Goal: Task Accomplishment & Management: Manage account settings

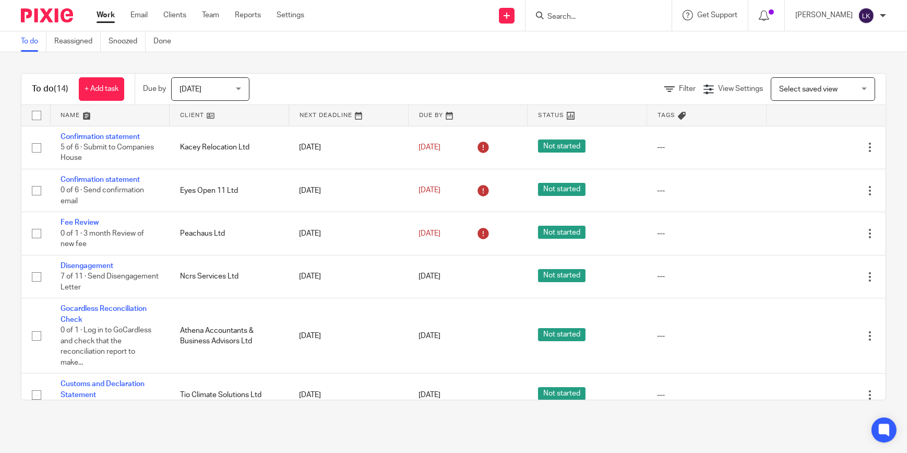
click at [219, 82] on span "Today" at bounding box center [207, 89] width 55 height 22
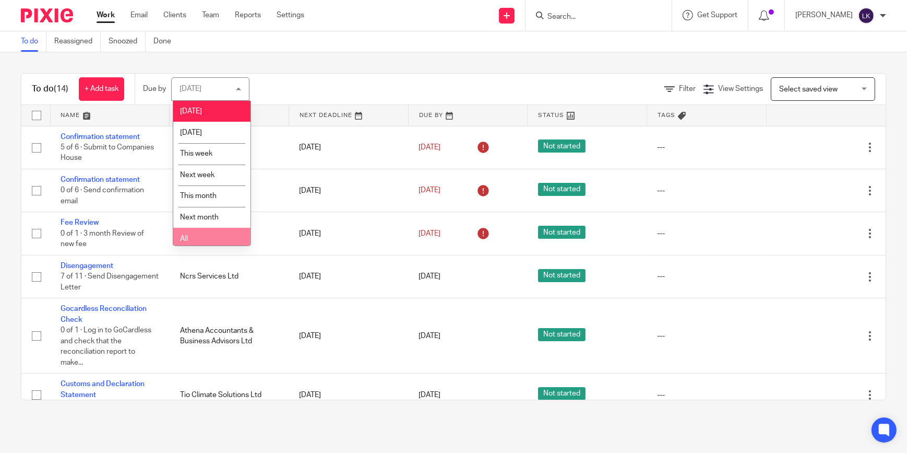
click at [218, 240] on li "All" at bounding box center [211, 238] width 77 height 21
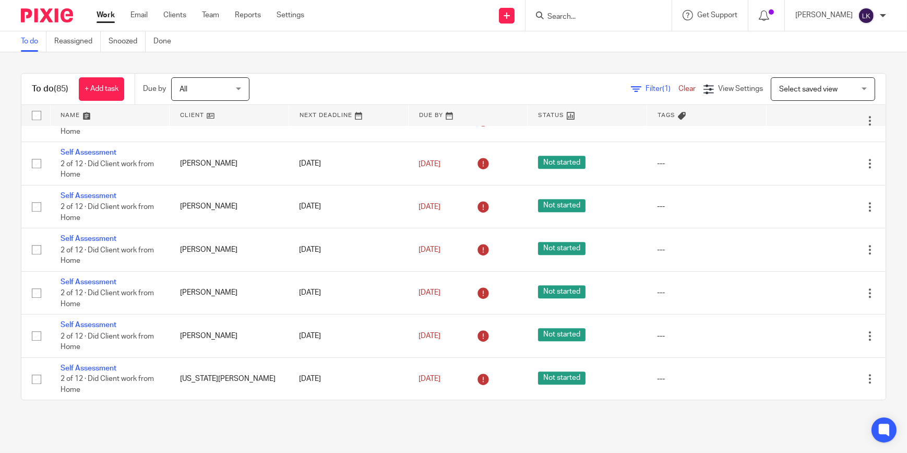
scroll to position [3663, 0]
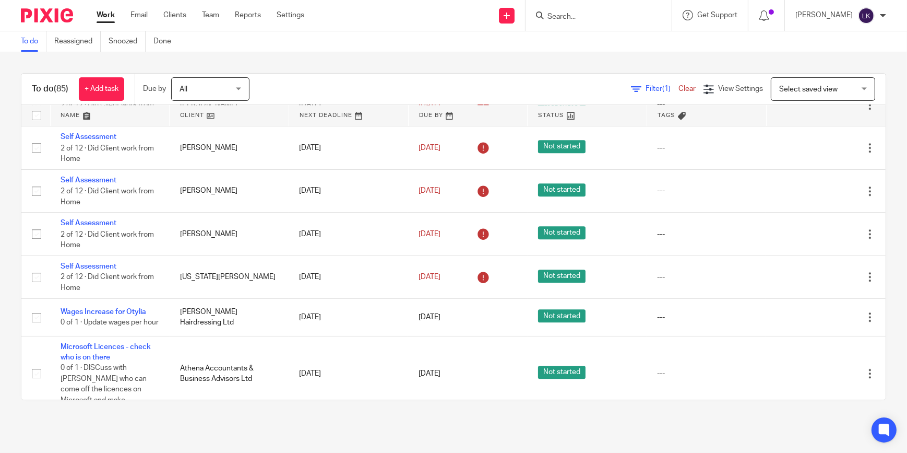
click at [348, 21] on div "Send new email Create task Add client Request signature Get Support Contact via…" at bounding box center [613, 15] width 587 height 31
click at [572, 17] on input "Search" at bounding box center [594, 17] width 94 height 9
type input "export"
click at [599, 45] on link at bounding box center [633, 45] width 176 height 24
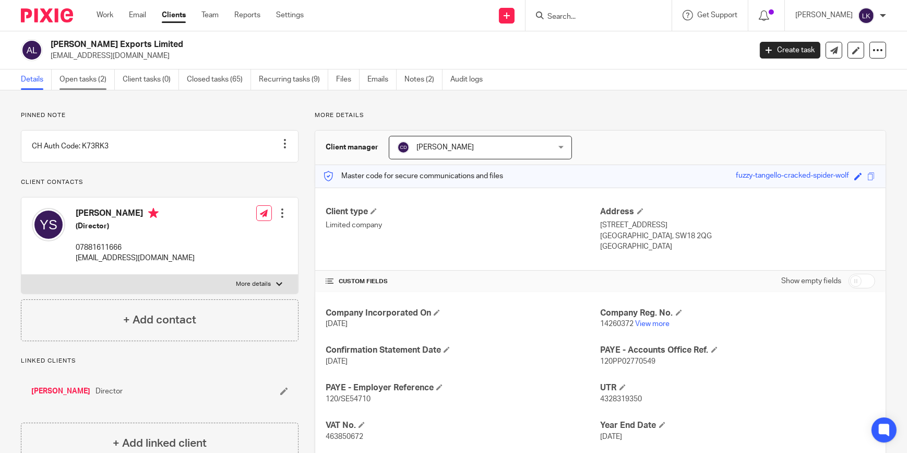
click at [88, 82] on link "Open tasks (2)" at bounding box center [87, 79] width 55 height 20
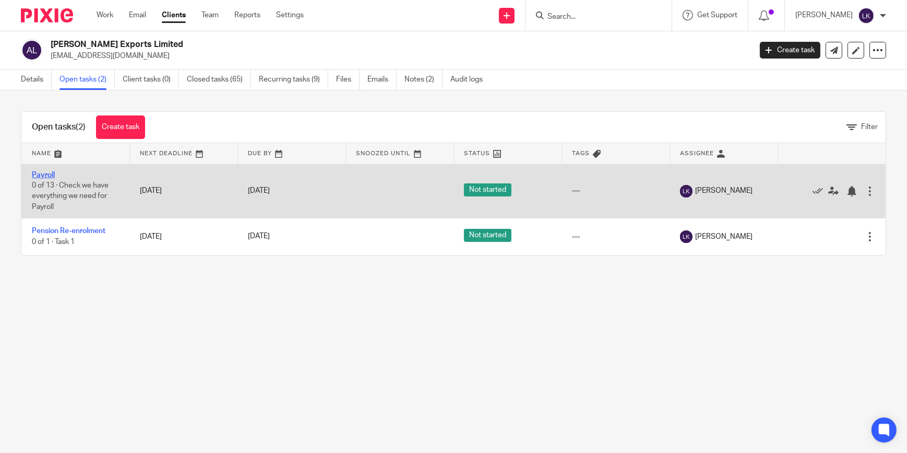
click at [46, 175] on link "Payroll" at bounding box center [43, 174] width 23 height 7
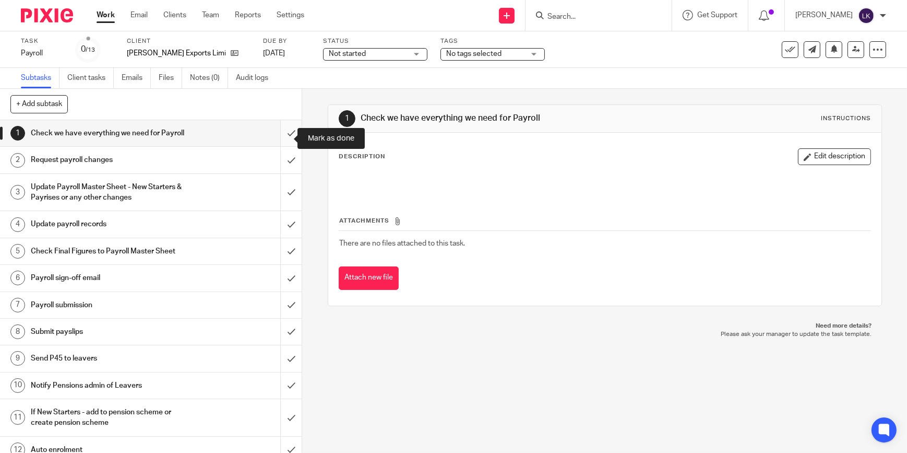
click at [282, 140] on input "submit" at bounding box center [151, 133] width 302 height 26
click at [285, 161] on input "submit" at bounding box center [151, 160] width 302 height 26
click at [283, 194] on input "submit" at bounding box center [151, 192] width 302 height 37
click at [285, 223] on input "submit" at bounding box center [151, 224] width 302 height 26
click at [285, 255] on input "submit" at bounding box center [151, 251] width 302 height 26
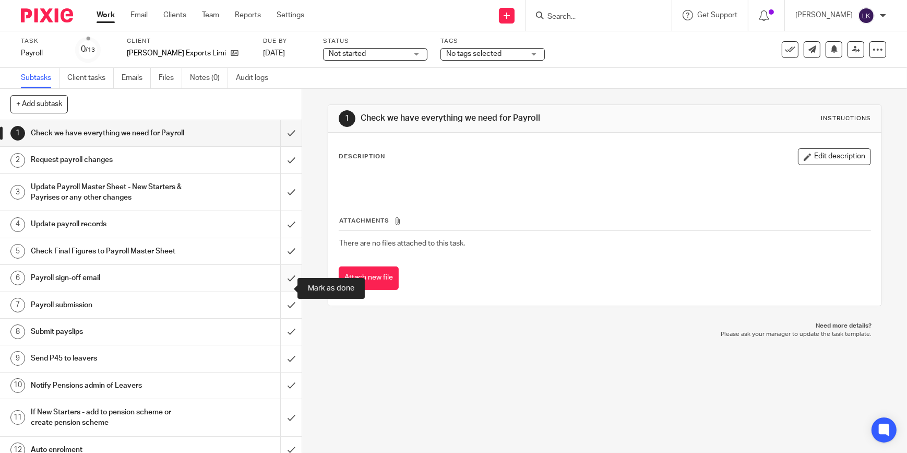
click at [285, 279] on input "submit" at bounding box center [151, 278] width 302 height 26
click at [282, 316] on input "submit" at bounding box center [151, 305] width 302 height 26
click at [282, 342] on input "submit" at bounding box center [151, 332] width 302 height 26
drag, startPoint x: 283, startPoint y: 364, endPoint x: 283, endPoint y: 382, distance: 17.2
click at [283, 365] on input "submit" at bounding box center [151, 358] width 302 height 26
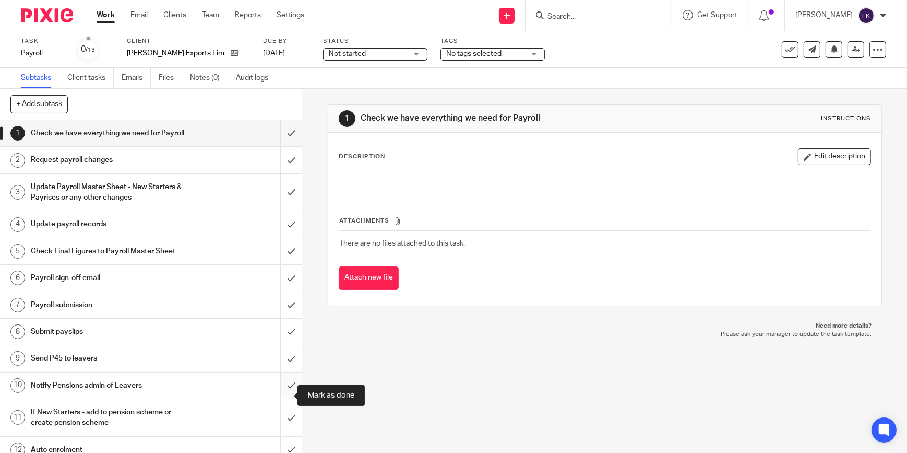
click at [283, 388] on input "submit" at bounding box center [151, 385] width 302 height 26
click at [283, 417] on input "submit" at bounding box center [151, 417] width 302 height 37
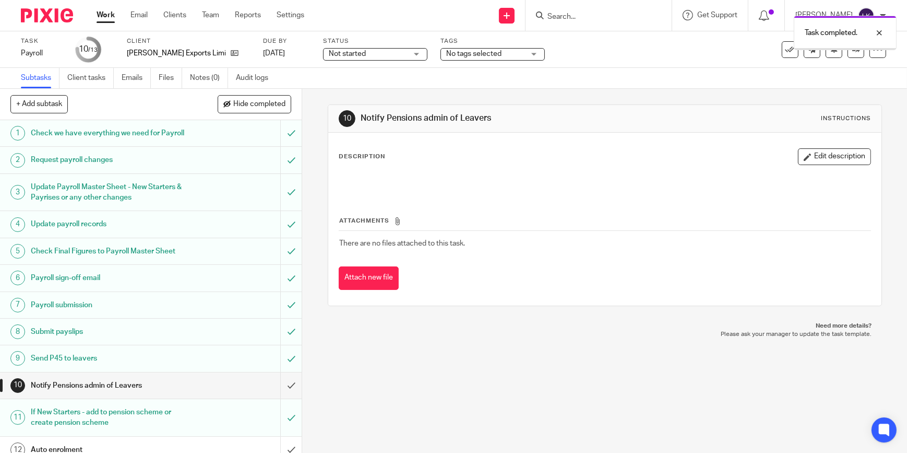
scroll to position [47, 0]
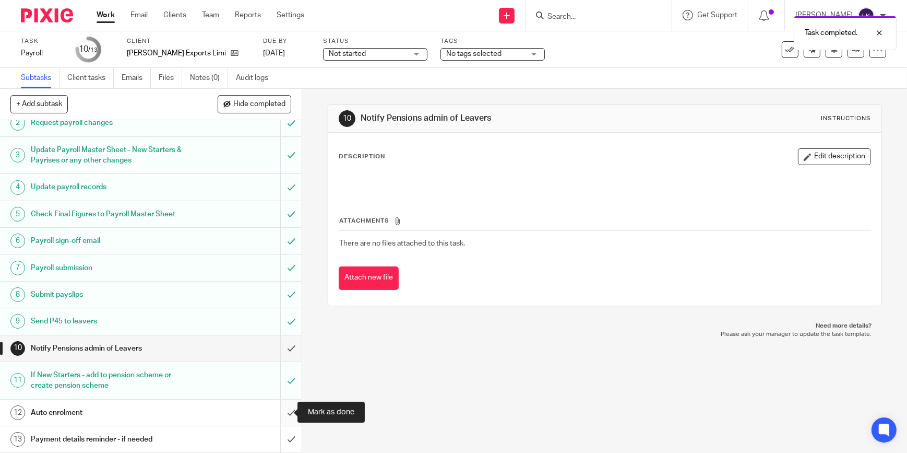
click at [285, 416] on input "submit" at bounding box center [151, 412] width 302 height 26
click at [282, 434] on input "submit" at bounding box center [151, 439] width 302 height 26
click at [282, 352] on input "submit" at bounding box center [151, 348] width 302 height 26
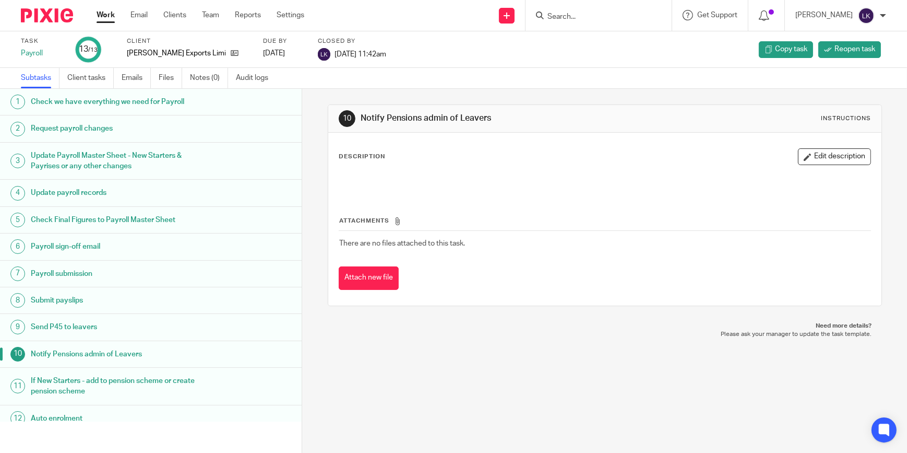
click at [576, 14] on input "Search" at bounding box center [594, 17] width 94 height 9
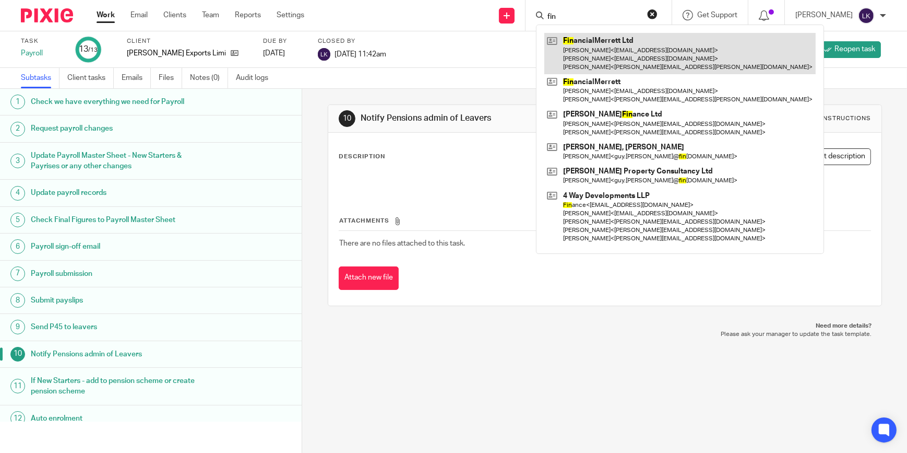
type input "fin"
click at [595, 52] on link at bounding box center [681, 53] width 272 height 41
click at [609, 44] on link at bounding box center [681, 53] width 272 height 41
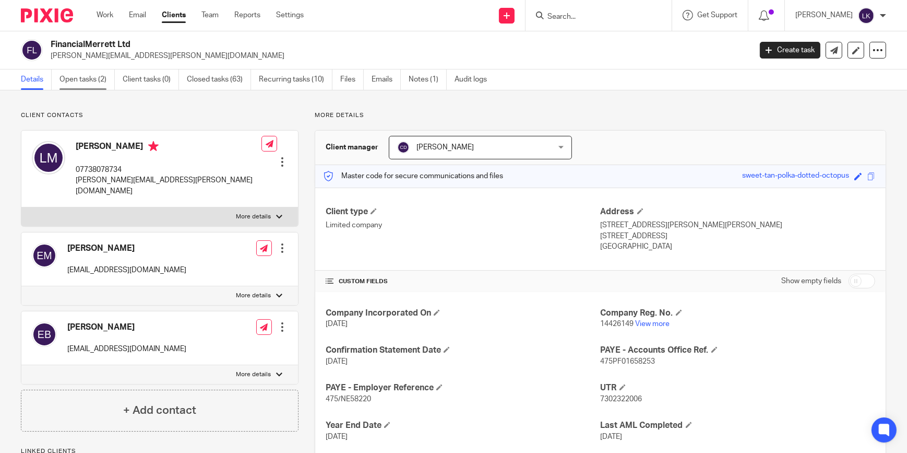
click at [93, 86] on link "Open tasks (2)" at bounding box center [87, 79] width 55 height 20
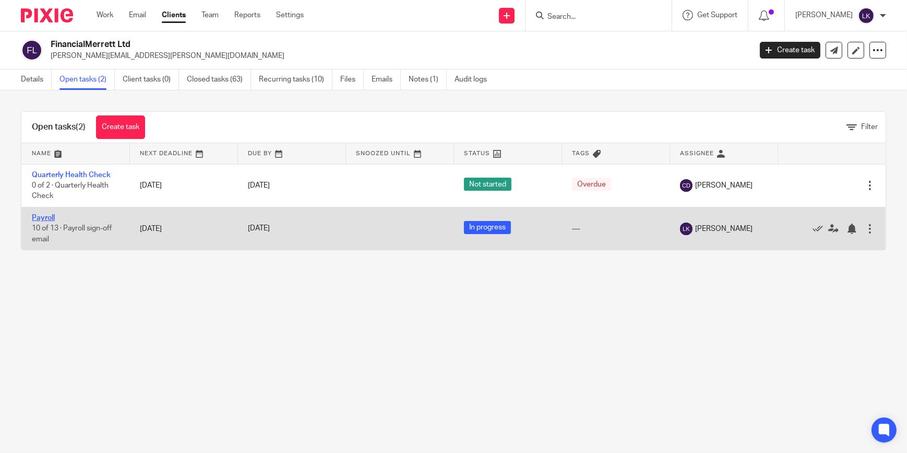
click at [43, 217] on link "Payroll" at bounding box center [43, 217] width 23 height 7
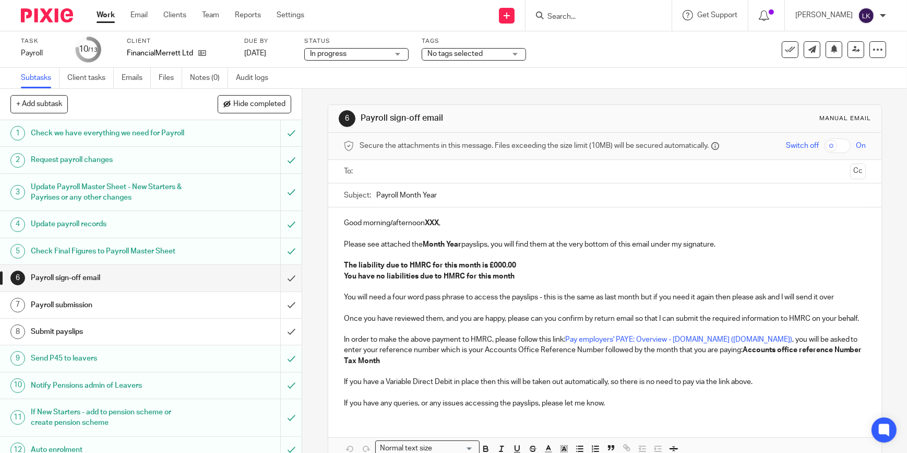
click at [424, 172] on input "text" at bounding box center [604, 172] width 483 height 12
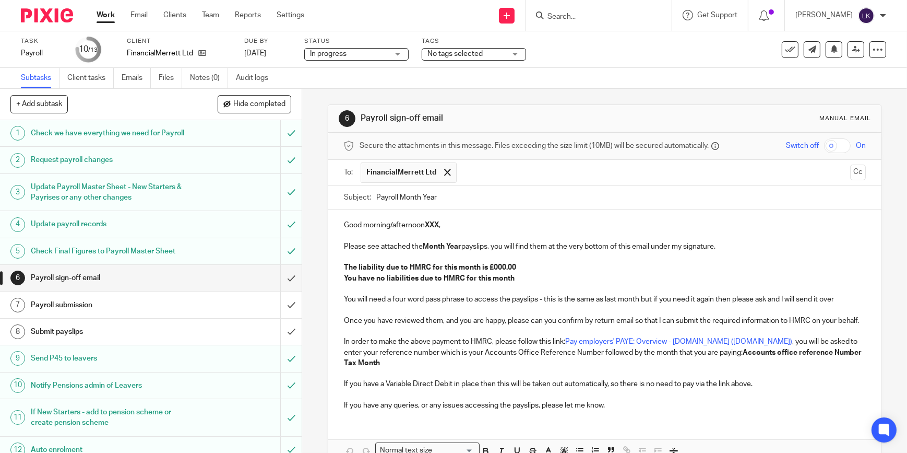
click at [466, 170] on input "text" at bounding box center [654, 172] width 384 height 20
click at [441, 198] on input "Payroll Month Year" at bounding box center [621, 197] width 490 height 23
drag, startPoint x: 400, startPoint y: 201, endPoint x: 477, endPoint y: 194, distance: 77.1
click at [477, 194] on input "Payroll Month Year" at bounding box center [621, 197] width 490 height 23
type input "Payroll August 2025 - FinancialMerret Ltd"
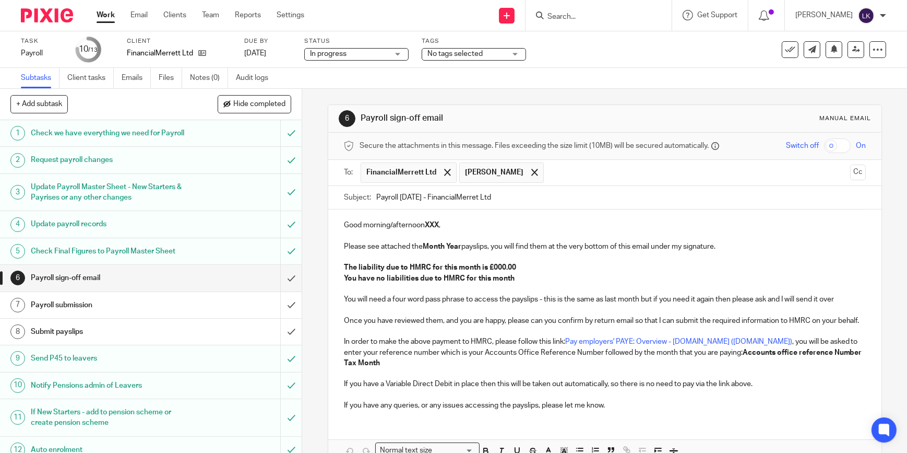
click at [411, 223] on p "Good morning/afternoon XXX ," at bounding box center [605, 225] width 522 height 10
click at [433, 245] on strong "Month Year" at bounding box center [442, 246] width 39 height 7
drag, startPoint x: 514, startPoint y: 267, endPoint x: 345, endPoint y: 258, distance: 169.9
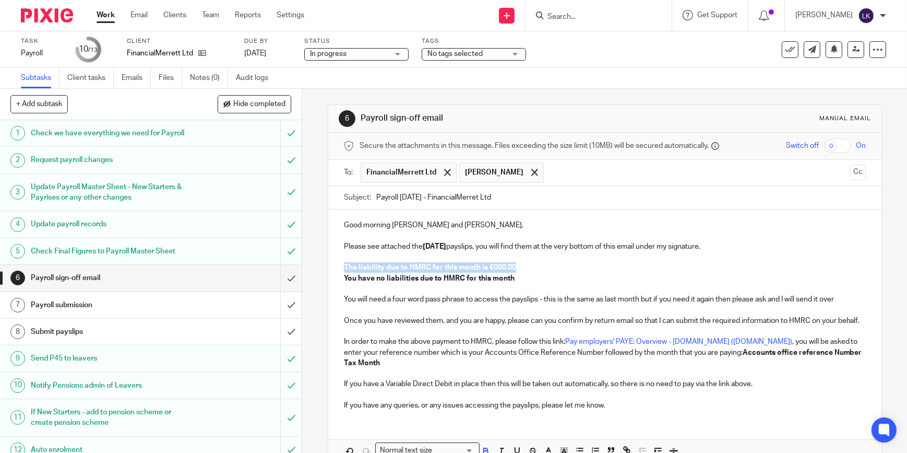
click at [345, 258] on div "Good morning Lee and Liz, Please see attached the August 2025 payslips, you wil…" at bounding box center [604, 313] width 553 height 209
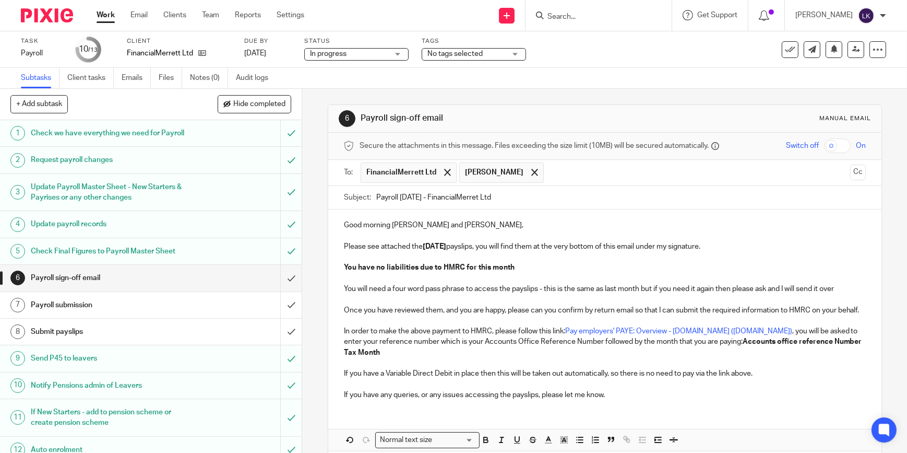
click at [574, 350] on p "In order to make the above payment to HMRC, please follow this link: Pay employ…" at bounding box center [605, 342] width 522 height 32
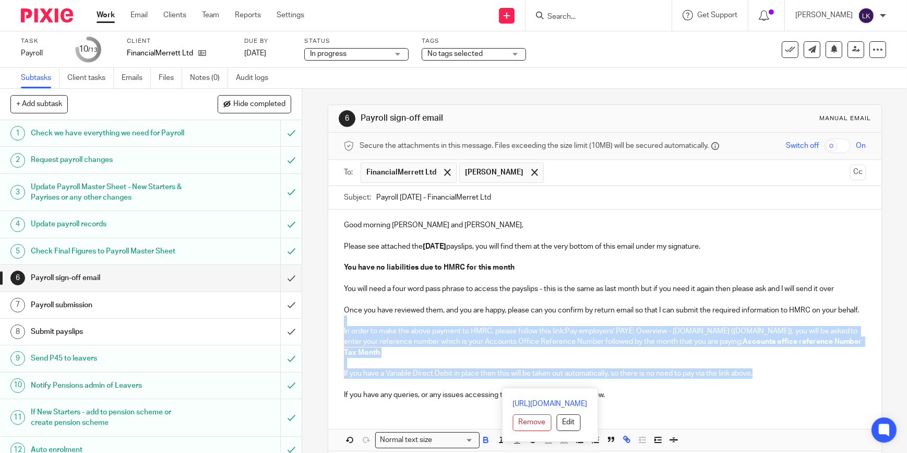
drag, startPoint x: 757, startPoint y: 387, endPoint x: 340, endPoint y: 326, distance: 421.7
click at [340, 326] on div "Good morning Lee and Liz, Please see attached the August 2025 payslips, you wil…" at bounding box center [604, 308] width 553 height 198
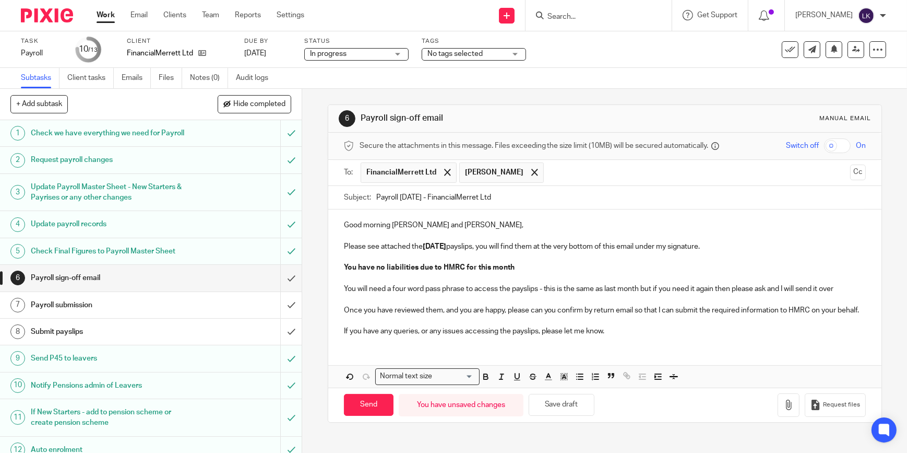
click at [410, 287] on p "You will need a four word pass phrase to access the payslips - this is the same…" at bounding box center [605, 289] width 522 height 10
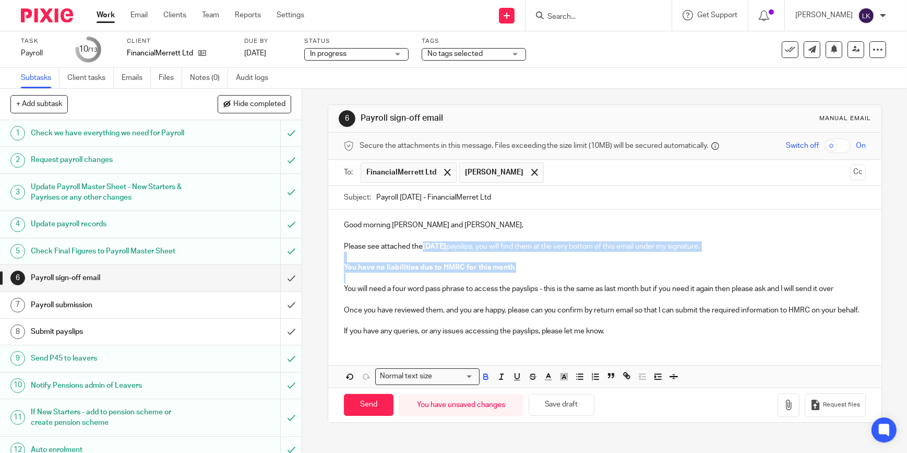
drag, startPoint x: 552, startPoint y: 278, endPoint x: 418, endPoint y: 241, distance: 139.2
click at [418, 241] on div "Good morning Lee and Liz, Please see attached the August 2025 payslips, you wil…" at bounding box center [604, 276] width 553 height 135
click at [481, 381] on icon "button" at bounding box center [485, 376] width 9 height 9
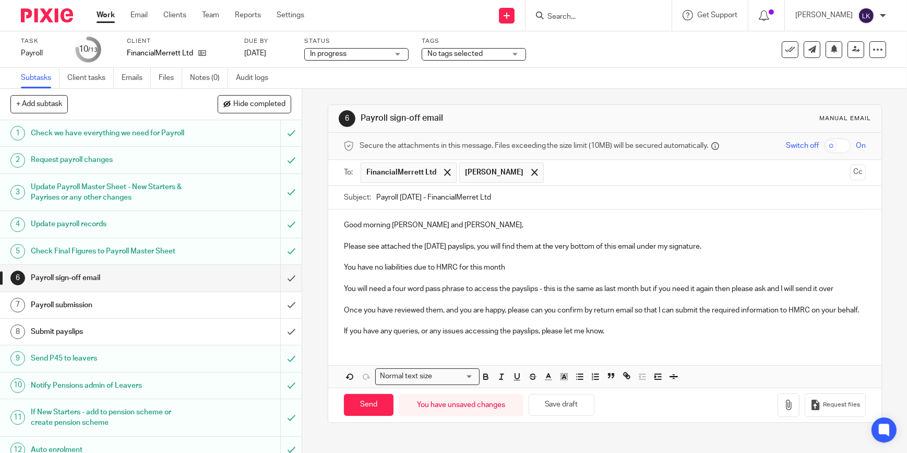
click at [492, 315] on p "Once you have reviewed them, and you are happy, please can you confirm by retur…" at bounding box center [605, 310] width 522 height 10
click at [824, 146] on input "checkbox" at bounding box center [837, 145] width 27 height 15
click at [784, 410] on icon "button" at bounding box center [789, 404] width 10 height 10
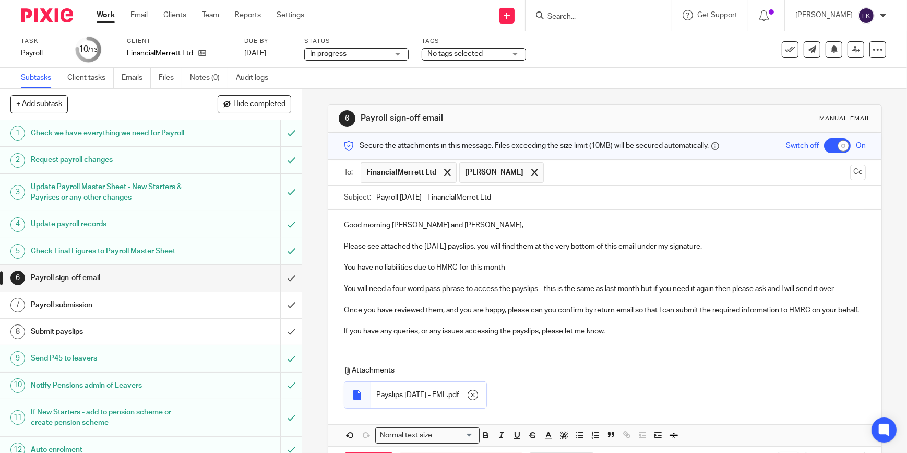
scroll to position [53, 0]
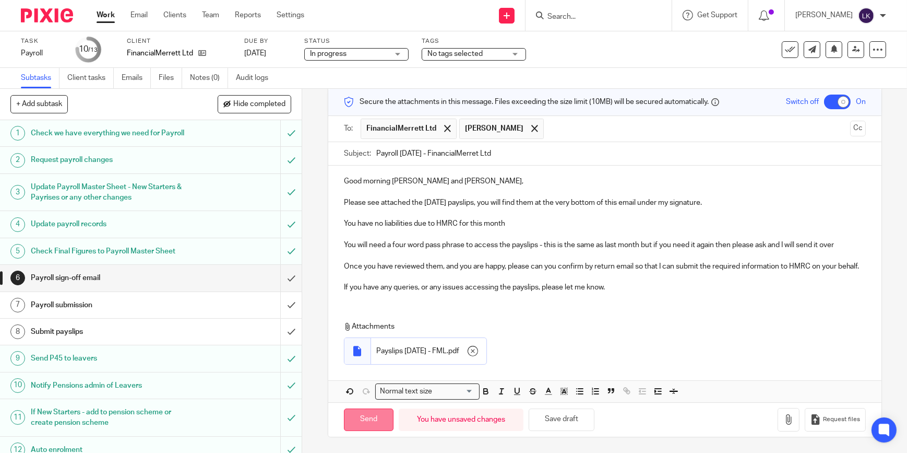
click at [367, 423] on input "Send" at bounding box center [369, 419] width 50 height 22
checkbox input "false"
type input "Sent"
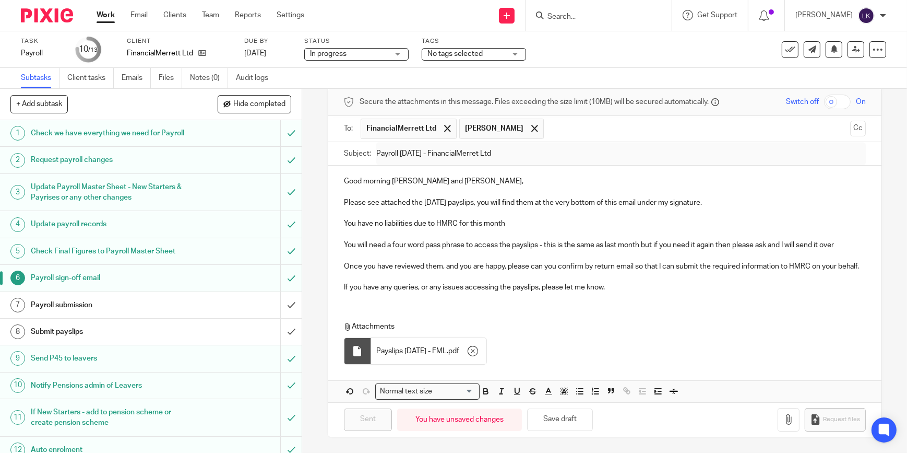
click at [629, 13] on input "Search" at bounding box center [594, 17] width 94 height 9
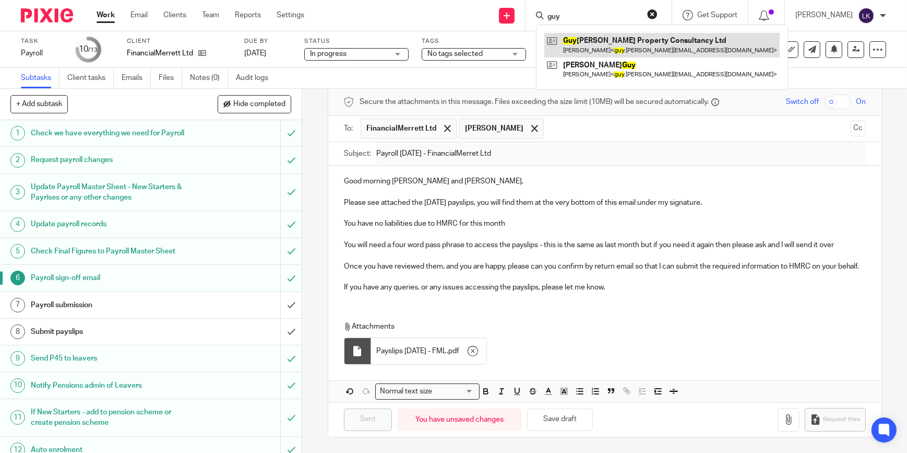
type input "guy"
click at [626, 40] on link at bounding box center [662, 45] width 235 height 24
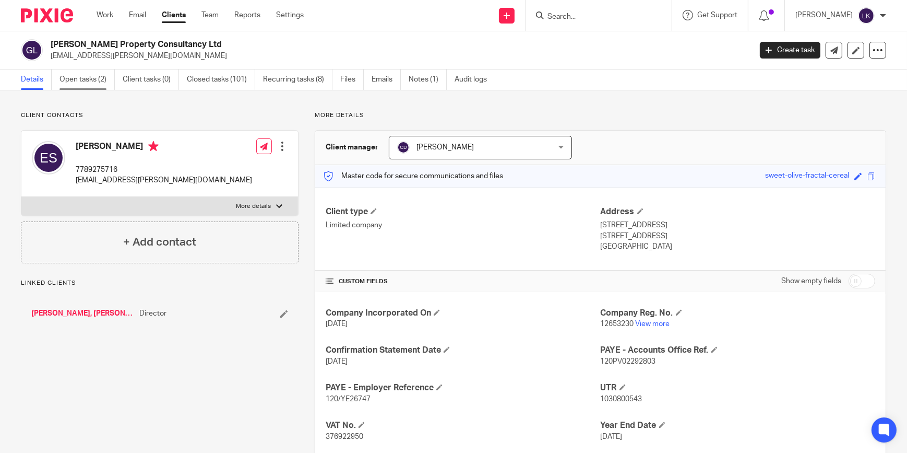
click at [83, 82] on link "Open tasks (2)" at bounding box center [87, 79] width 55 height 20
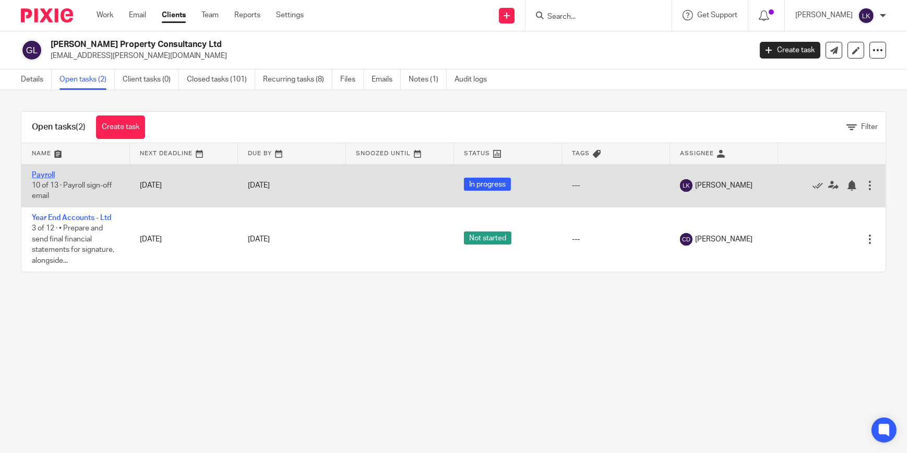
click at [52, 176] on link "Payroll" at bounding box center [43, 174] width 23 height 7
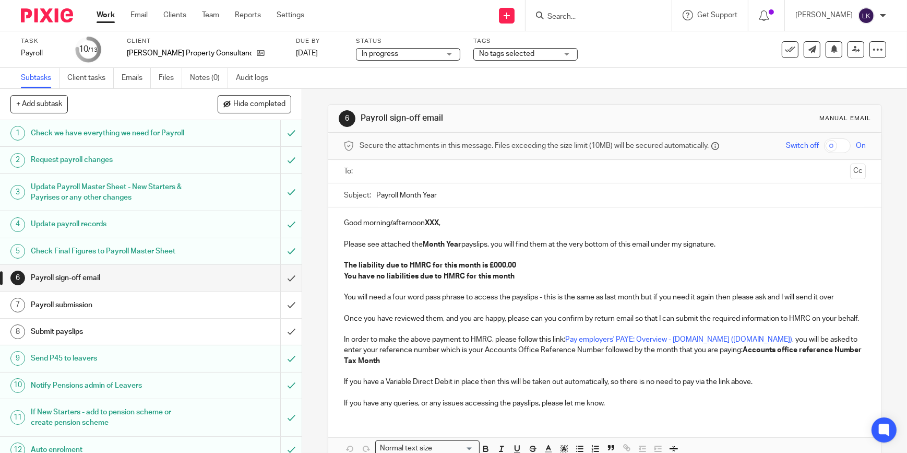
click at [391, 167] on input "text" at bounding box center [604, 172] width 483 height 12
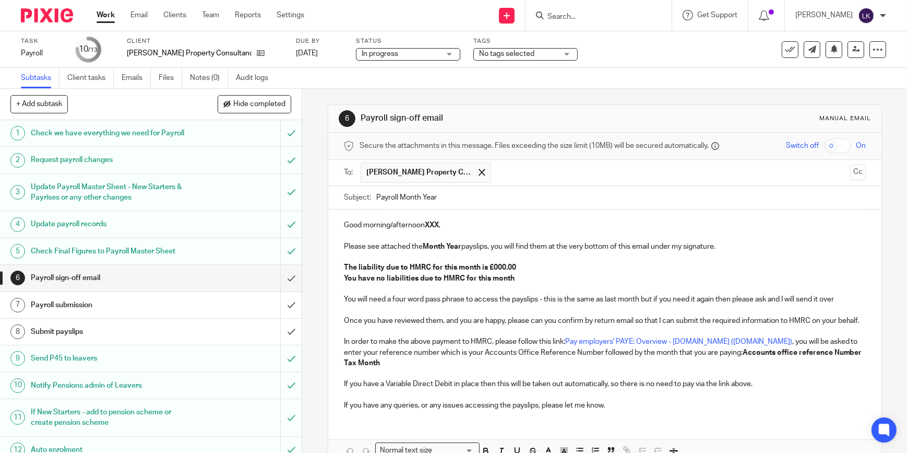
drag, startPoint x: 398, startPoint y: 197, endPoint x: 480, endPoint y: 195, distance: 81.5
click at [480, 195] on input "Payroll Month Year" at bounding box center [621, 197] width 490 height 23
type input "Payroll [DATE] - [PERSON_NAME] Property Consultancy"
click at [413, 226] on p "Good morning/afternoon XXX ," at bounding box center [605, 225] width 522 height 10
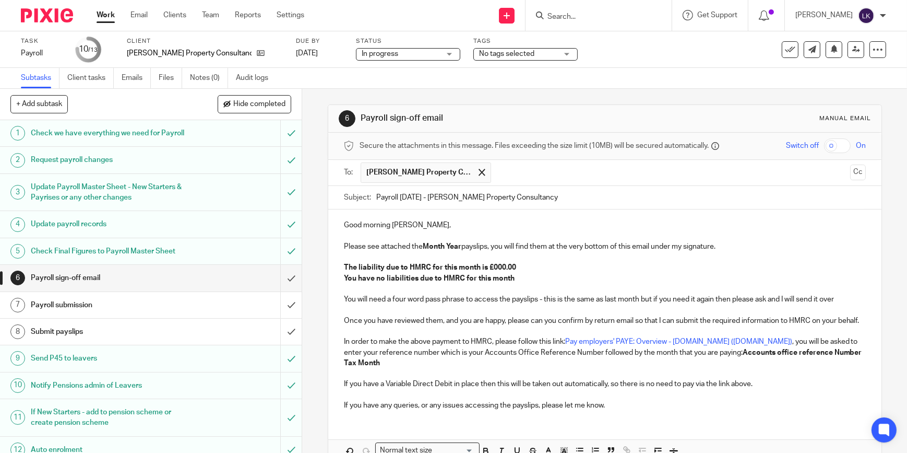
click at [429, 247] on strong "Month Year" at bounding box center [442, 246] width 39 height 7
click at [501, 266] on strong "The liability due to HMRC for this month is £000.00" at bounding box center [430, 267] width 172 height 7
drag, startPoint x: 459, startPoint y: 285, endPoint x: 337, endPoint y: 275, distance: 122.0
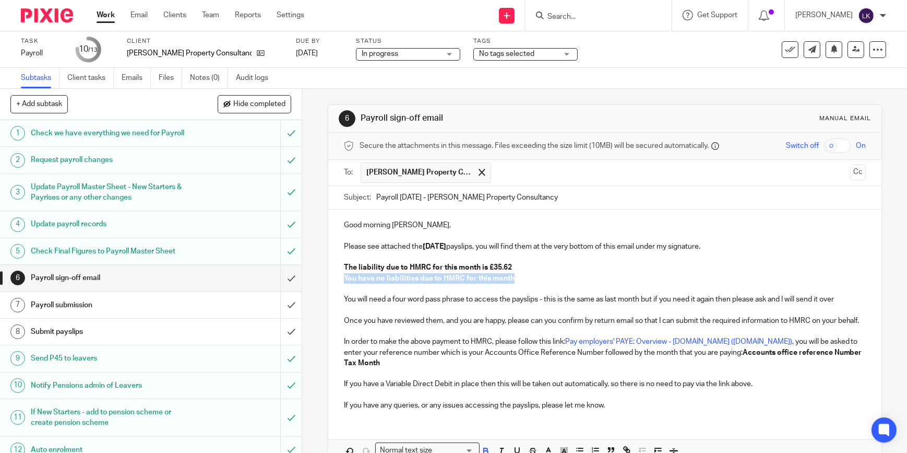
click at [337, 275] on div "Good morning Guy, Please see attached the August 2025 payslips, you will find t…" at bounding box center [604, 313] width 553 height 209
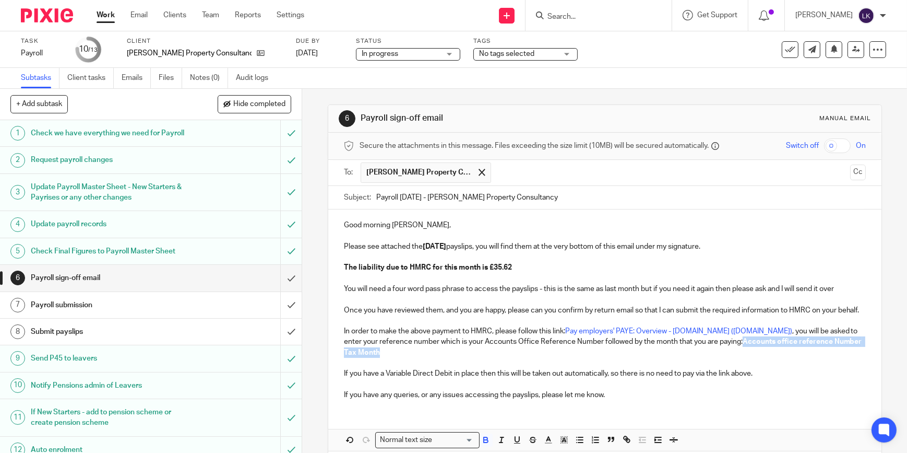
drag, startPoint x: 752, startPoint y: 363, endPoint x: 704, endPoint y: 355, distance: 48.2
click at [704, 355] on p "In order to make the above payment to HMRC, please follow this link: Pay employ…" at bounding box center [605, 342] width 522 height 32
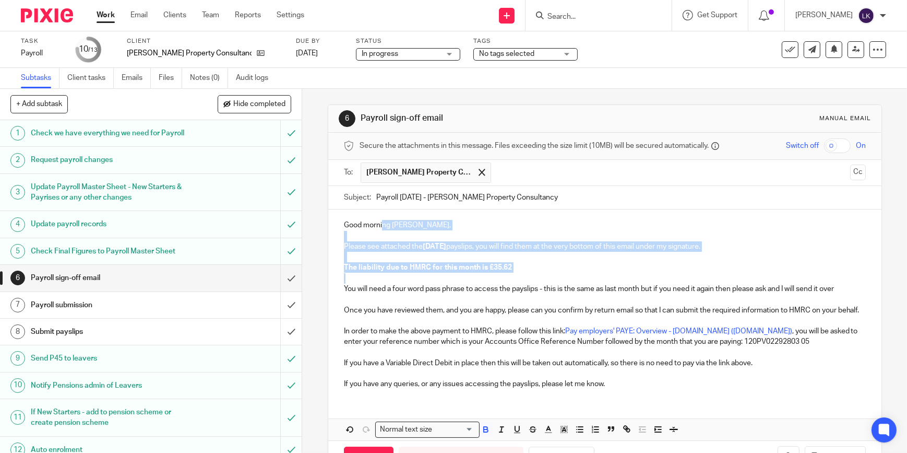
drag, startPoint x: 526, startPoint y: 267, endPoint x: 381, endPoint y: 227, distance: 150.0
click at [381, 227] on div "Good morning Guy, Please see attached the August 2025 payslips, you will find t…" at bounding box center [604, 302] width 553 height 187
click at [483, 434] on icon "button" at bounding box center [485, 428] width 9 height 9
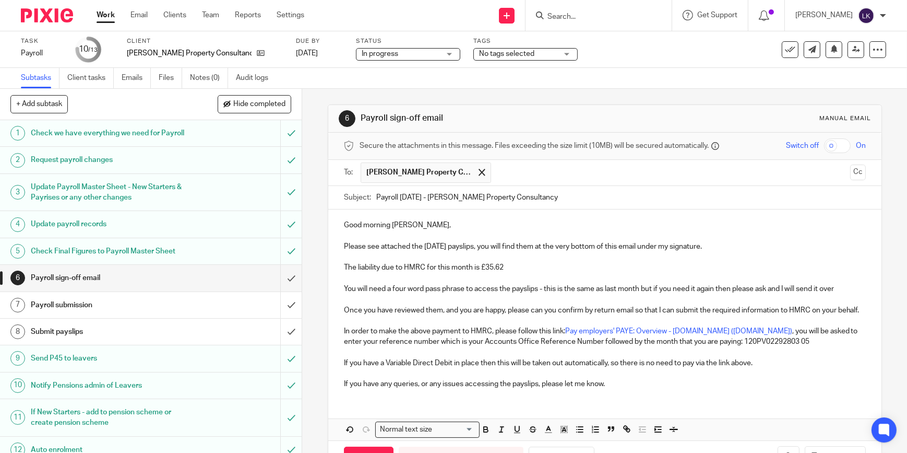
click at [493, 326] on p at bounding box center [605, 320] width 522 height 10
click at [837, 143] on input "checkbox" at bounding box center [837, 145] width 27 height 15
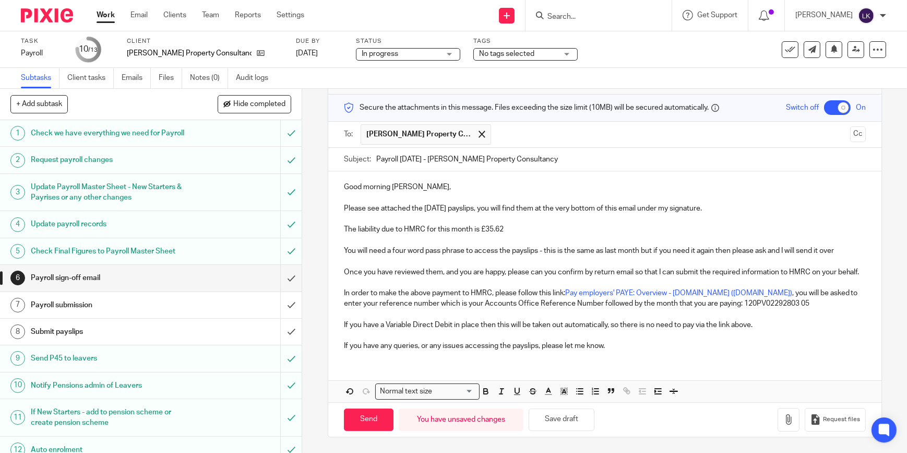
scroll to position [48, 0]
click at [784, 419] on icon "button" at bounding box center [789, 419] width 10 height 10
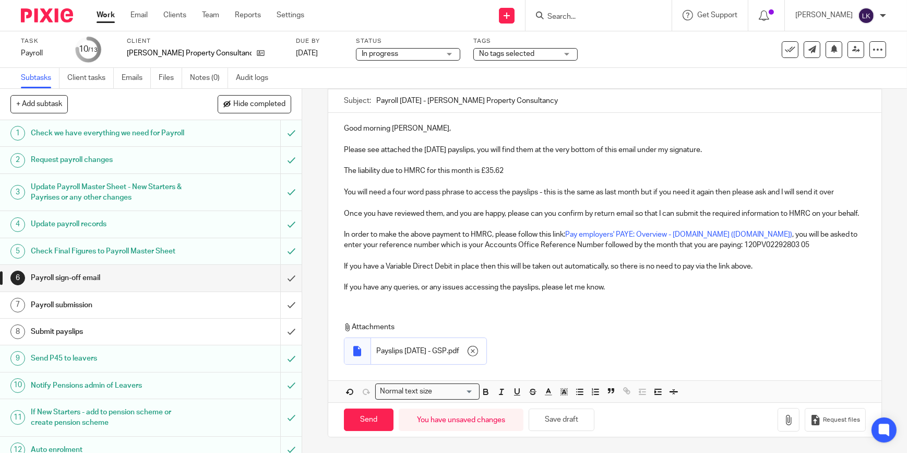
scroll to position [107, 0]
click at [365, 415] on input "Send" at bounding box center [369, 419] width 50 height 22
checkbox input "false"
type input "Sent"
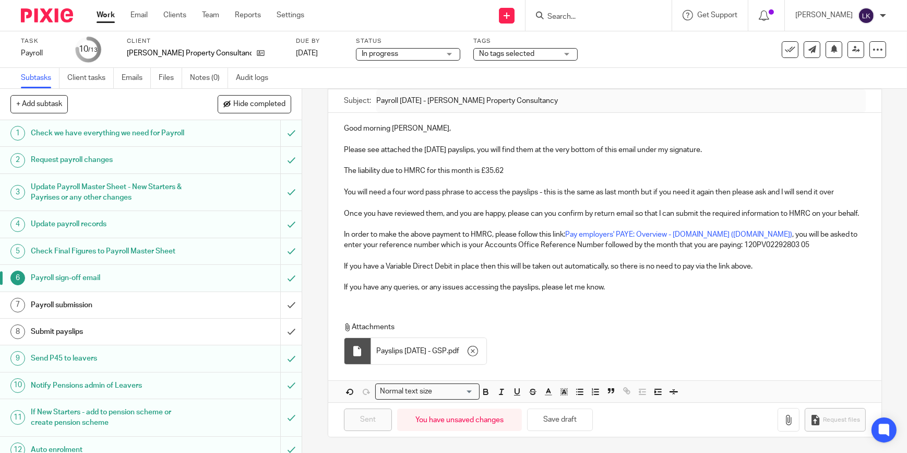
click at [598, 19] on input "Search" at bounding box center [594, 17] width 94 height 9
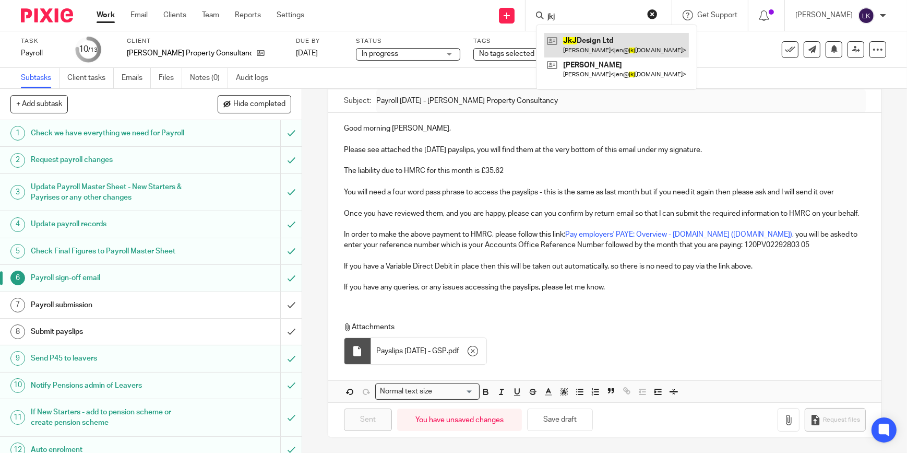
type input "jkj"
drag, startPoint x: 608, startPoint y: 42, endPoint x: 596, endPoint y: 41, distance: 11.5
click at [608, 42] on link at bounding box center [617, 45] width 145 height 24
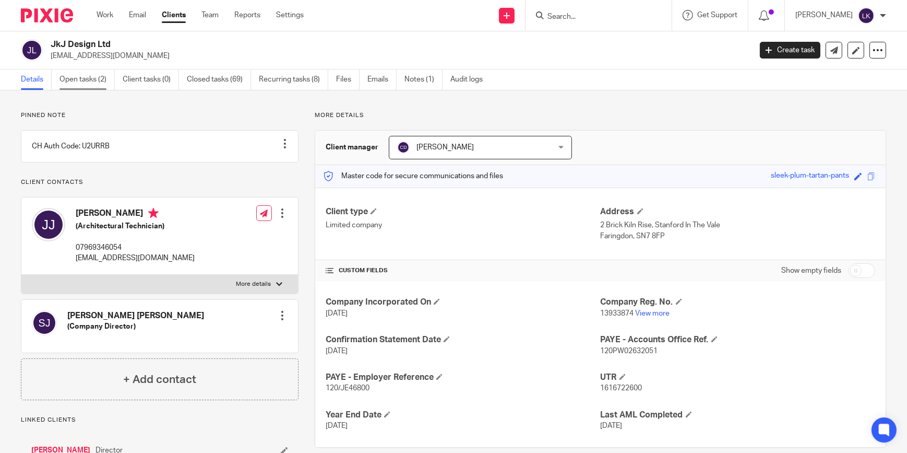
click at [101, 82] on link "Open tasks (2)" at bounding box center [87, 79] width 55 height 20
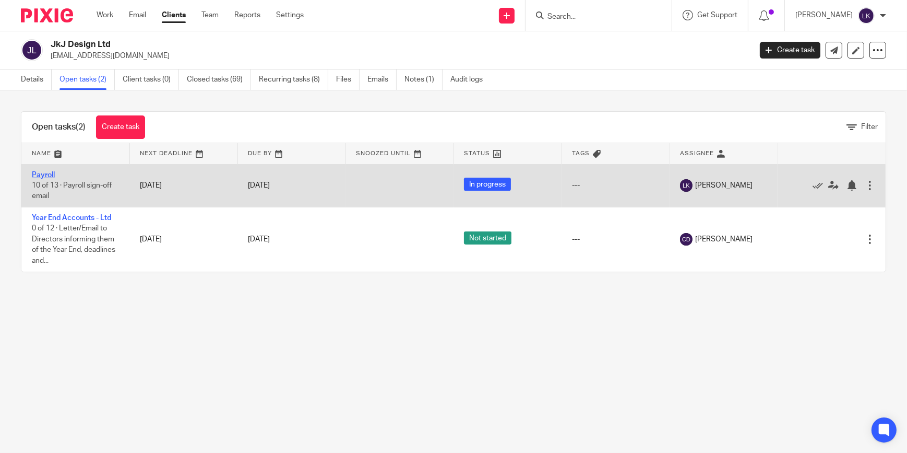
click at [46, 174] on link "Payroll" at bounding box center [43, 174] width 23 height 7
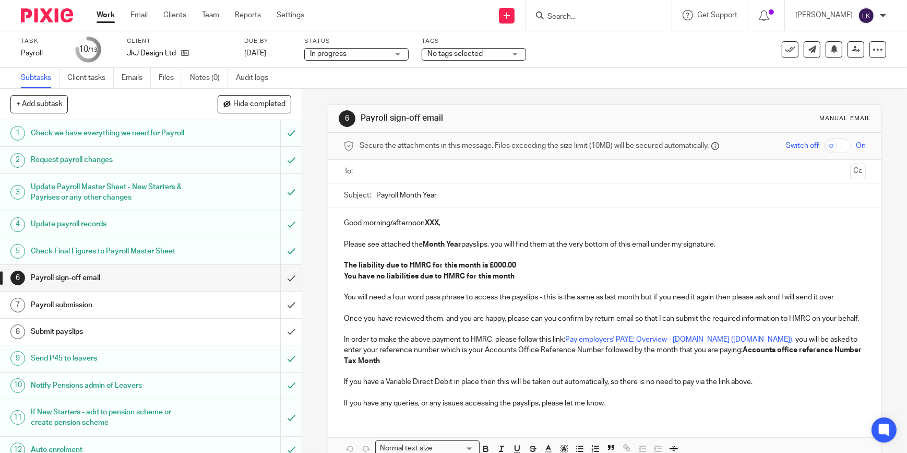
click at [439, 175] on input "text" at bounding box center [604, 172] width 483 height 12
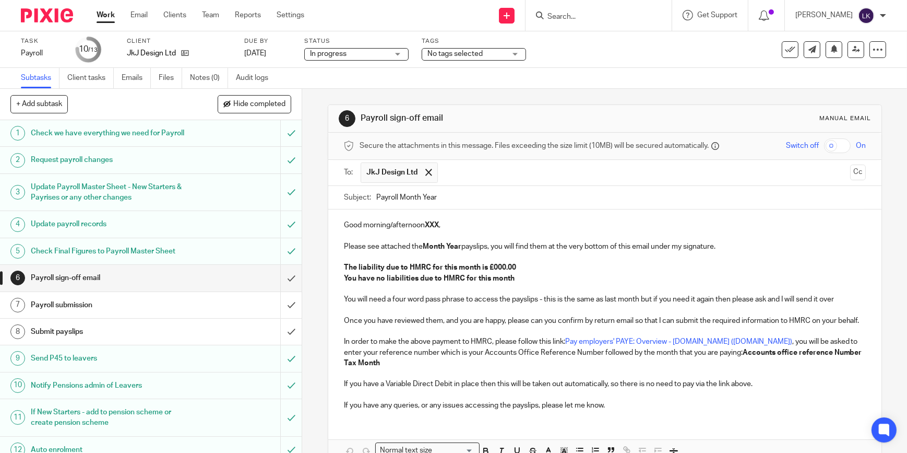
drag, startPoint x: 446, startPoint y: 198, endPoint x: 397, endPoint y: 196, distance: 49.1
click at [397, 196] on input "Payroll Month Year" at bounding box center [621, 197] width 490 height 23
type input "Payroll August 2025 - JKJ Design Ltd"
click at [407, 226] on p "Good morning/afternoon XXX ," at bounding box center [605, 225] width 522 height 10
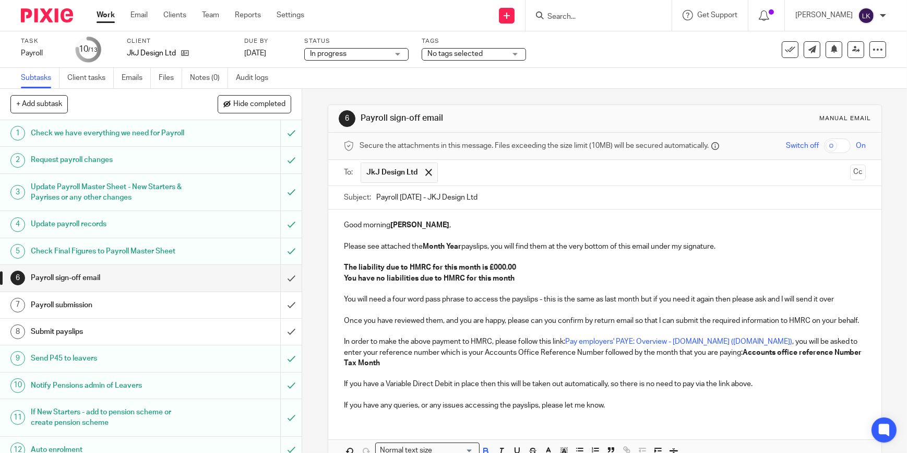
click at [431, 243] on strong "Month Year" at bounding box center [442, 246] width 39 height 7
click at [492, 266] on strong "The liability due to HMRC for this month is £000.00" at bounding box center [430, 267] width 172 height 7
drag, startPoint x: 514, startPoint y: 277, endPoint x: 334, endPoint y: 281, distance: 180.2
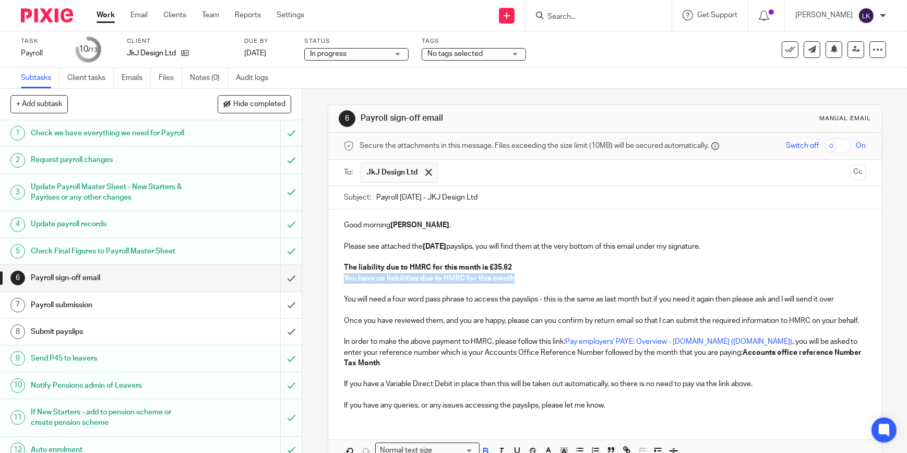
click at [334, 281] on div "Good morning Jen , Please see attached the August 2025 payslips, you will find …" at bounding box center [604, 313] width 553 height 209
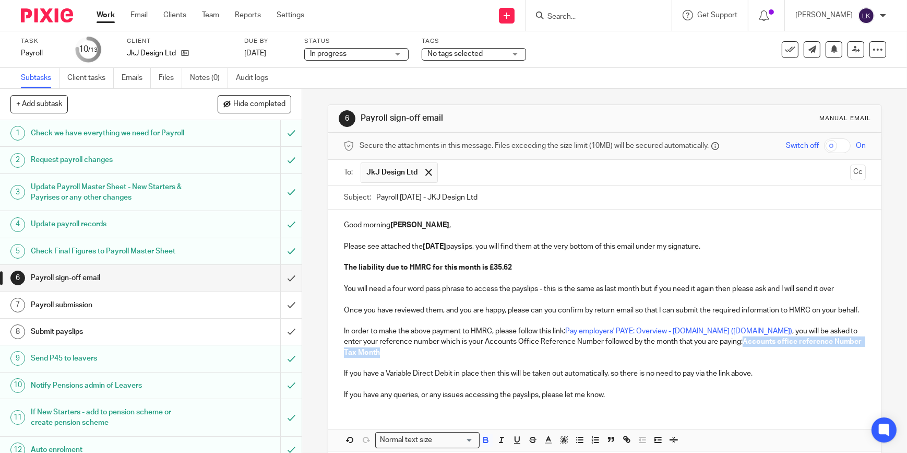
drag, startPoint x: 706, startPoint y: 365, endPoint x: 704, endPoint y: 353, distance: 12.8
click at [704, 353] on p "In order to make the above payment to HMRC, please follow this link: Pay employ…" at bounding box center [605, 342] width 522 height 32
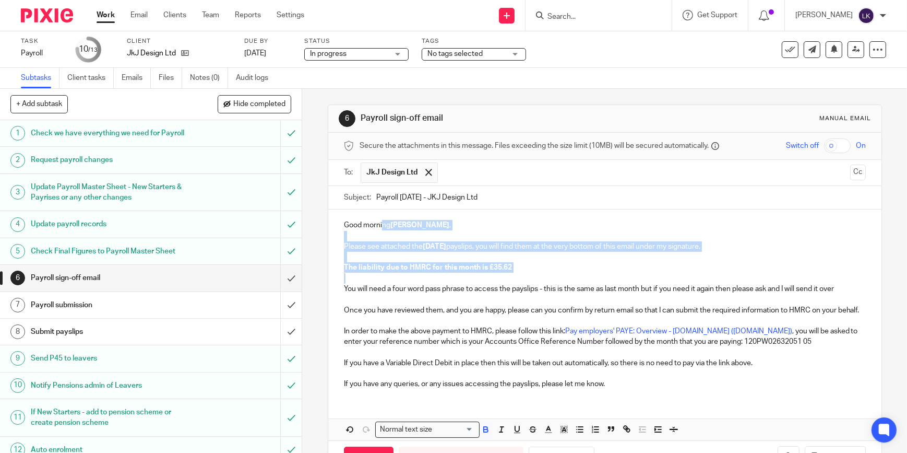
drag, startPoint x: 550, startPoint y: 278, endPoint x: 380, endPoint y: 220, distance: 180.5
click at [380, 220] on div "Good morning Jen , Please see attached the August 2025 payslips, you will find …" at bounding box center [604, 302] width 553 height 187
click at [482, 434] on icon "button" at bounding box center [485, 428] width 9 height 9
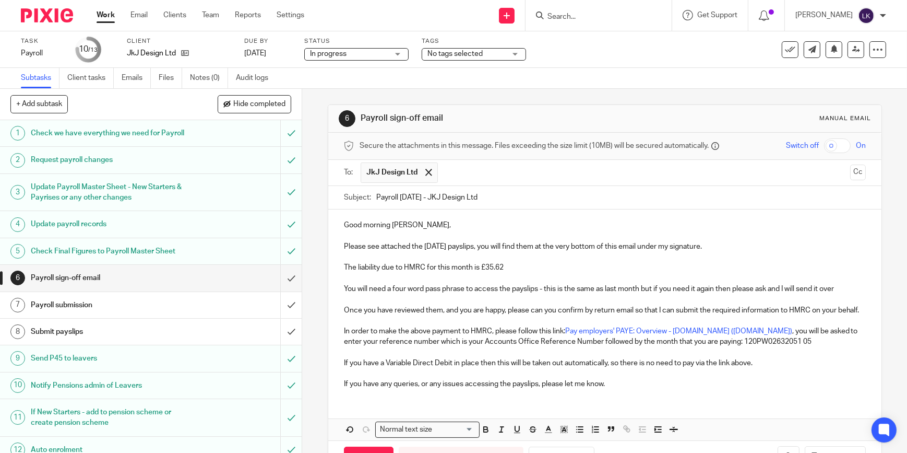
click at [454, 310] on p "Once you have reviewed them, and you are happy, please can you confirm by retur…" at bounding box center [605, 310] width 522 height 10
click at [824, 145] on input "checkbox" at bounding box center [837, 145] width 27 height 15
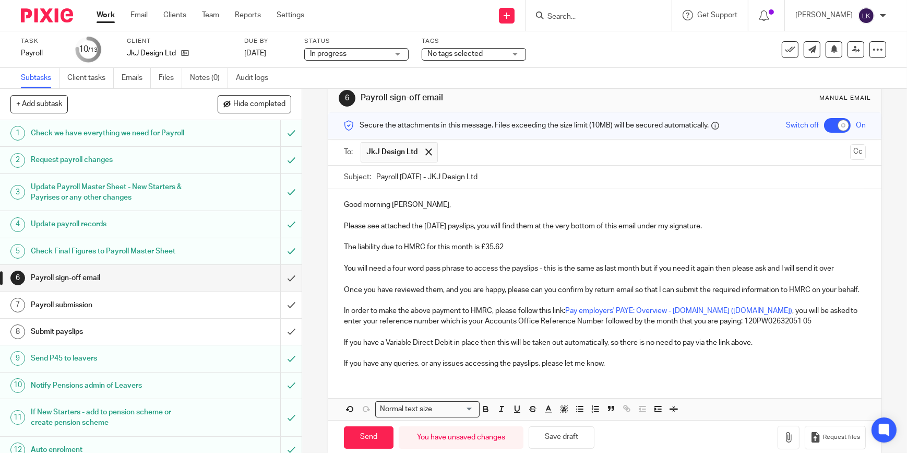
scroll to position [48, 0]
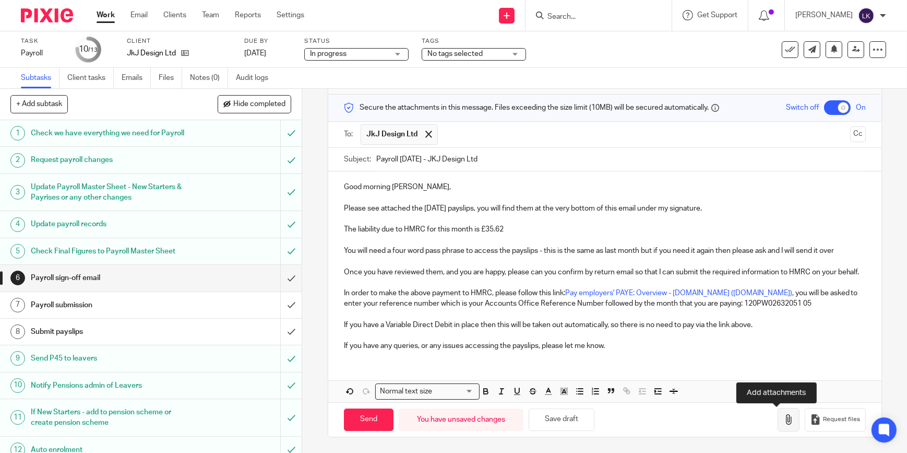
click at [784, 418] on icon "button" at bounding box center [789, 419] width 10 height 10
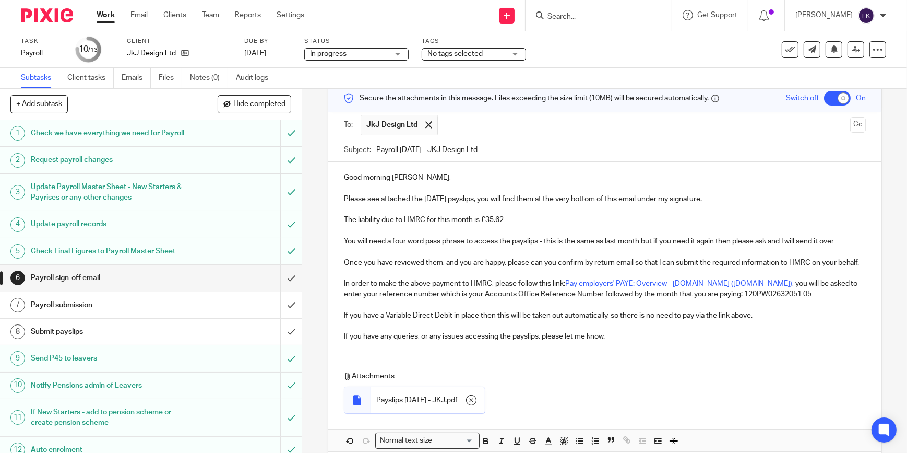
click at [473, 213] on p at bounding box center [605, 209] width 522 height 10
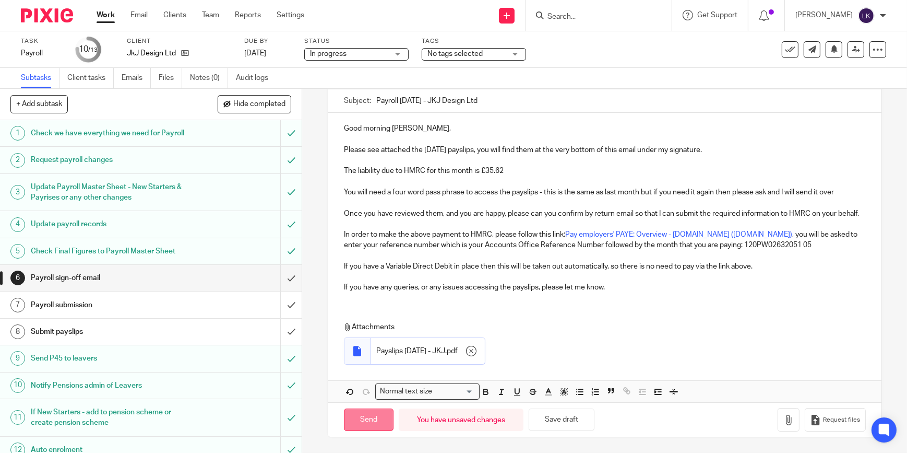
click at [372, 421] on input "Send" at bounding box center [369, 419] width 50 height 22
checkbox input "false"
type input "Sent"
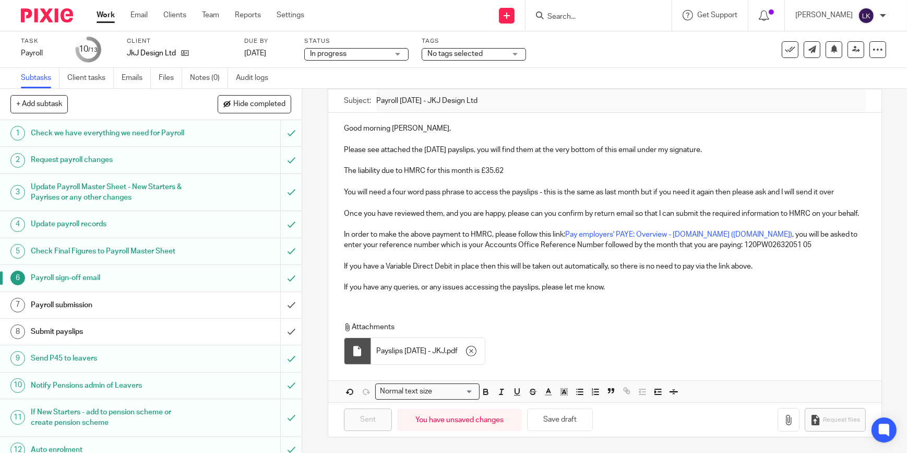
click input "Search"
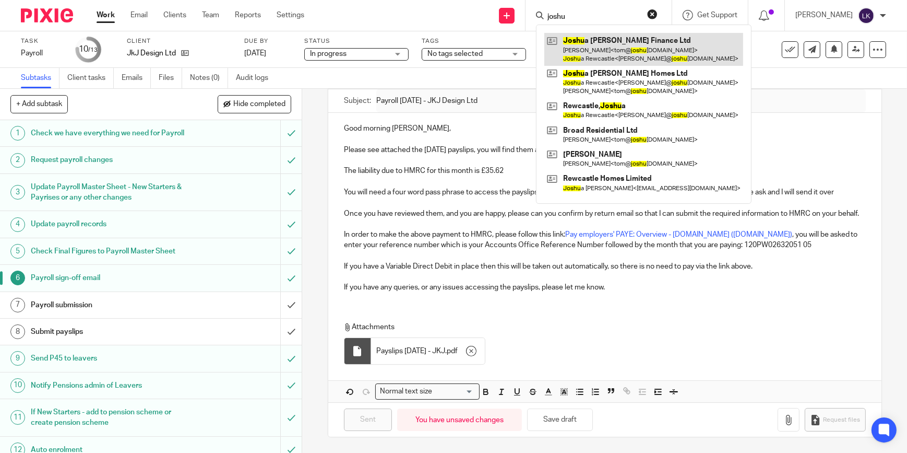
type input "joshu"
click link
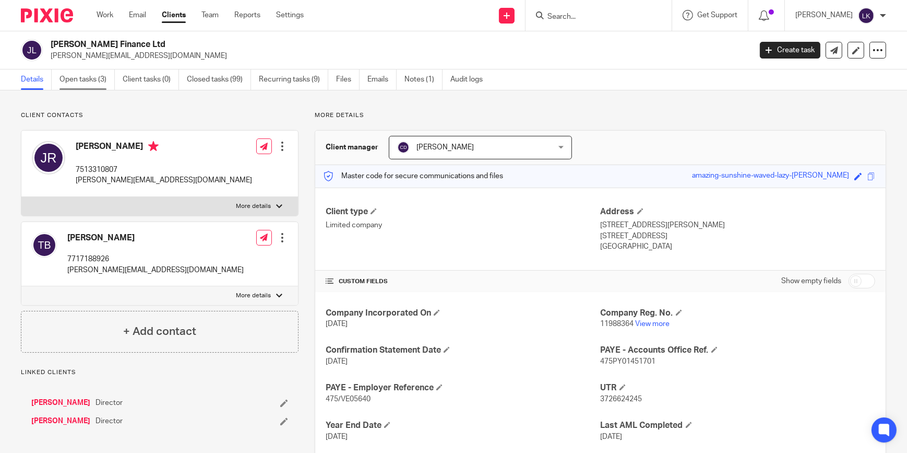
click at [85, 81] on link "Open tasks (3)" at bounding box center [87, 79] width 55 height 20
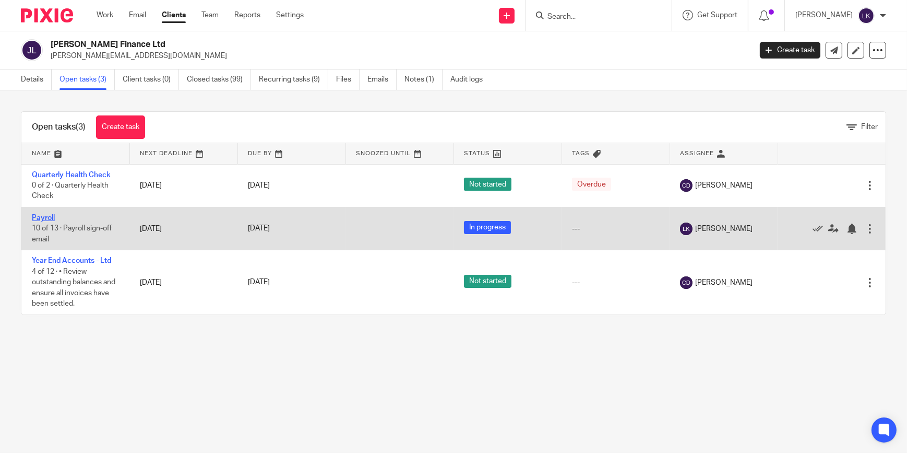
click at [35, 217] on link "Payroll" at bounding box center [43, 217] width 23 height 7
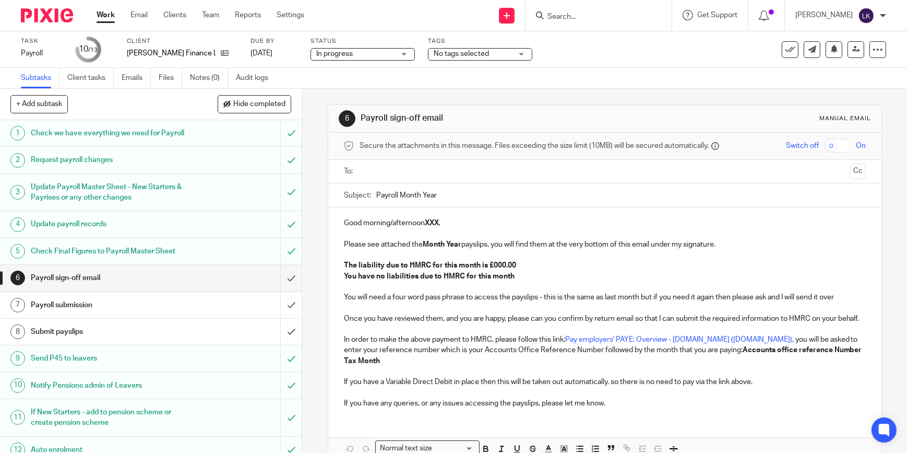
click at [456, 170] on input "text" at bounding box center [604, 172] width 483 height 12
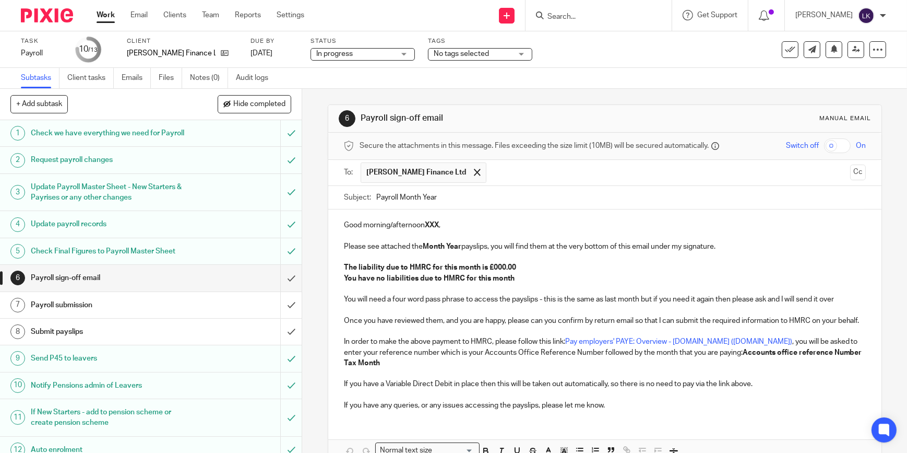
click at [504, 170] on input "text" at bounding box center [669, 172] width 354 height 20
drag, startPoint x: 437, startPoint y: 197, endPoint x: 399, endPoint y: 196, distance: 38.1
click at [399, 196] on input "Payroll Month Year" at bounding box center [621, 197] width 490 height 23
type input "Payroll [DATE]"
click at [405, 223] on p "Good morning/afternoon XXX ," at bounding box center [605, 225] width 522 height 10
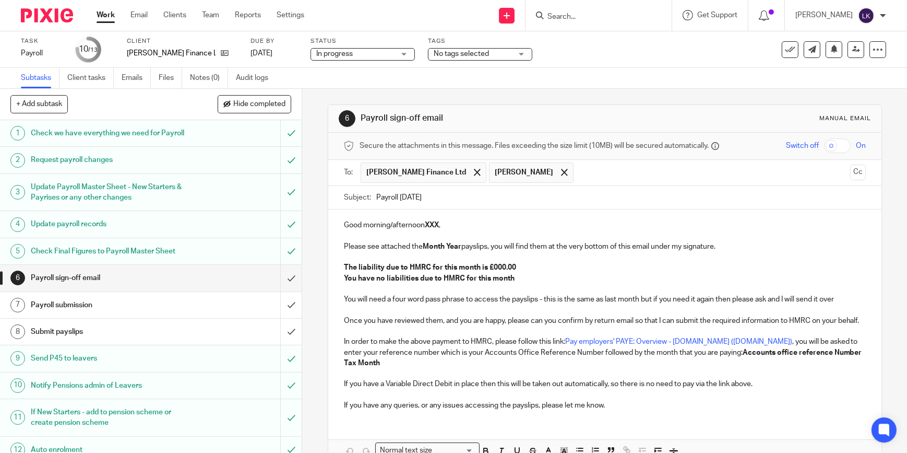
click at [405, 223] on p "Good morning/afternoon XXX ," at bounding box center [605, 225] width 522 height 10
click at [428, 243] on strong "Month Year" at bounding box center [442, 246] width 39 height 7
drag, startPoint x: 511, startPoint y: 267, endPoint x: 336, endPoint y: 258, distance: 174.6
click at [336, 258] on div "Good morning Tom and Josh, Please see attached the August 2025 payslips, you wi…" at bounding box center [604, 313] width 553 height 209
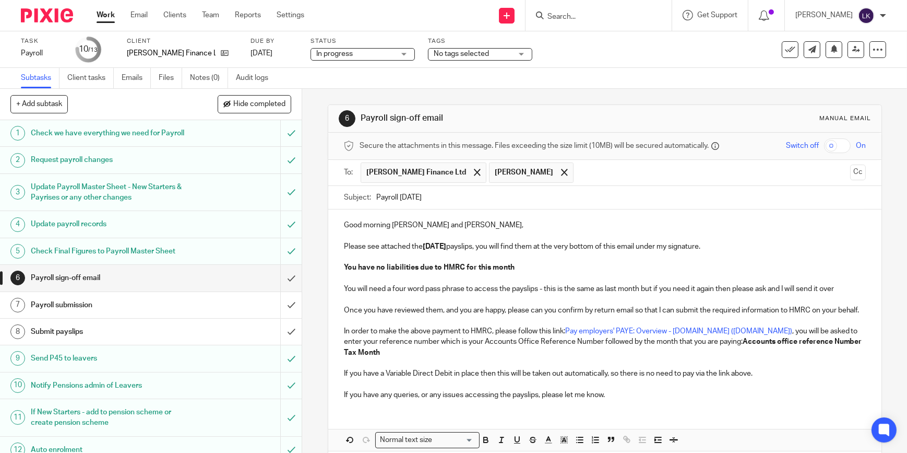
click at [468, 274] on p at bounding box center [605, 278] width 522 height 10
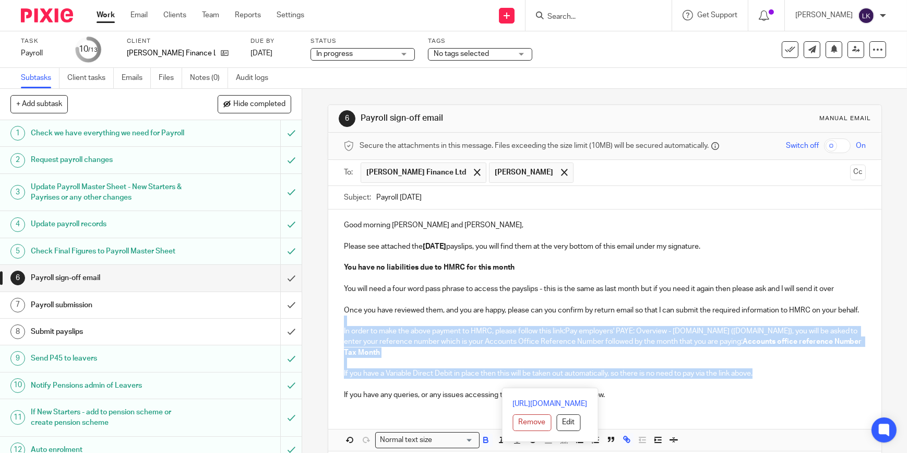
drag, startPoint x: 768, startPoint y: 386, endPoint x: 340, endPoint y: 328, distance: 431.6
click at [340, 328] on div "Good morning Tom and Josh, Please see attached the August 2025 payslips, you wi…" at bounding box center [604, 308] width 553 height 198
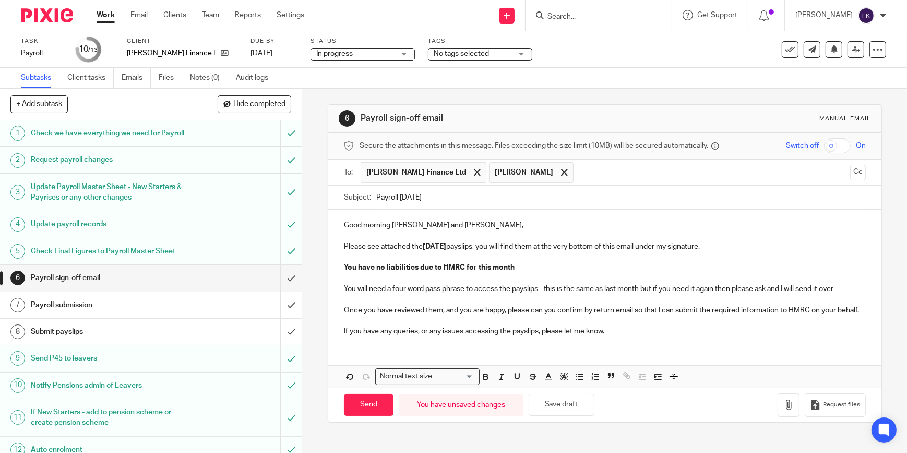
click at [420, 299] on p at bounding box center [605, 299] width 522 height 10
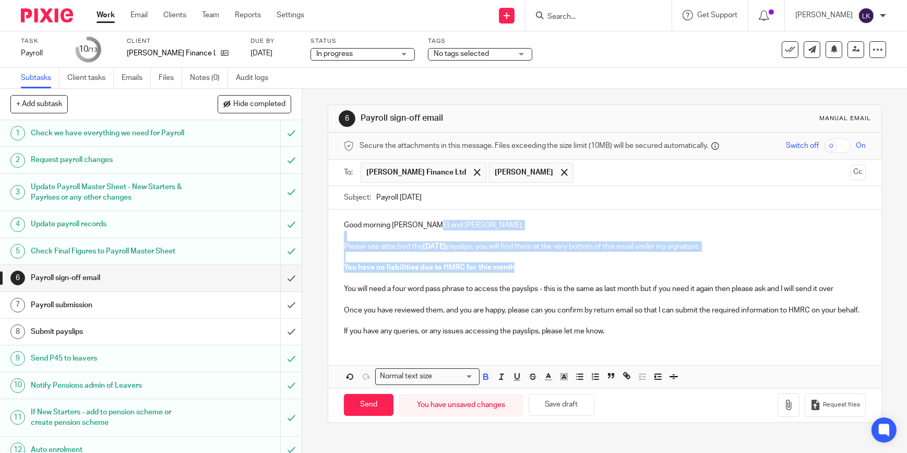
drag, startPoint x: 522, startPoint y: 264, endPoint x: 433, endPoint y: 229, distance: 95.2
click at [433, 229] on div "Good morning Tom and Josh, Please see attached the August 2025 payslips, you wi…" at bounding box center [604, 276] width 553 height 135
drag, startPoint x: 483, startPoint y: 382, endPoint x: 487, endPoint y: 360, distance: 22.8
click at [486, 371] on div "Good morning Tom and Josh, Please see attached the August 2025 payslips, you wi…" at bounding box center [604, 298] width 553 height 178
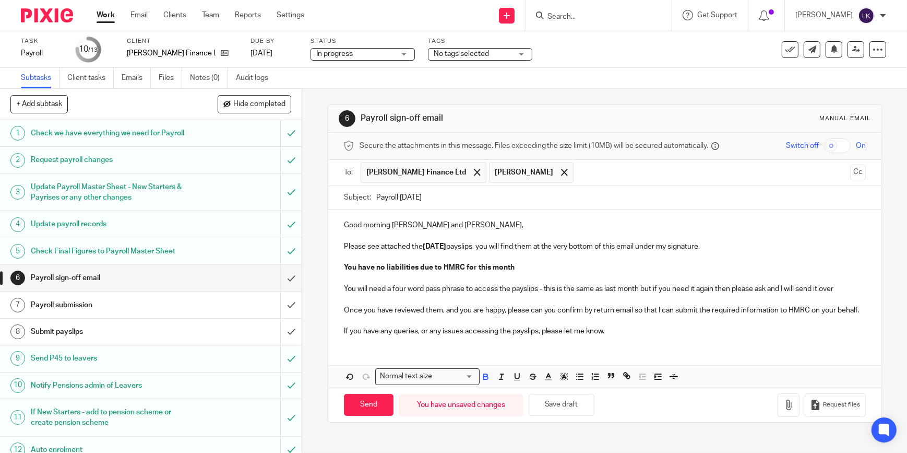
drag, startPoint x: 493, startPoint y: 335, endPoint x: 489, endPoint y: 322, distance: 13.7
click at [494, 326] on p at bounding box center [605, 320] width 522 height 10
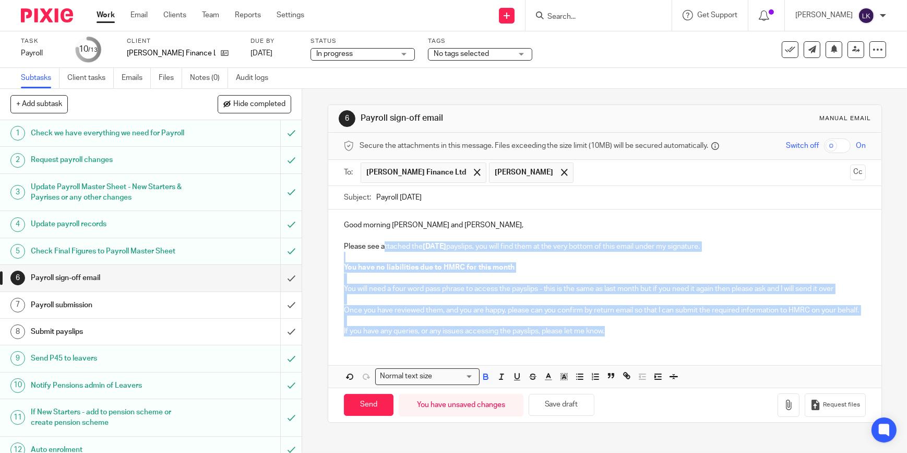
drag, startPoint x: 634, startPoint y: 343, endPoint x: 380, endPoint y: 245, distance: 272.6
click at [380, 245] on div "Good morning Tom and Josh, Please see attached the August 2025 payslips, you wi…" at bounding box center [604, 276] width 553 height 135
click at [483, 381] on icon "button" at bounding box center [485, 376] width 9 height 9
click at [499, 302] on p at bounding box center [605, 299] width 522 height 10
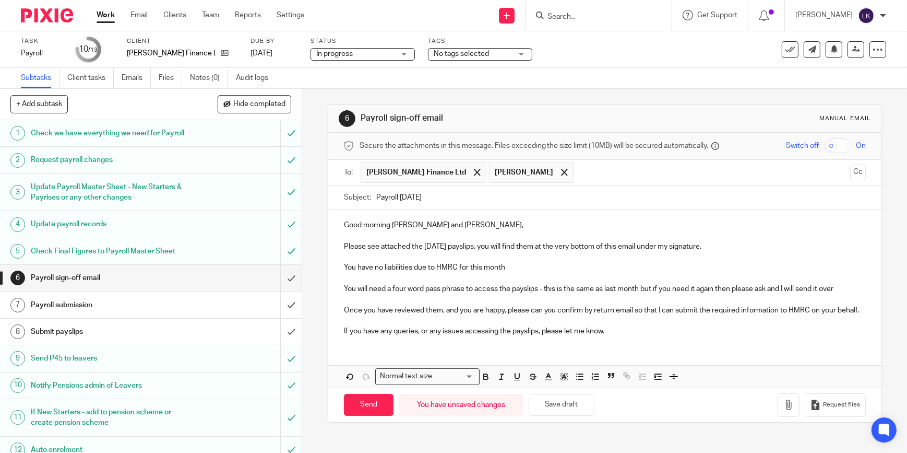
click at [824, 146] on input "checkbox" at bounding box center [837, 145] width 27 height 15
click at [784, 410] on icon "button" at bounding box center [789, 404] width 10 height 10
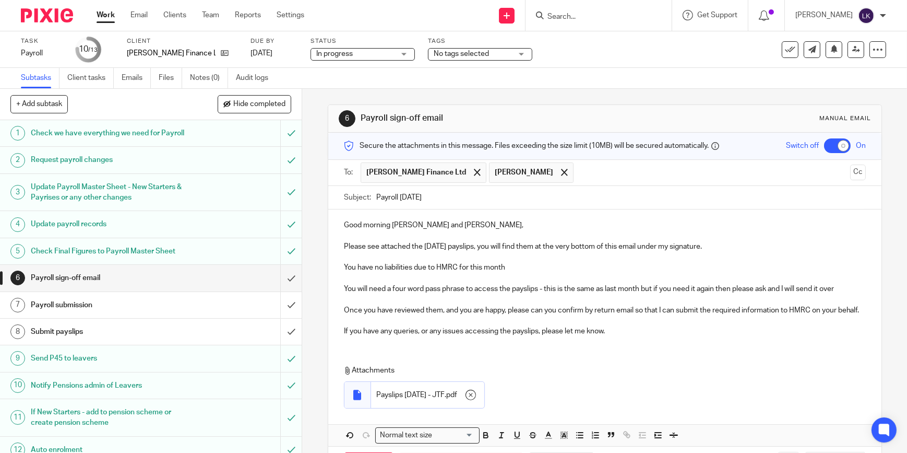
scroll to position [53, 0]
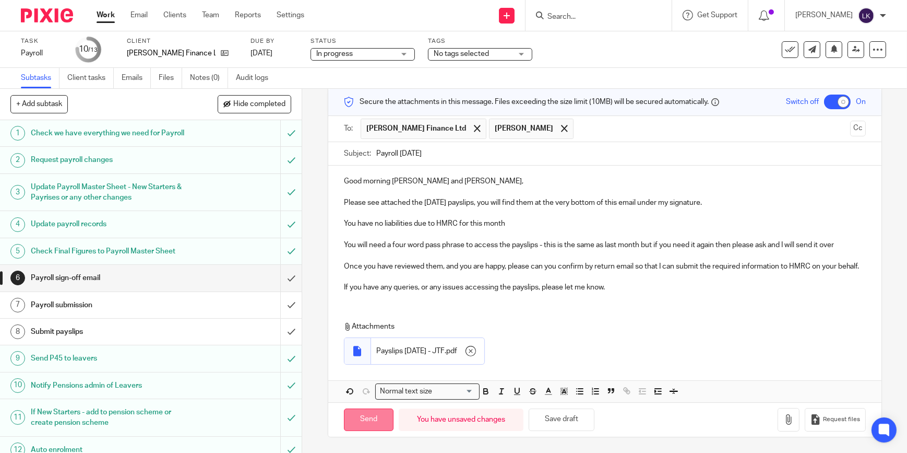
click at [381, 417] on input "Send" at bounding box center [369, 419] width 50 height 22
checkbox input "false"
type input "Sent"
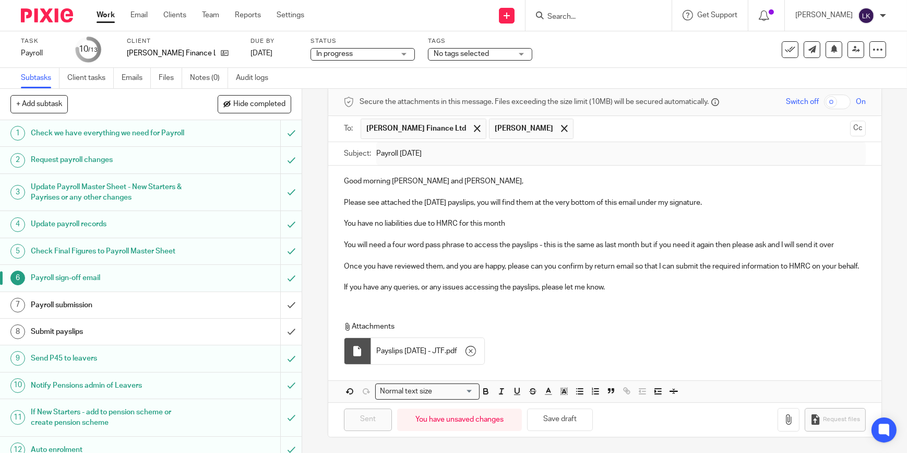
click at [583, 16] on input "Search" at bounding box center [594, 17] width 94 height 9
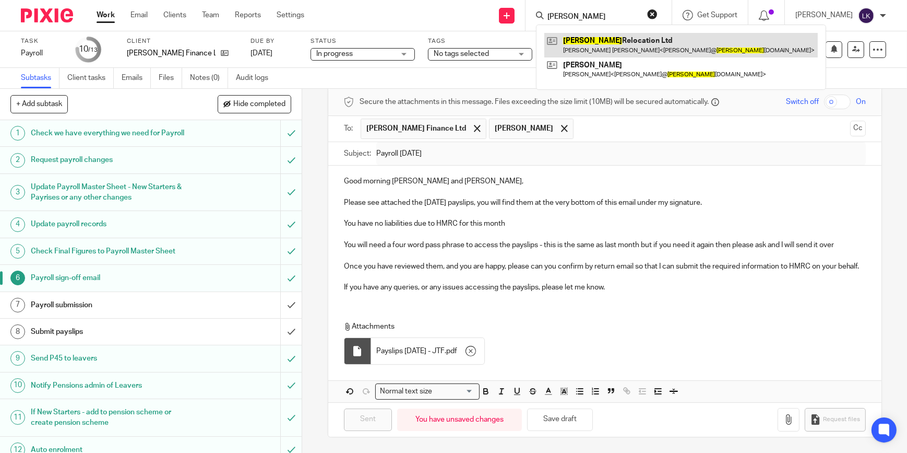
type input "kacey"
click at [590, 43] on link at bounding box center [682, 45] width 274 height 24
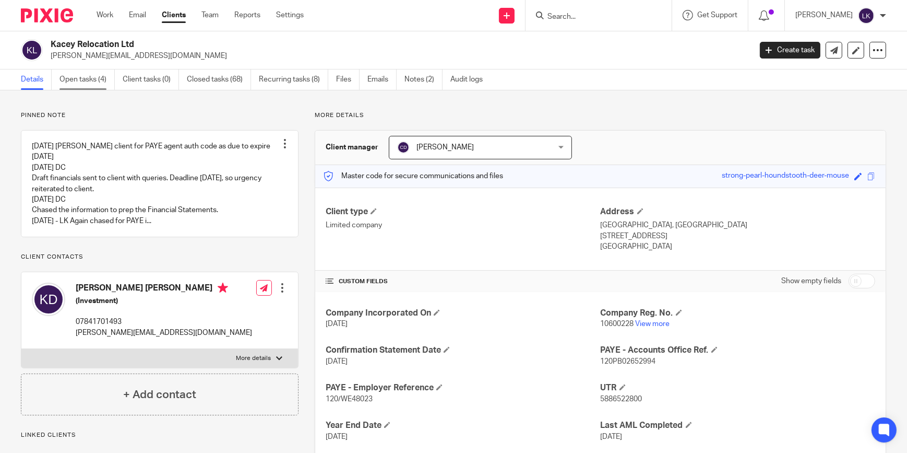
click at [104, 81] on link "Open tasks (4)" at bounding box center [87, 79] width 55 height 20
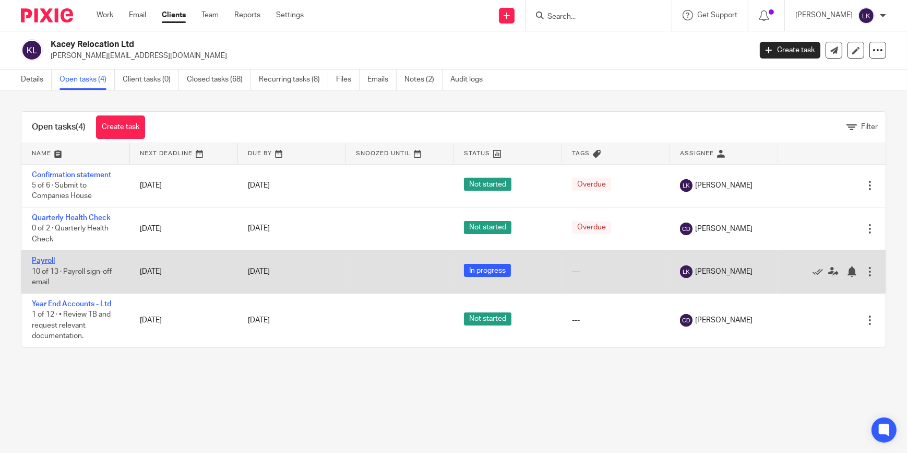
click at [48, 258] on link "Payroll" at bounding box center [43, 260] width 23 height 7
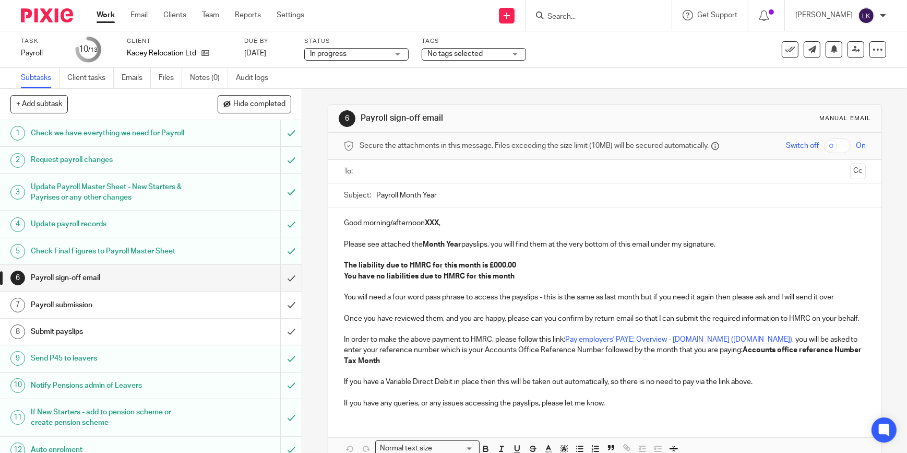
click at [435, 175] on input "text" at bounding box center [604, 172] width 483 height 12
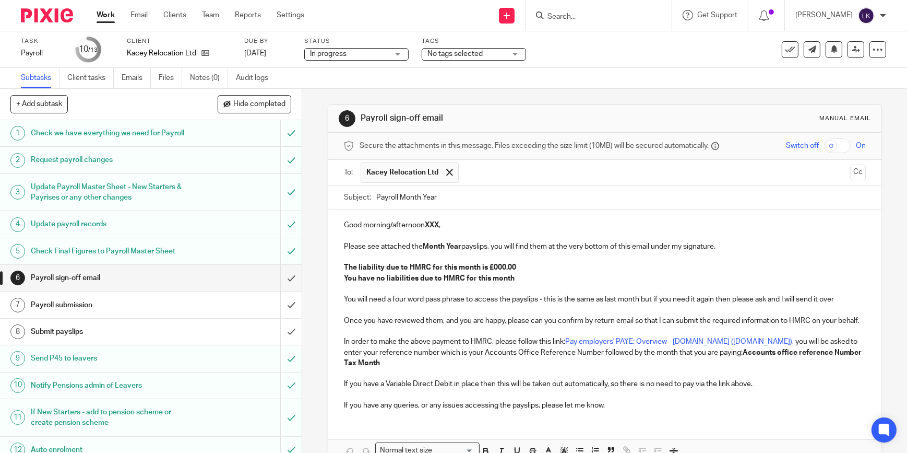
drag, startPoint x: 397, startPoint y: 193, endPoint x: 513, endPoint y: 187, distance: 116.6
click at [513, 187] on input "Payroll Month Year" at bounding box center [621, 197] width 490 height 23
type input "Payroll [DATE] - Kacey Relocation Ltd"
click at [413, 230] on p "Good morning/afternoon XXX ," at bounding box center [605, 225] width 522 height 10
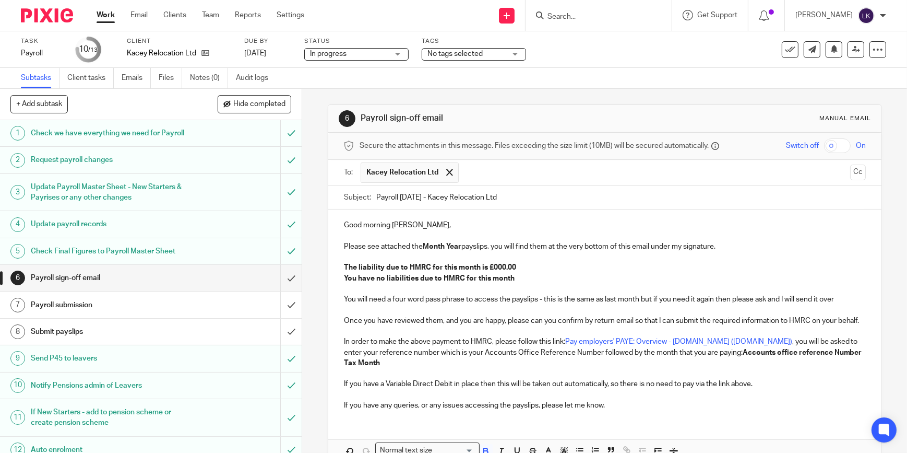
click at [431, 246] on strong "Month Year" at bounding box center [442, 246] width 39 height 7
drag, startPoint x: 516, startPoint y: 265, endPoint x: 397, endPoint y: 261, distance: 119.7
click at [397, 261] on div "Good morning Kacey, Please see attached the August 2025 payslips, you will find…" at bounding box center [604, 313] width 553 height 209
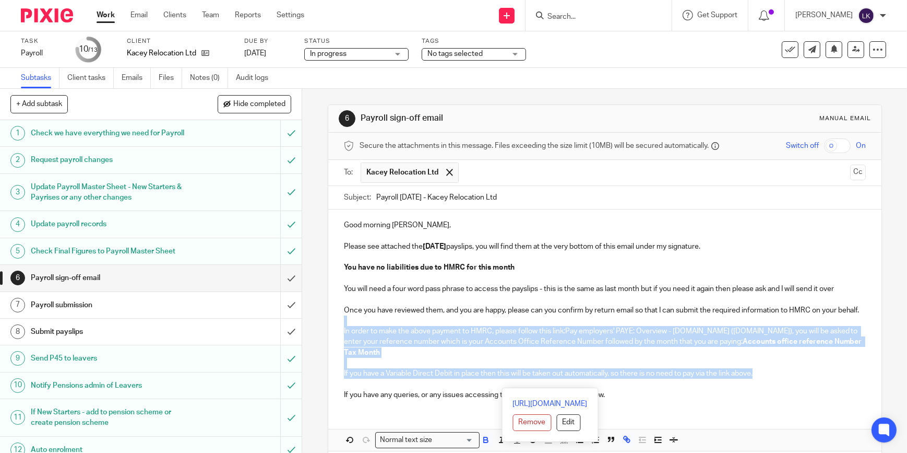
drag, startPoint x: 761, startPoint y: 384, endPoint x: 339, endPoint y: 330, distance: 425.4
click at [339, 330] on div "Good morning Kacey, Please see attached the August 2025 payslips, you will find…" at bounding box center [604, 308] width 553 height 198
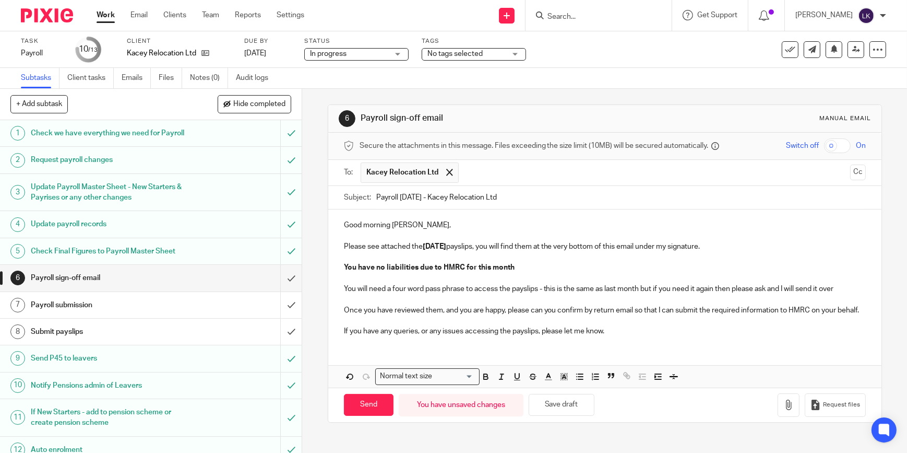
click at [421, 305] on p "Once you have reviewed them, and you are happy, please can you confirm by retur…" at bounding box center [605, 310] width 522 height 10
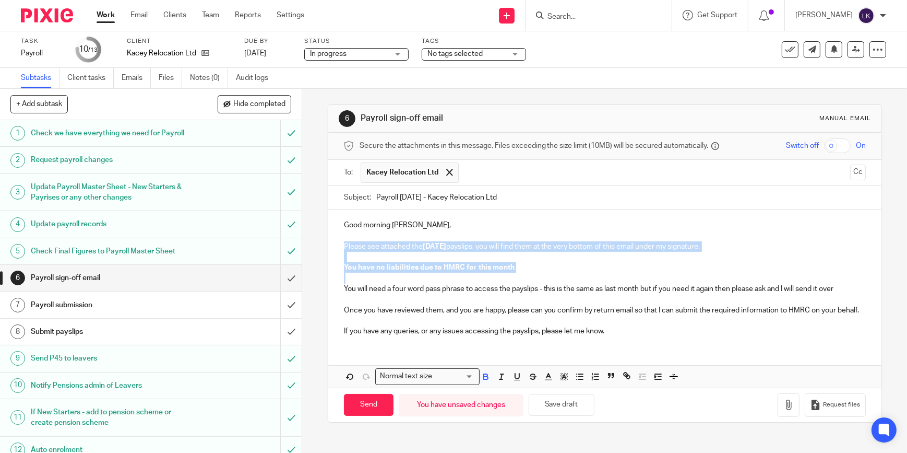
drag, startPoint x: 517, startPoint y: 272, endPoint x: 418, endPoint y: 240, distance: 104.4
click at [418, 240] on div "Good morning Kacey, Please see attached the August 2025 payslips, you will find…" at bounding box center [604, 276] width 553 height 135
click at [483, 381] on icon "button" at bounding box center [485, 376] width 9 height 9
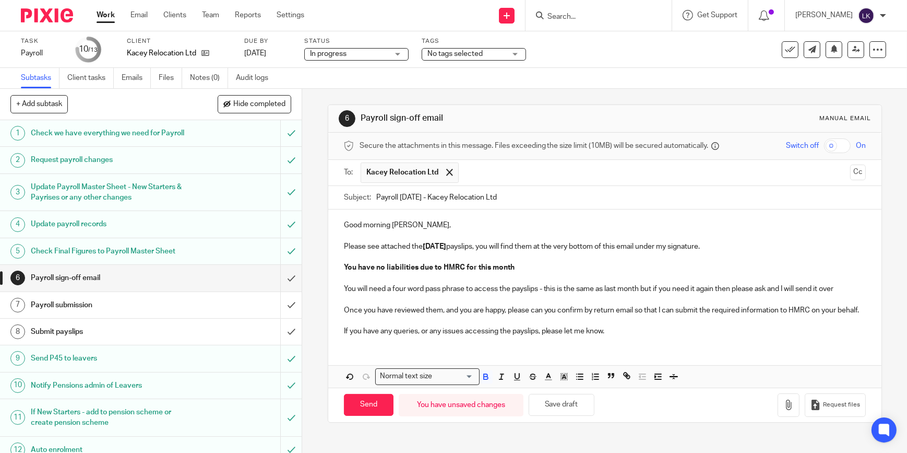
click at [506, 336] on p "If you have any queries, or any issues accessing the payslips, please let me kn…" at bounding box center [605, 331] width 522 height 10
click at [826, 144] on input "checkbox" at bounding box center [837, 145] width 27 height 15
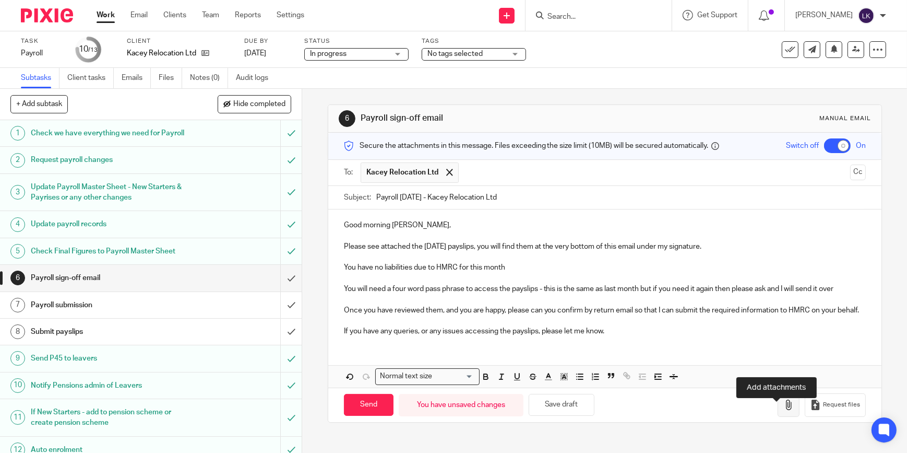
click at [784, 410] on icon "button" at bounding box center [789, 404] width 10 height 10
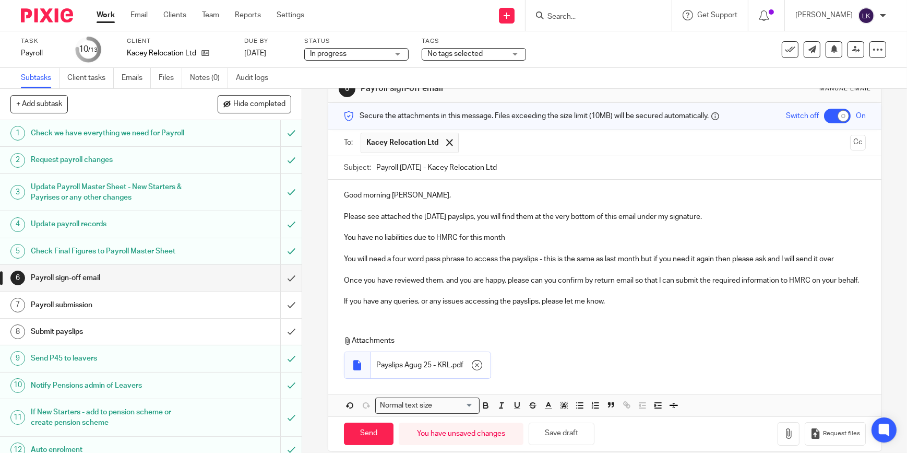
scroll to position [53, 0]
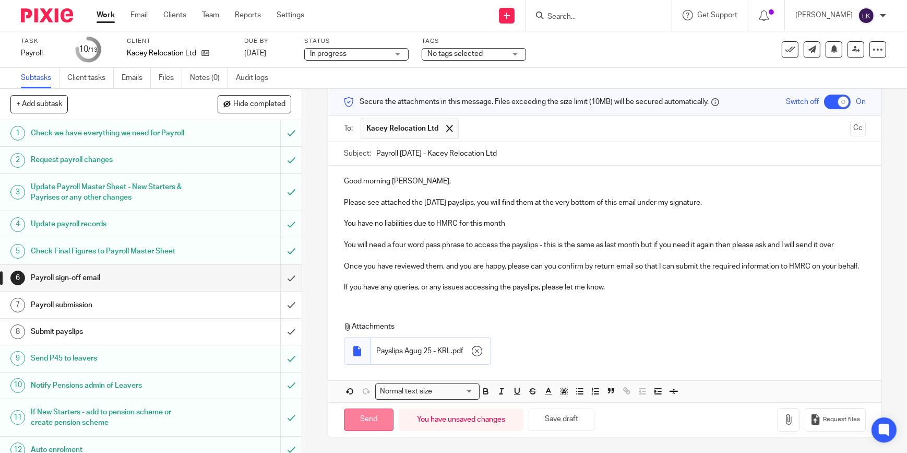
click at [365, 417] on input "Send" at bounding box center [369, 419] width 50 height 22
checkbox input "false"
type input "Sent"
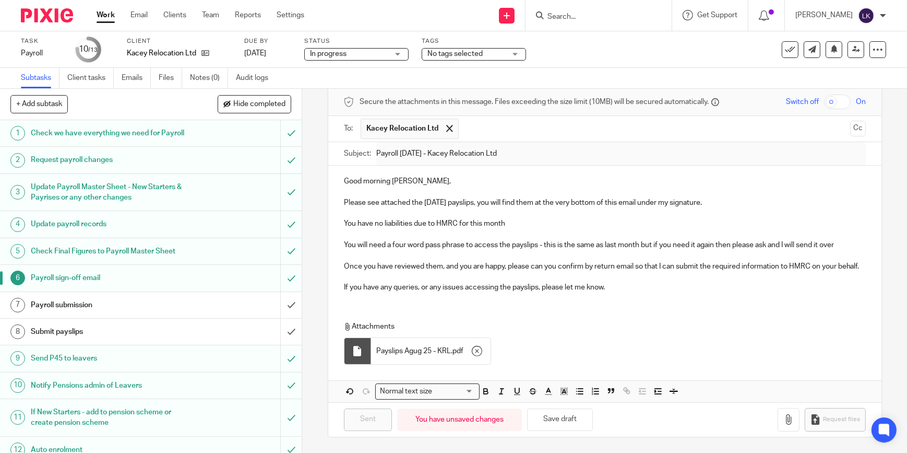
click at [630, 15] on input "Search" at bounding box center [594, 17] width 94 height 9
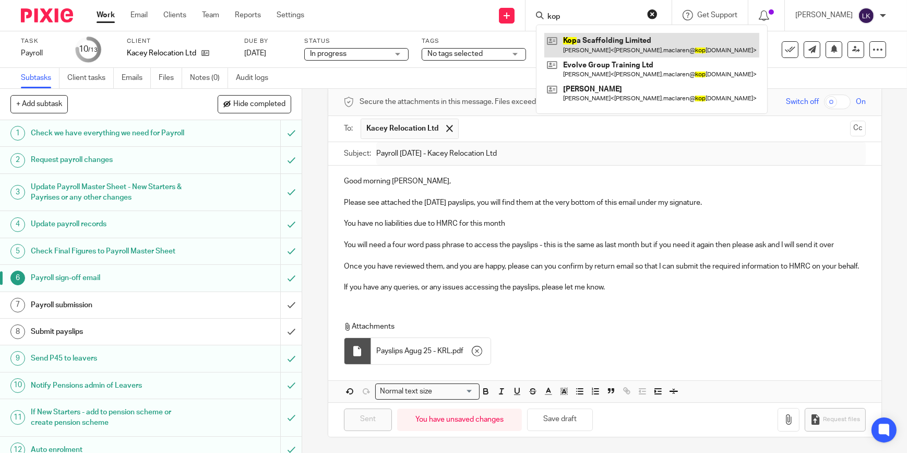
type input "kop"
click at [620, 33] on link at bounding box center [652, 45] width 215 height 24
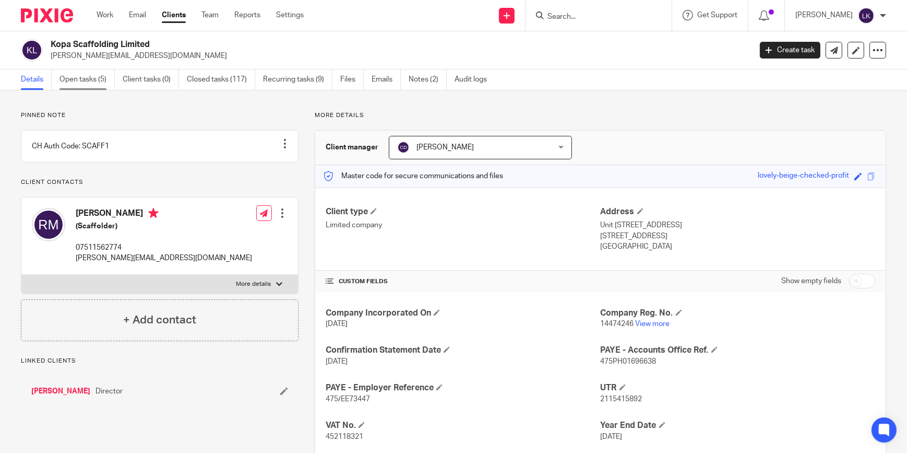
click at [92, 80] on link "Open tasks (5)" at bounding box center [87, 79] width 55 height 20
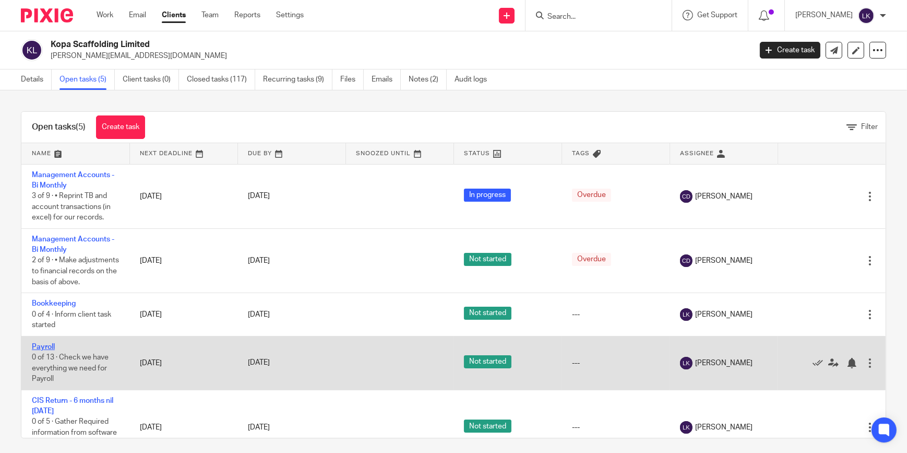
click at [49, 350] on link "Payroll" at bounding box center [43, 346] width 23 height 7
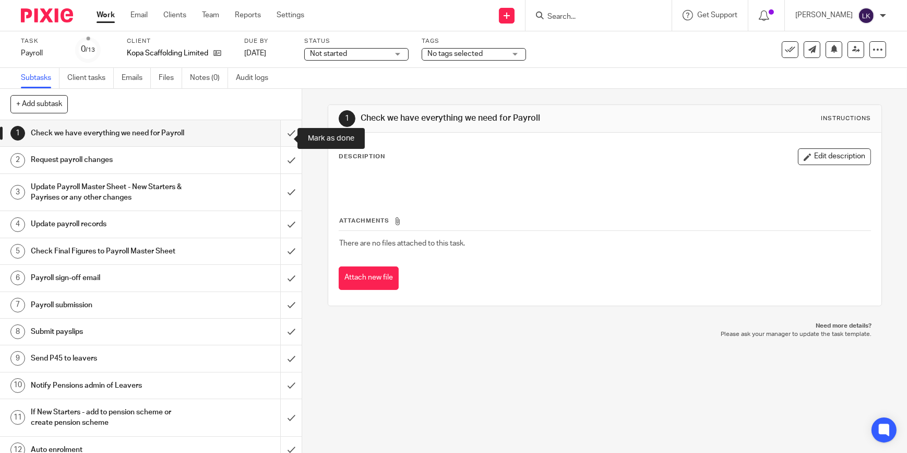
click at [282, 146] on input "submit" at bounding box center [151, 133] width 302 height 26
click at [282, 167] on input "submit" at bounding box center [151, 160] width 302 height 26
click at [288, 211] on input "submit" at bounding box center [151, 192] width 302 height 37
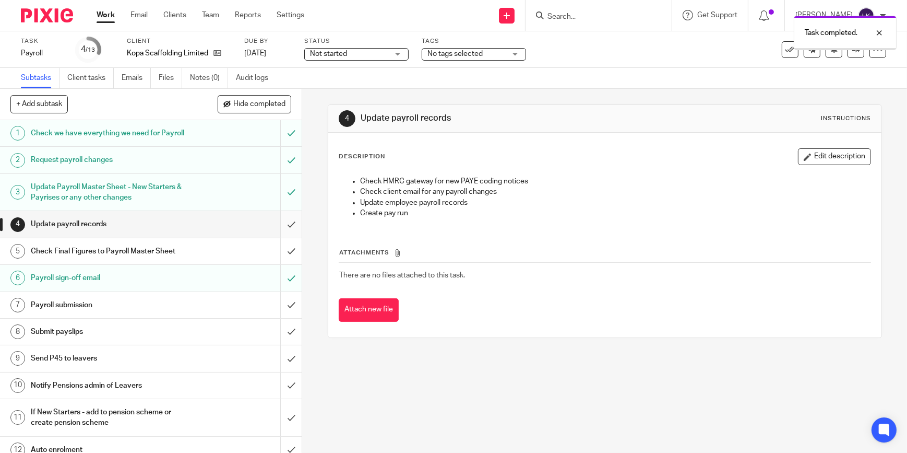
click at [283, 235] on input "submit" at bounding box center [151, 224] width 302 height 26
click at [282, 257] on input "submit" at bounding box center [151, 251] width 302 height 26
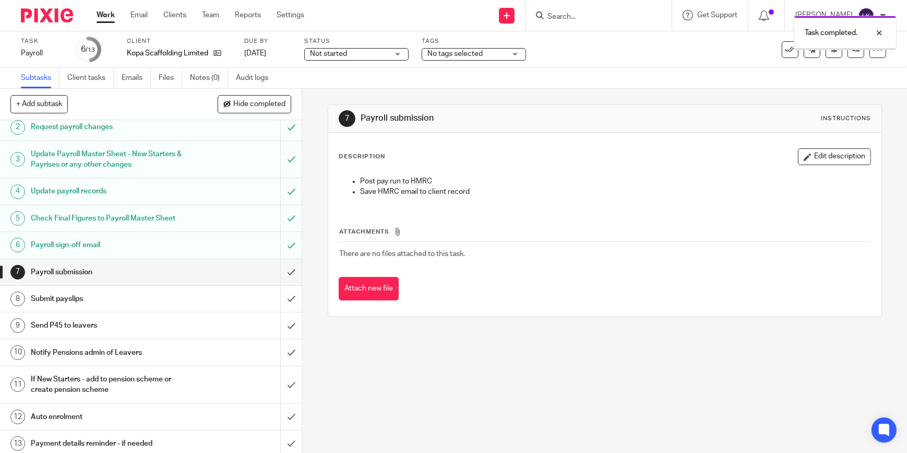
scroll to position [47, 0]
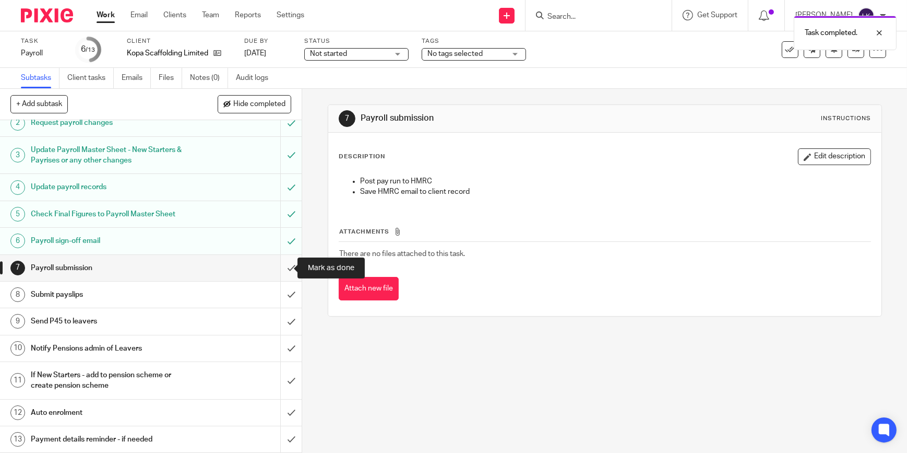
click at [281, 268] on input "submit" at bounding box center [151, 268] width 302 height 26
click at [284, 292] on input "submit" at bounding box center [151, 294] width 302 height 26
click at [285, 321] on input "submit" at bounding box center [151, 321] width 302 height 26
drag, startPoint x: 282, startPoint y: 341, endPoint x: 282, endPoint y: 369, distance: 27.7
click at [282, 342] on input "submit" at bounding box center [151, 348] width 302 height 26
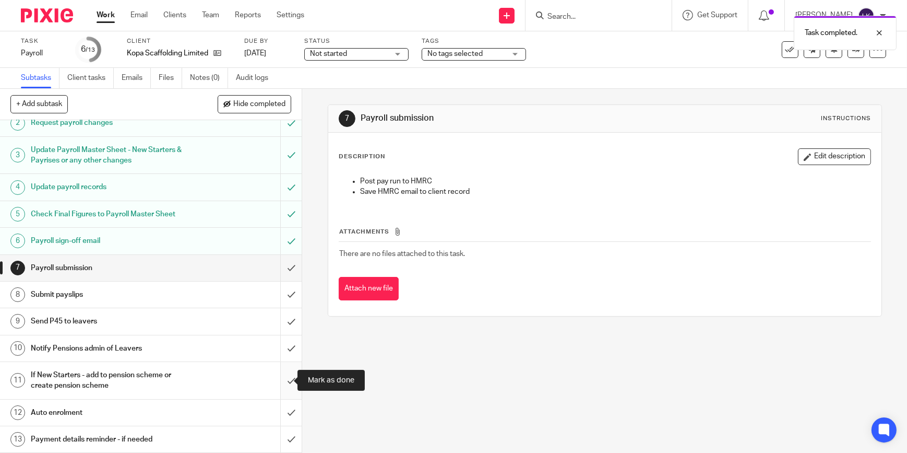
click at [282, 371] on input "submit" at bounding box center [151, 380] width 302 height 37
click at [282, 419] on input "submit" at bounding box center [151, 412] width 302 height 26
click at [284, 438] on input "submit" at bounding box center [151, 439] width 302 height 26
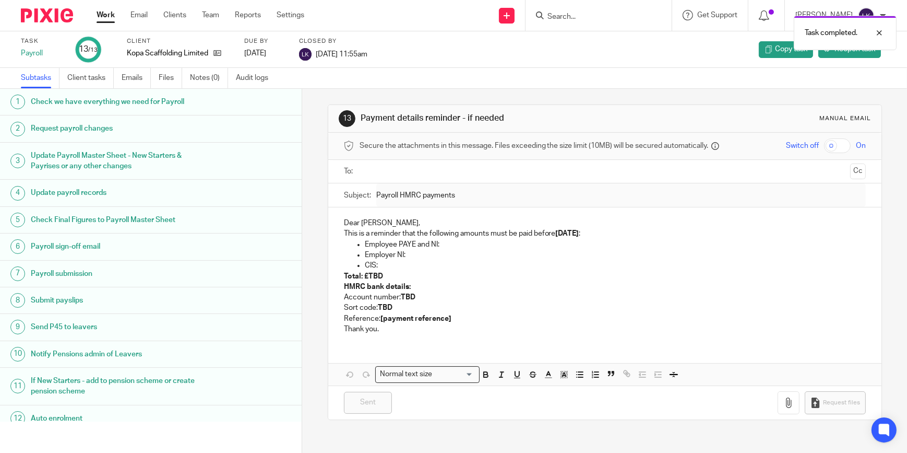
click at [104, 18] on link "Work" at bounding box center [106, 15] width 18 height 10
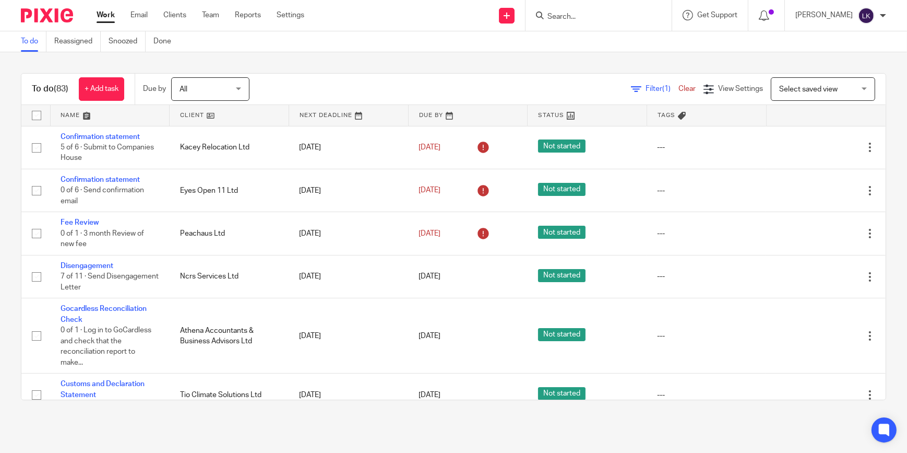
click at [596, 19] on input "Search" at bounding box center [594, 17] width 94 height 9
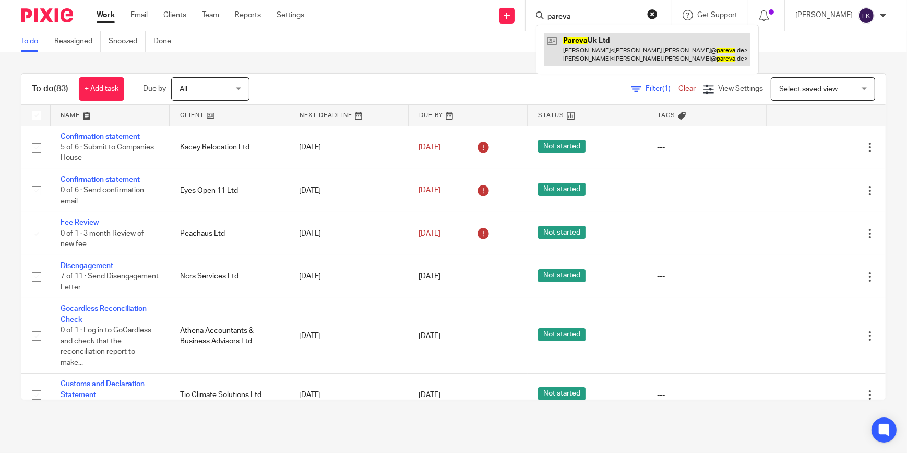
type input "pareva"
click at [598, 43] on link at bounding box center [648, 49] width 206 height 32
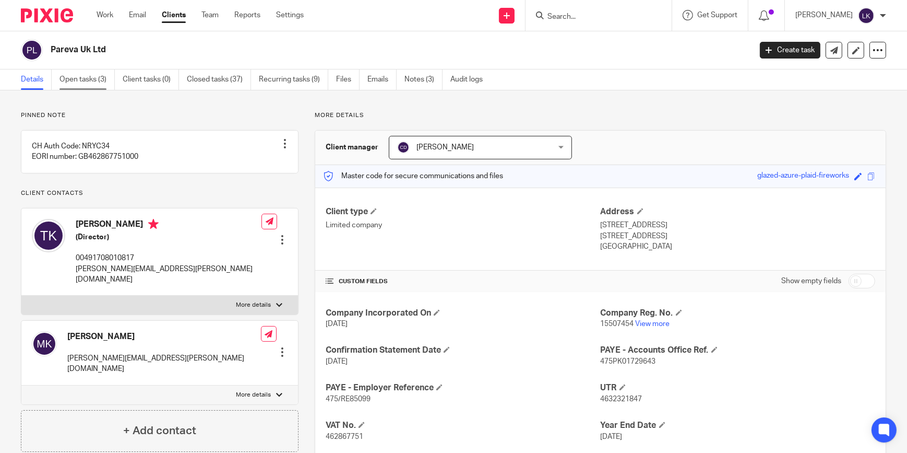
click at [101, 77] on link "Open tasks (3)" at bounding box center [87, 79] width 55 height 20
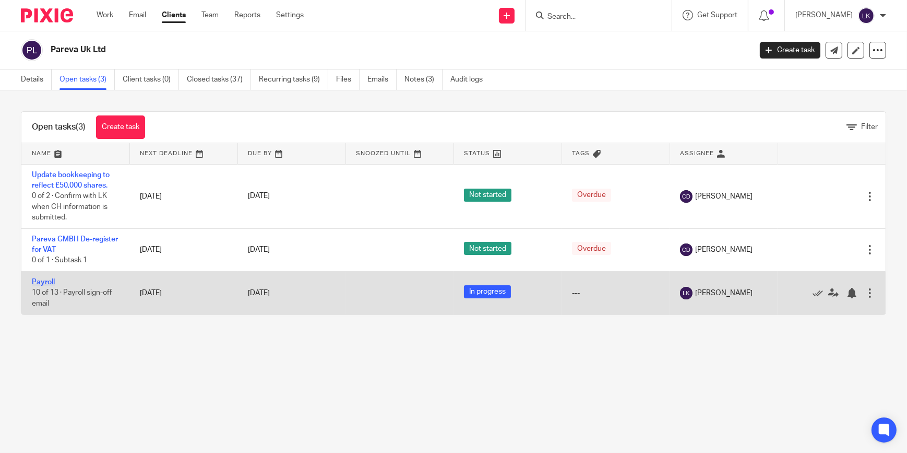
click at [50, 279] on link "Payroll" at bounding box center [43, 281] width 23 height 7
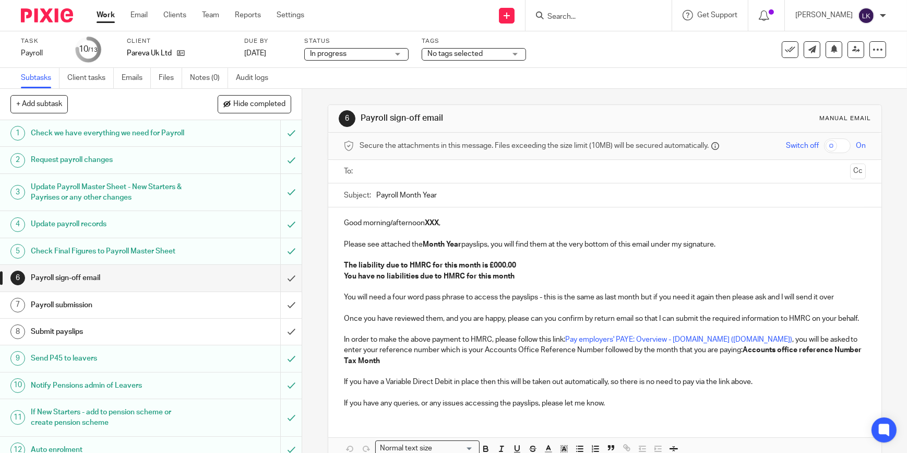
click at [386, 167] on input "text" at bounding box center [604, 172] width 483 height 12
type input "tob"
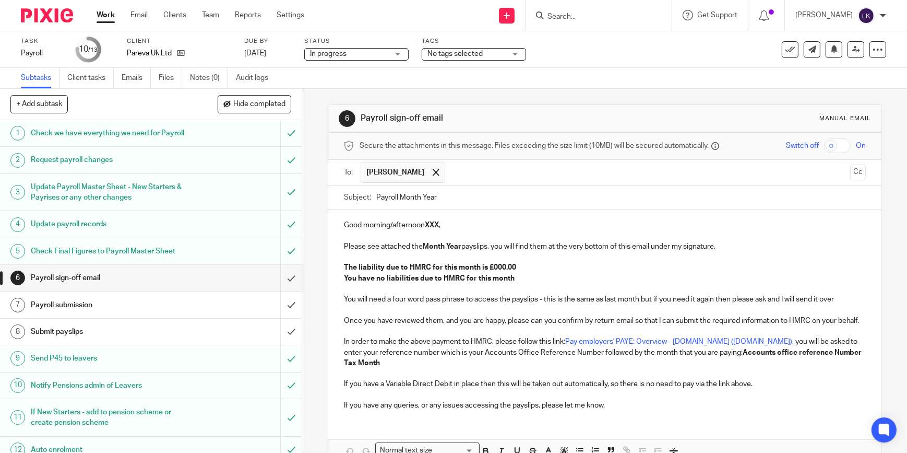
click at [451, 170] on input "text" at bounding box center [648, 172] width 395 height 20
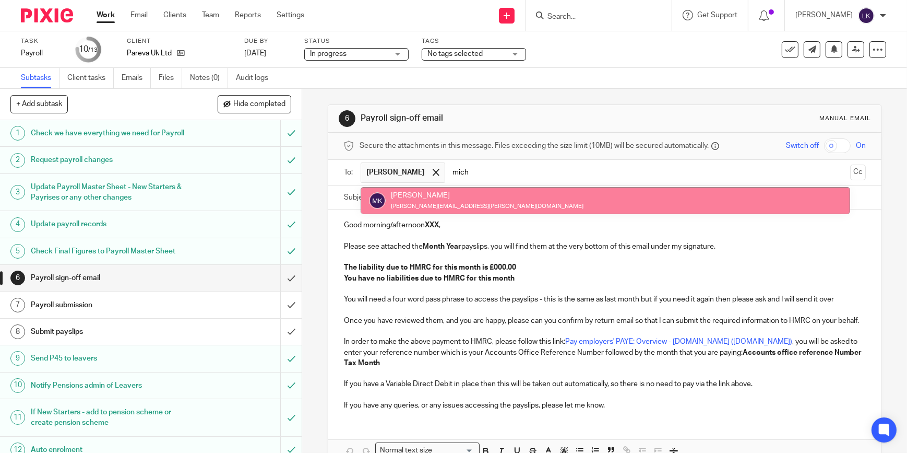
type input "mich"
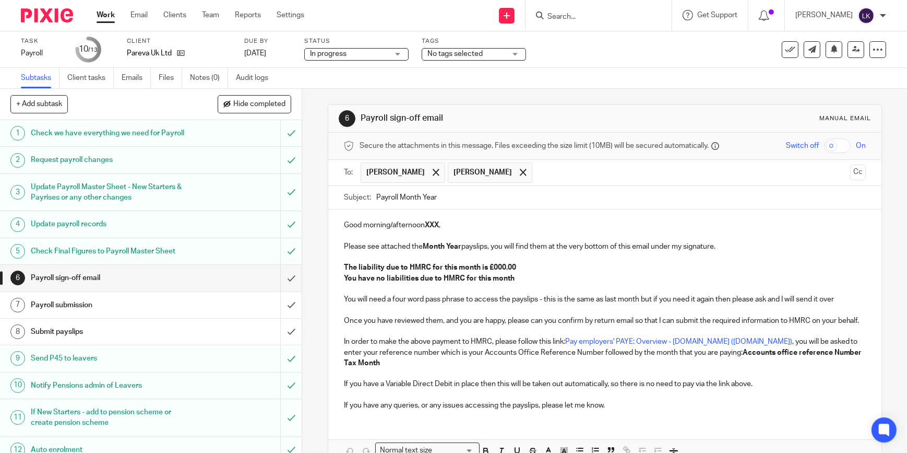
drag, startPoint x: 443, startPoint y: 198, endPoint x: 398, endPoint y: 196, distance: 44.4
click at [398, 196] on input "Payroll Month Year" at bounding box center [621, 197] width 490 height 23
type input "Payroll August 2025 - Pareva UK Ltd"
click at [393, 228] on p "Good morning/afternoon XXX ," at bounding box center [605, 225] width 522 height 10
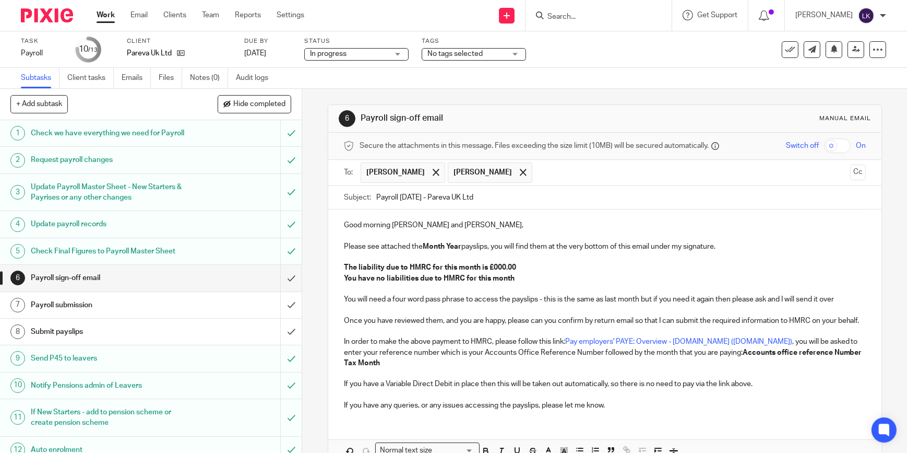
click at [433, 246] on strong "Month Year" at bounding box center [442, 246] width 39 height 7
click at [500, 268] on strong "The liability due to HMRC for this month is £000.00" at bounding box center [430, 267] width 172 height 7
drag, startPoint x: 510, startPoint y: 278, endPoint x: 339, endPoint y: 279, distance: 170.2
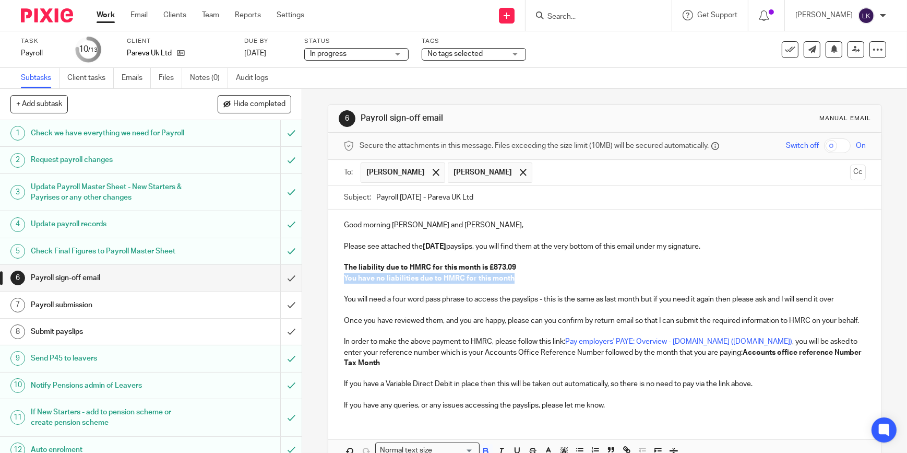
click at [339, 279] on div "Good morning Tobias and Michaela, Please see attached the August 2025 payslips,…" at bounding box center [604, 313] width 553 height 209
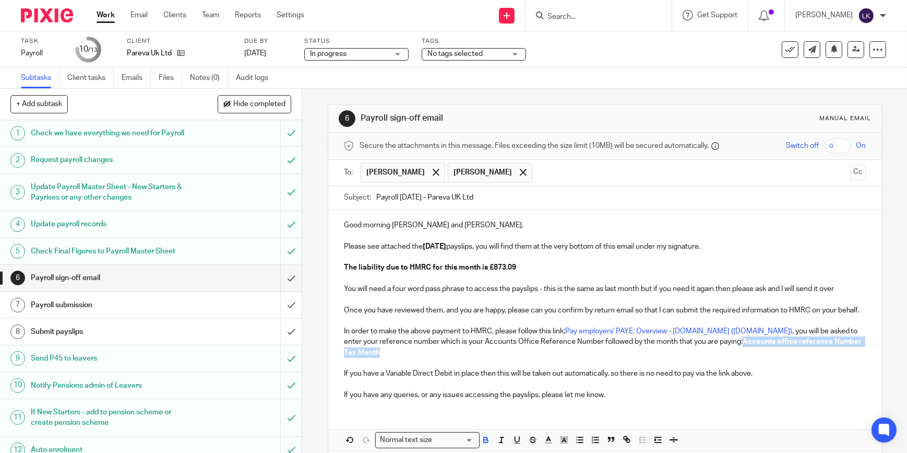
drag, startPoint x: 706, startPoint y: 360, endPoint x: 703, endPoint y: 352, distance: 8.4
click at [703, 352] on p "In order to make the above payment to HMRC, please follow this link: Pay employ…" at bounding box center [605, 342] width 522 height 32
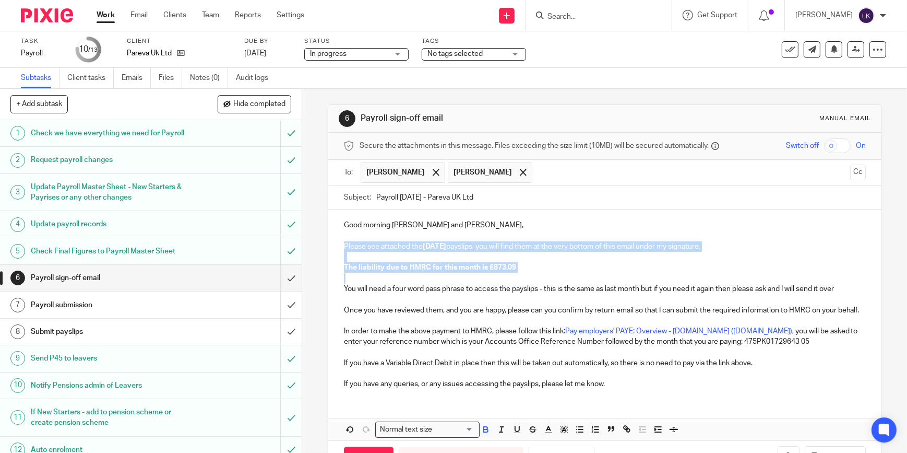
drag, startPoint x: 595, startPoint y: 279, endPoint x: 416, endPoint y: 238, distance: 183.8
click at [416, 238] on div "Good morning Tobias and Michaela, Please see attached the August 2025 payslips,…" at bounding box center [604, 302] width 553 height 187
click at [487, 434] on icon "button" at bounding box center [485, 428] width 9 height 9
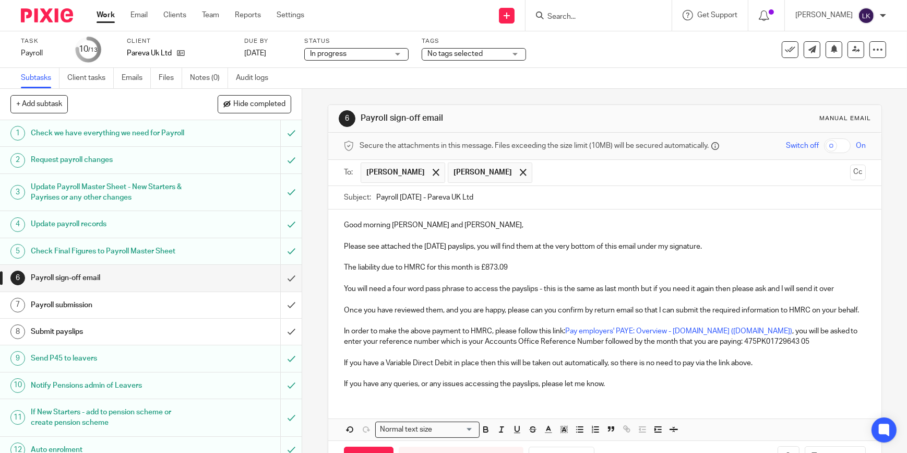
click at [491, 347] on p "In order to make the above payment to HMRC, please follow this link: Pay employ…" at bounding box center [605, 336] width 522 height 21
click at [824, 148] on input "checkbox" at bounding box center [837, 145] width 27 height 15
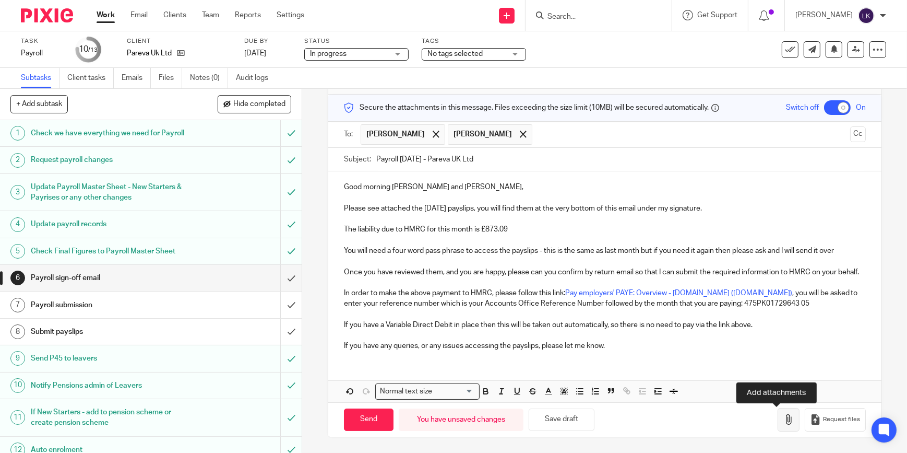
click at [784, 423] on icon "button" at bounding box center [789, 419] width 10 height 10
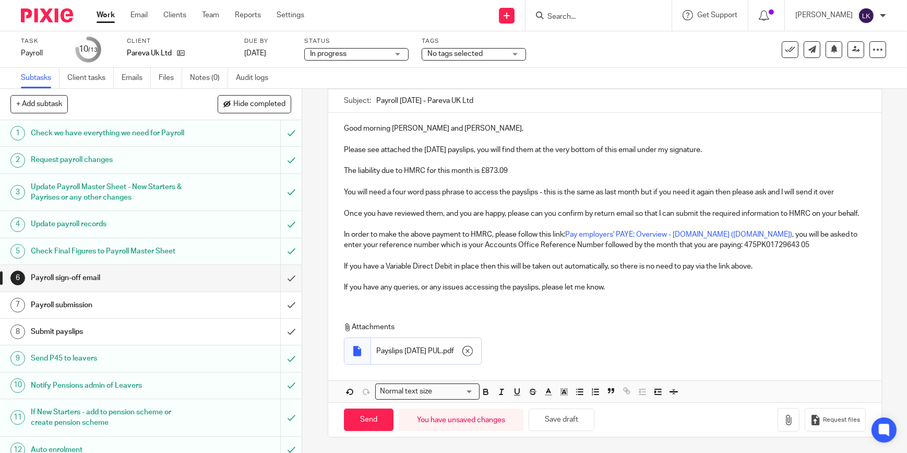
scroll to position [107, 0]
click at [376, 411] on input "Send" at bounding box center [369, 419] width 50 height 22
checkbox input "false"
type input "Sent"
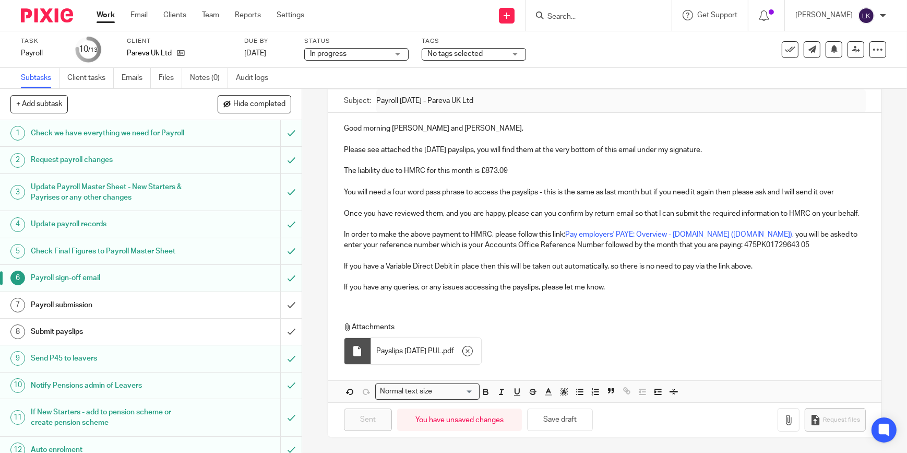
click at [641, 14] on input "Search" at bounding box center [594, 17] width 94 height 9
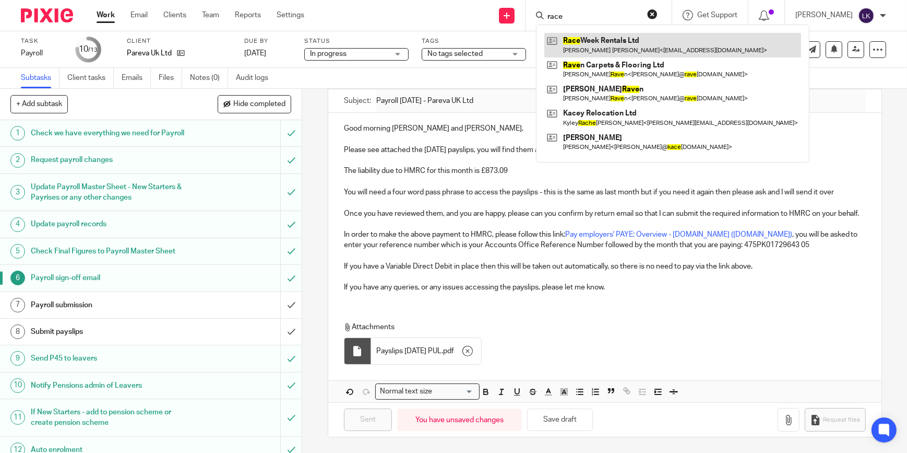
type input "race"
click at [640, 39] on link at bounding box center [673, 45] width 257 height 24
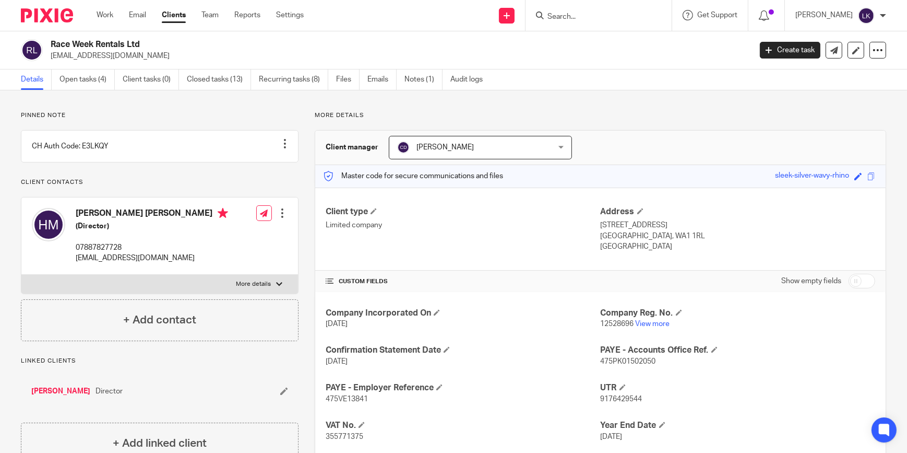
click at [73, 80] on link "Open tasks (4)" at bounding box center [87, 79] width 55 height 20
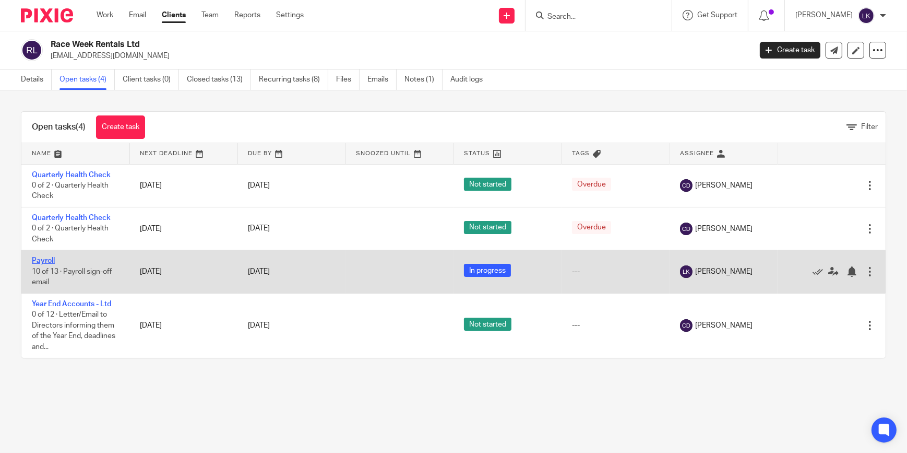
click at [52, 257] on link "Payroll" at bounding box center [43, 260] width 23 height 7
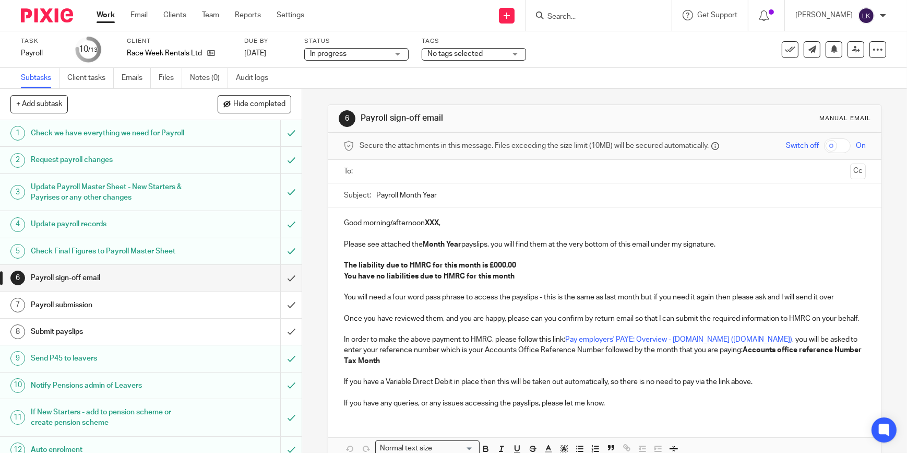
click at [476, 171] on input "text" at bounding box center [604, 172] width 483 height 12
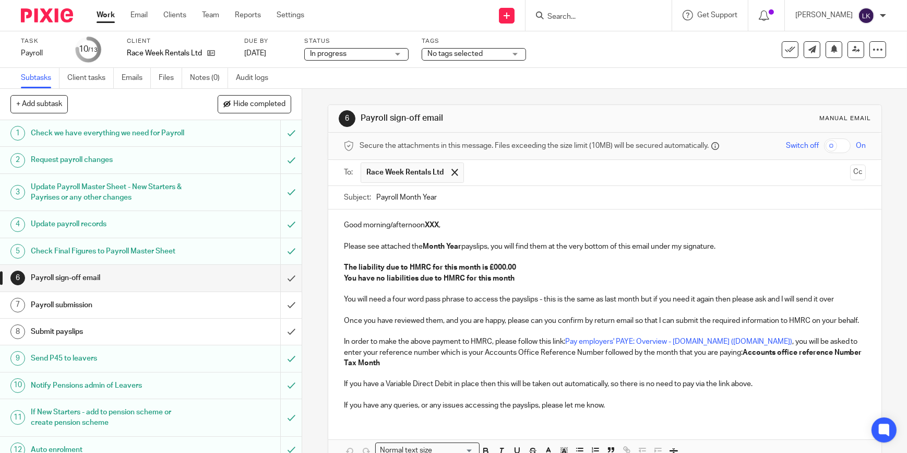
drag, startPoint x: 400, startPoint y: 196, endPoint x: 460, endPoint y: 195, distance: 59.5
click at [460, 195] on input "Payroll Month Year" at bounding box center [621, 197] width 490 height 23
type input "Payroll [DATE] - Race Week Rentals Ltd"
click at [417, 224] on p "Good morning/afternoon XXX ," at bounding box center [605, 225] width 522 height 10
click at [371, 225] on p "Good morning/afternoon XXX ," at bounding box center [605, 225] width 522 height 10
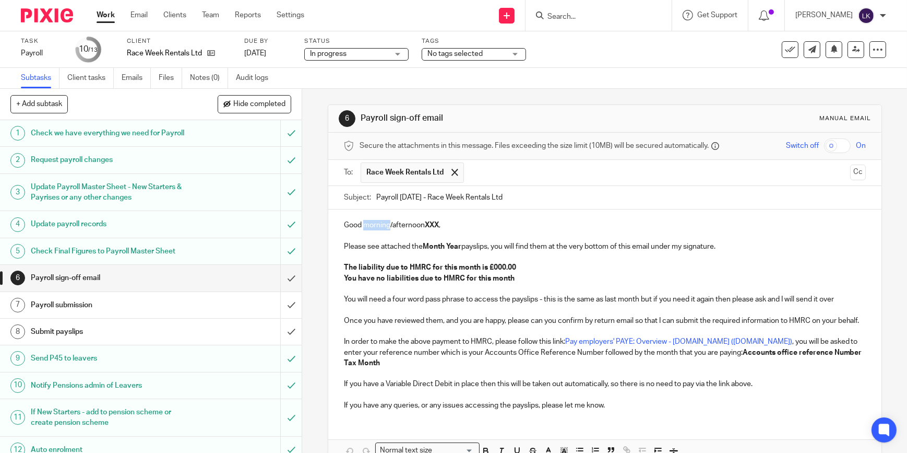
click at [371, 225] on p "Good morning/afternoon XXX ," at bounding box center [605, 225] width 522 height 10
click at [428, 243] on strong "Month Year" at bounding box center [442, 246] width 39 height 7
click at [427, 243] on strong "Month Year" at bounding box center [442, 246] width 39 height 7
click at [494, 269] on strong "The liability due to HMRC for this month is £000.00" at bounding box center [430, 267] width 172 height 7
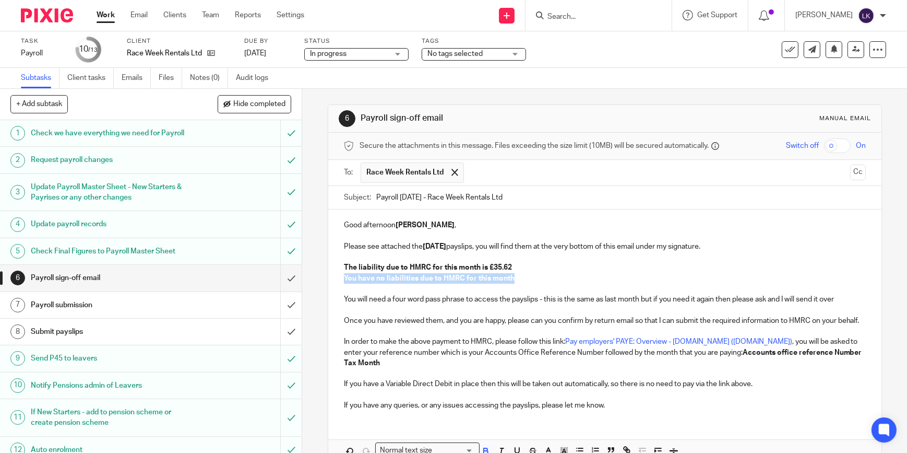
drag, startPoint x: 510, startPoint y: 279, endPoint x: 338, endPoint y: 279, distance: 171.8
click at [338, 279] on div "Good afternoon [PERSON_NAME] , Please see attached the [DATE] payslips, you wil…" at bounding box center [604, 313] width 553 height 209
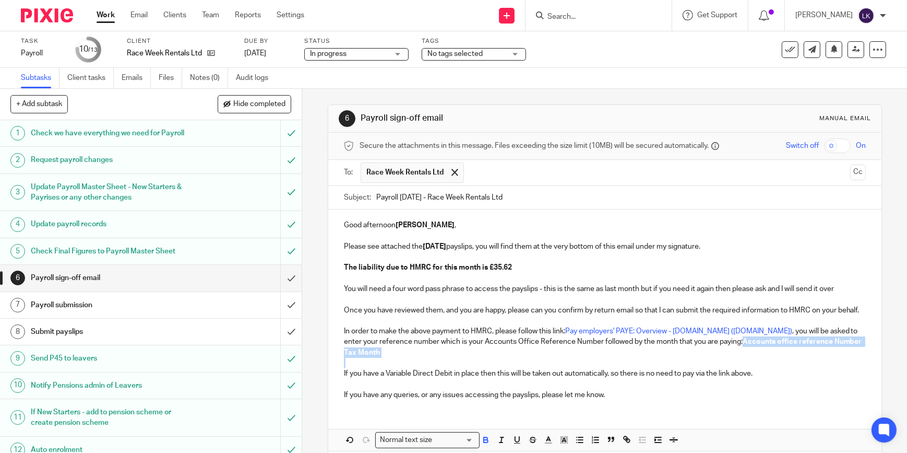
drag, startPoint x: 641, startPoint y: 372, endPoint x: 705, endPoint y: 355, distance: 66.0
click at [705, 355] on div "Good afternoon [PERSON_NAME] , Please see attached the [DATE] payslips, you wil…" at bounding box center [604, 308] width 553 height 198
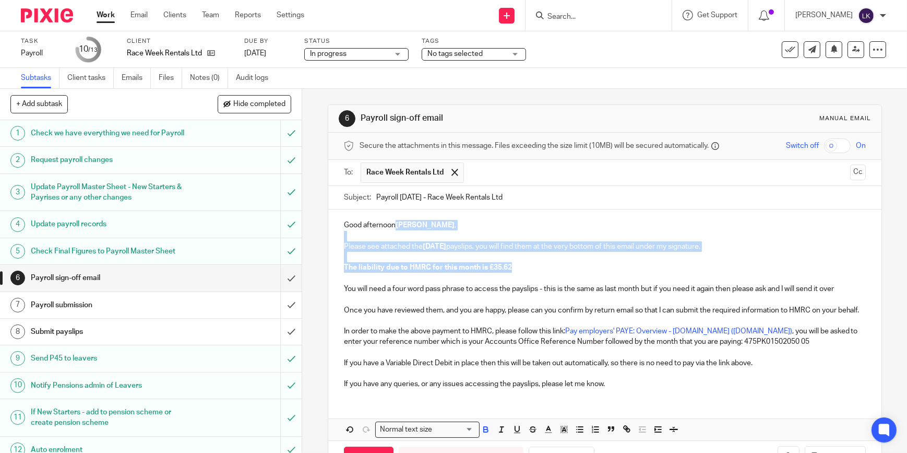
drag, startPoint x: 568, startPoint y: 272, endPoint x: 392, endPoint y: 217, distance: 184.3
click at [392, 217] on div "Good afternoon Harry , Please see attached the August 2025 payslips, you will f…" at bounding box center [604, 302] width 553 height 187
click at [485, 432] on icon "button" at bounding box center [486, 430] width 4 height 3
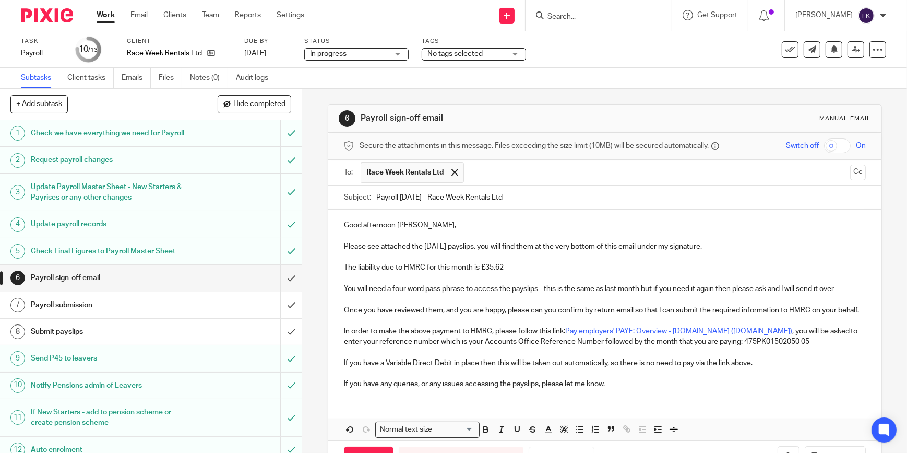
click at [471, 338] on p "In order to make the above payment to HMRC, please follow this link: Pay employ…" at bounding box center [605, 336] width 522 height 21
click at [824, 146] on input "checkbox" at bounding box center [837, 145] width 27 height 15
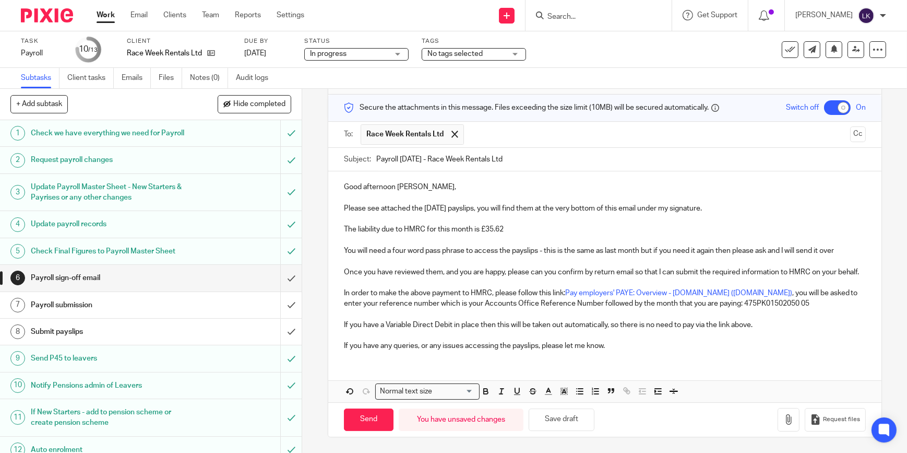
scroll to position [48, 0]
click at [784, 418] on icon "button" at bounding box center [789, 419] width 10 height 10
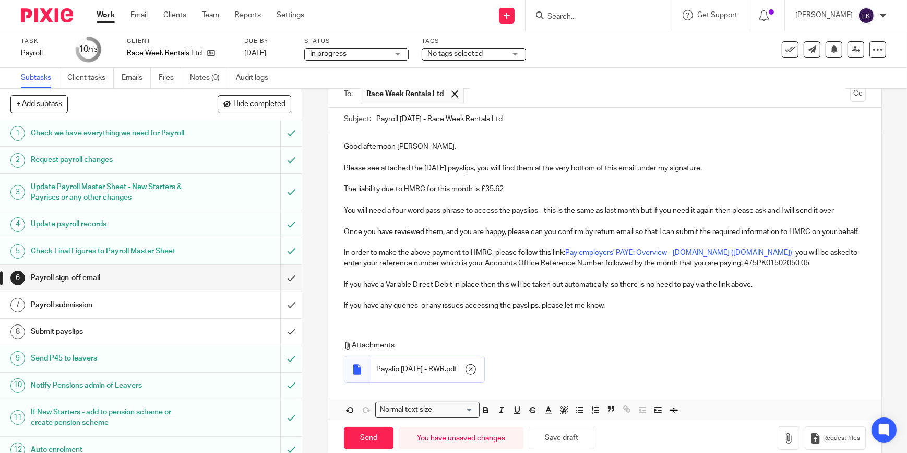
scroll to position [107, 0]
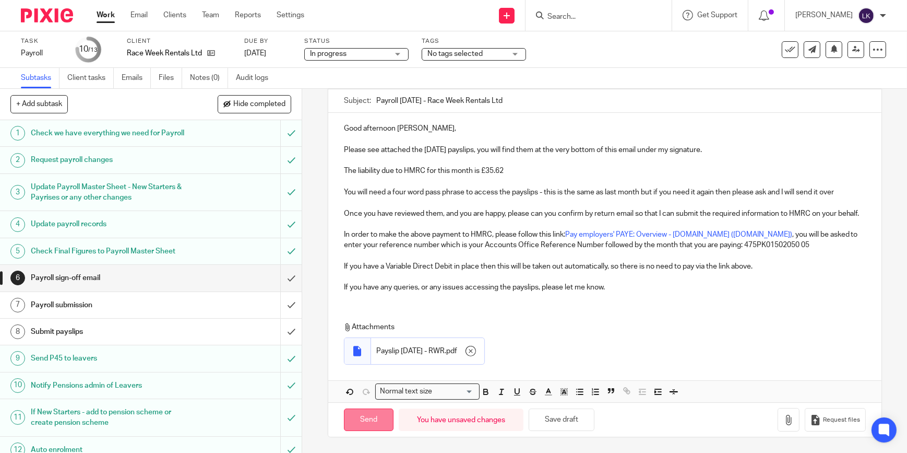
click at [380, 419] on input "Send" at bounding box center [369, 419] width 50 height 22
checkbox input "false"
type input "Sent"
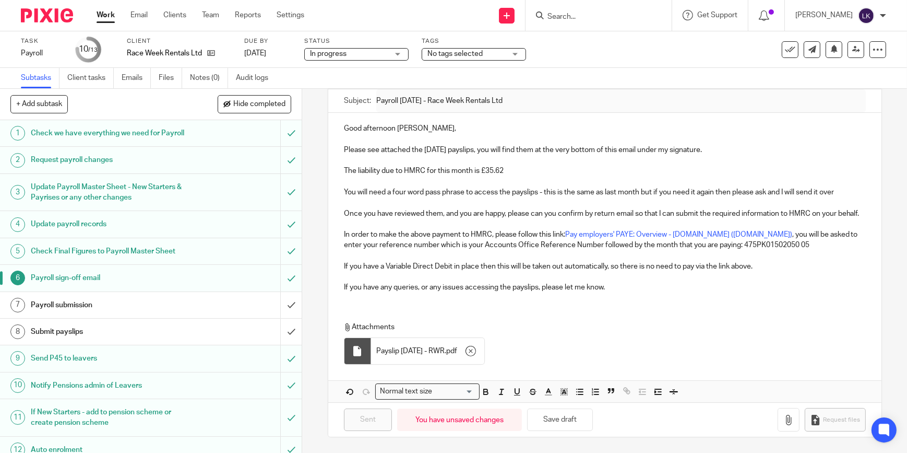
scroll to position [0, 0]
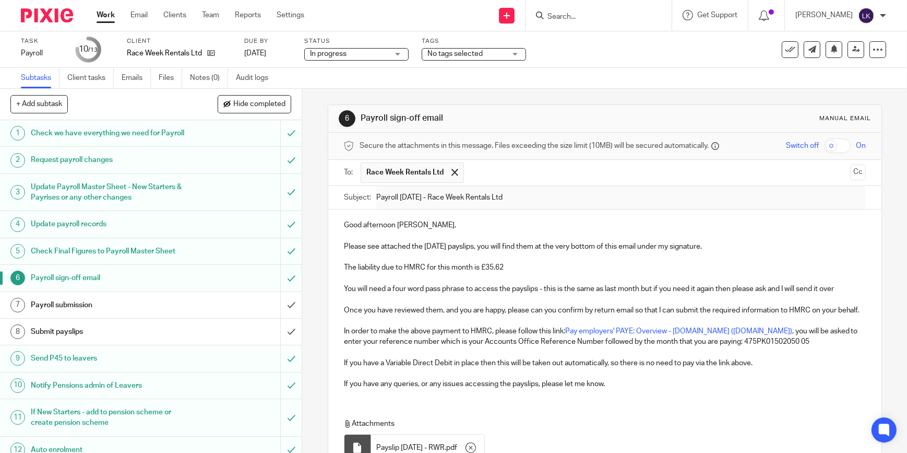
click at [600, 19] on input "Search" at bounding box center [594, 17] width 94 height 9
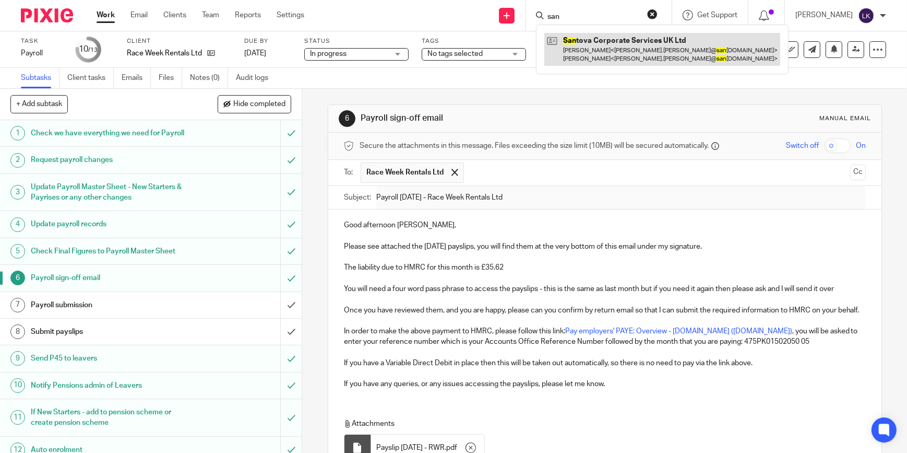
type input "san"
click at [594, 41] on link at bounding box center [663, 49] width 236 height 32
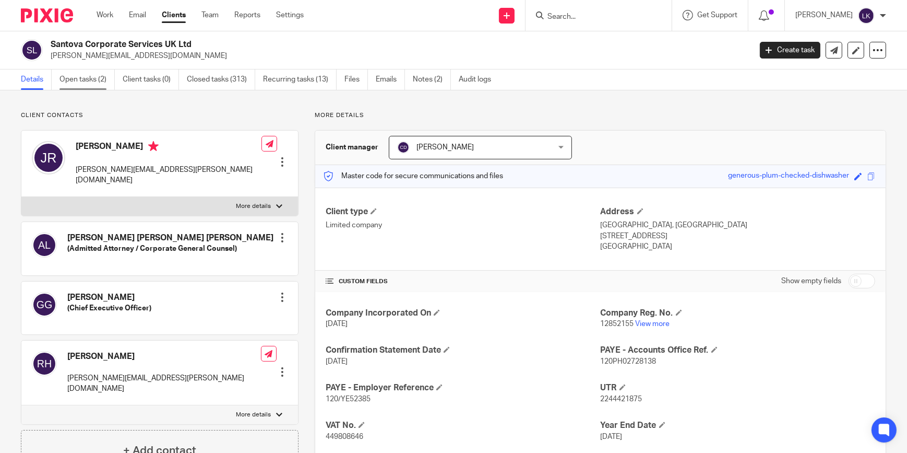
click at [98, 80] on link "Open tasks (2)" at bounding box center [87, 79] width 55 height 20
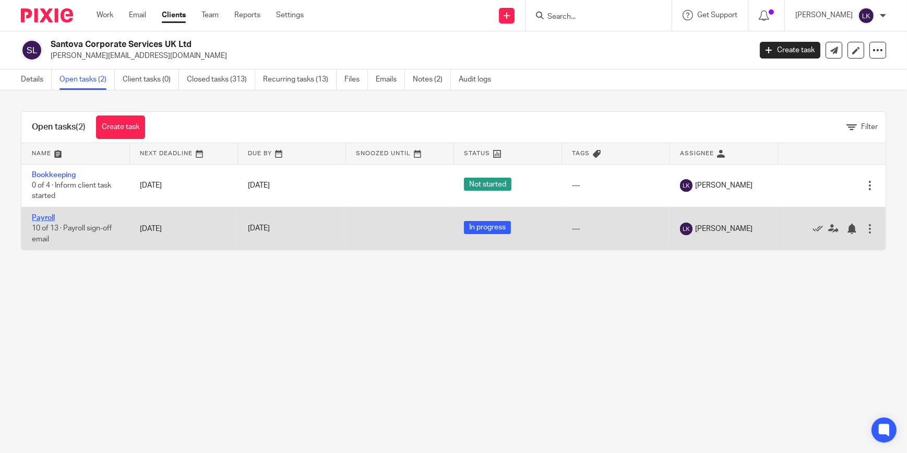
click at [47, 216] on link "Payroll" at bounding box center [43, 217] width 23 height 7
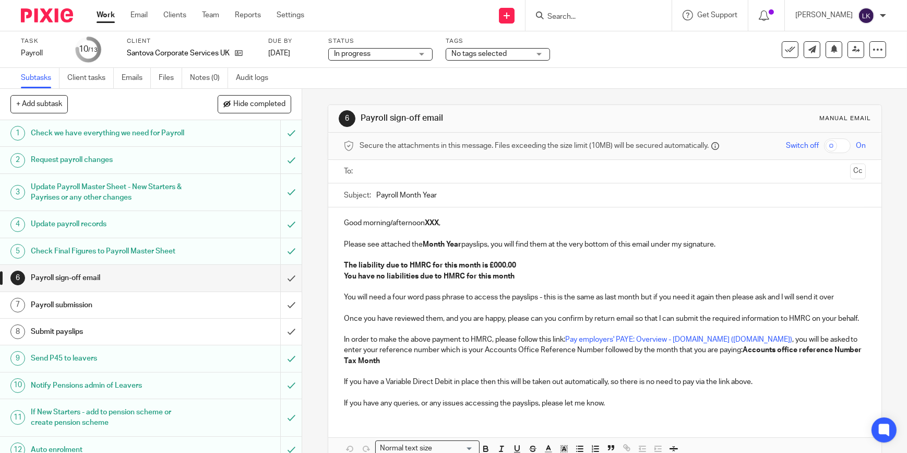
click at [417, 170] on input "text" at bounding box center [604, 172] width 483 height 12
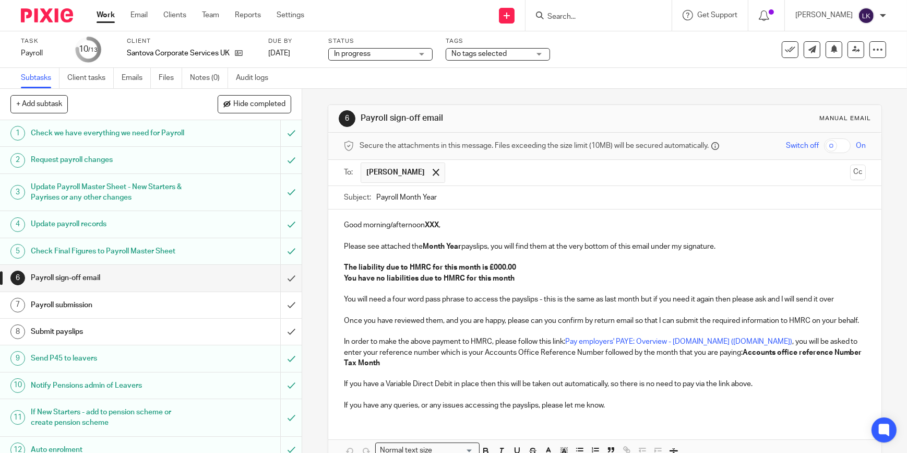
click at [467, 175] on input "text" at bounding box center [648, 172] width 395 height 20
click at [394, 199] on input "Payroll Month Year" at bounding box center [621, 197] width 490 height 23
drag, startPoint x: 396, startPoint y: 197, endPoint x: 485, endPoint y: 197, distance: 88.8
click at [485, 197] on input "Payroll Month Year" at bounding box center [621, 197] width 490 height 23
type input "Payroll August 2025 - Santova Corporate Services Ltd"
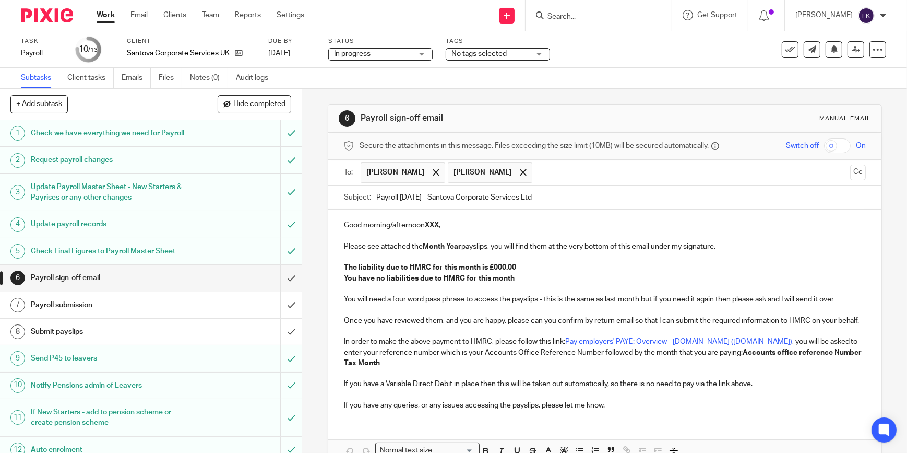
click at [375, 226] on p "Good morning/afternoon XXX ," at bounding box center [605, 225] width 522 height 10
click at [427, 245] on strong "Month Year" at bounding box center [442, 246] width 39 height 7
click at [504, 269] on strong "The liability due to HMRC for this month is £000.00" at bounding box center [430, 267] width 172 height 7
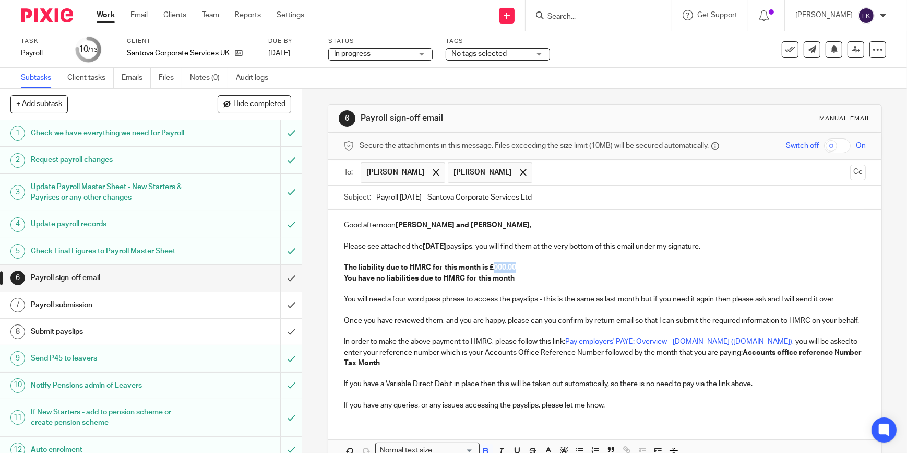
click at [504, 269] on strong "The liability due to HMRC for this month is £000.00" at bounding box center [430, 267] width 172 height 7
drag, startPoint x: 512, startPoint y: 275, endPoint x: 343, endPoint y: 279, distance: 169.2
click at [344, 279] on p "You have no liabilities due to HMRC for this month" at bounding box center [605, 278] width 522 height 10
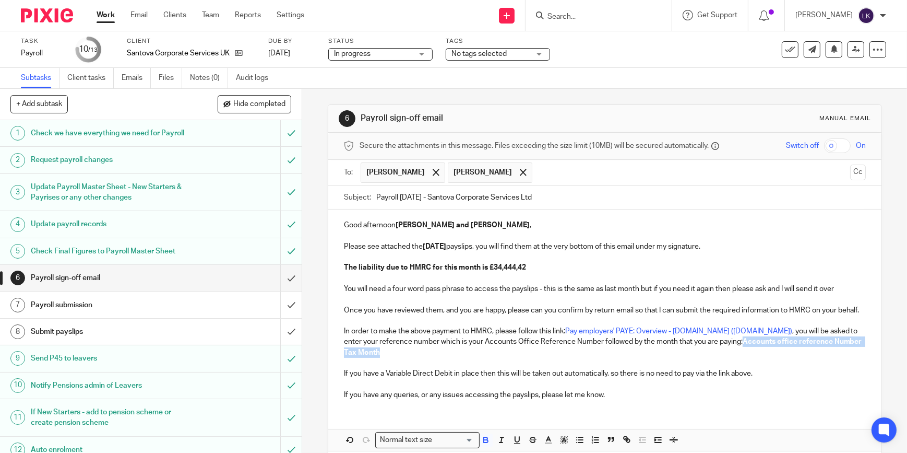
drag, startPoint x: 762, startPoint y: 362, endPoint x: 705, endPoint y: 350, distance: 58.2
click at [705, 350] on p "In order to make the above payment to HMRC, please follow this link: Pay employ…" at bounding box center [605, 342] width 522 height 32
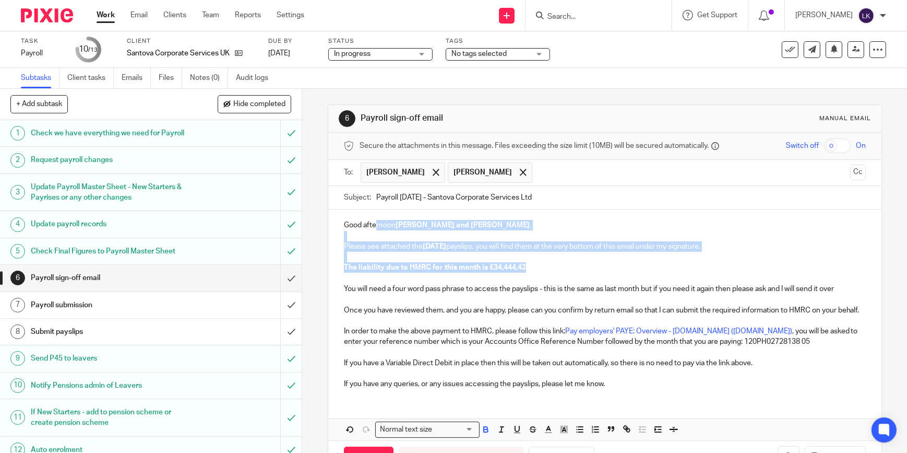
drag, startPoint x: 596, startPoint y: 263, endPoint x: 372, endPoint y: 228, distance: 226.2
click at [372, 228] on div "Good afternoon James and Rochelle , Please see attached the August 2025 payslip…" at bounding box center [604, 302] width 553 height 187
click at [482, 434] on icon "button" at bounding box center [485, 428] width 9 height 9
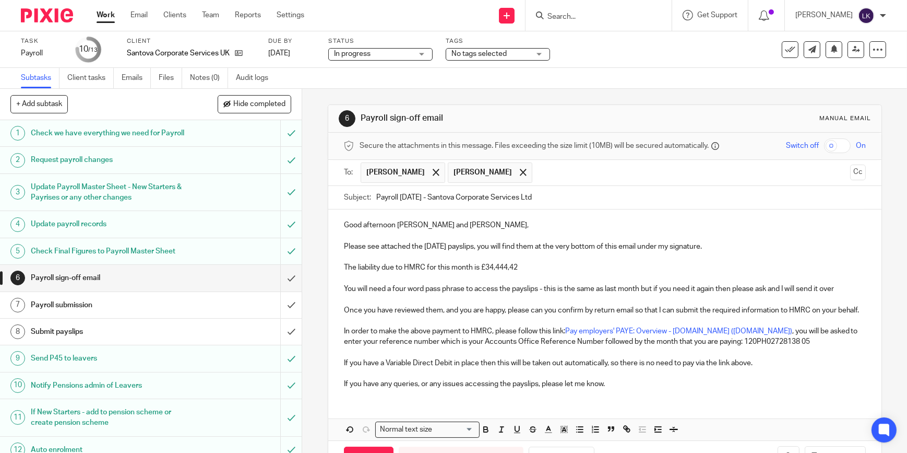
click at [489, 368] on p "If you have a Variable Direct Debit in place then this will be taken out automa…" at bounding box center [605, 363] width 522 height 10
click at [824, 142] on input "checkbox" at bounding box center [837, 145] width 27 height 15
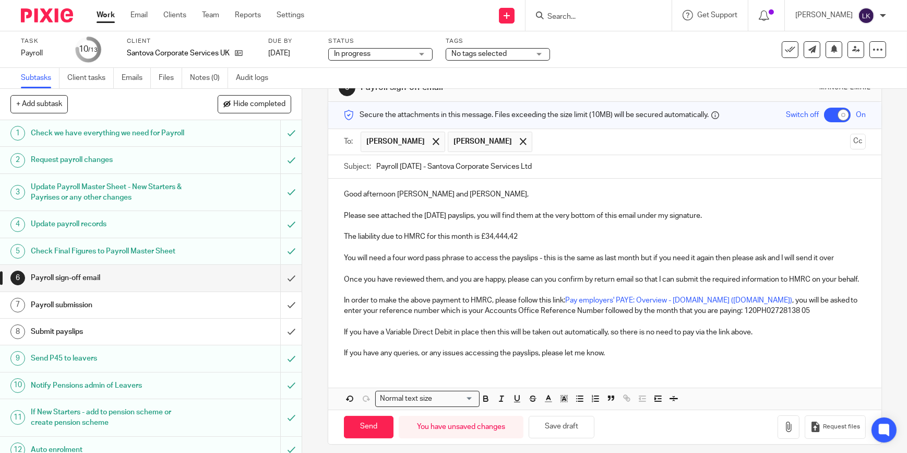
scroll to position [48, 0]
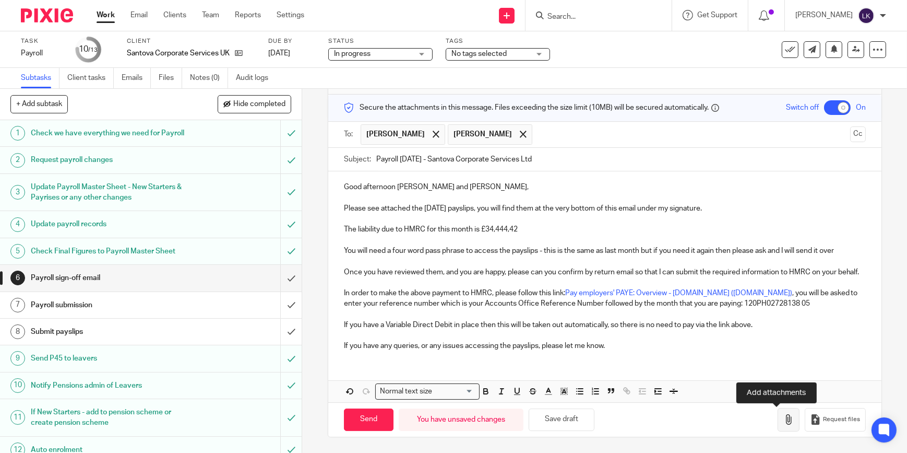
click at [784, 418] on icon "button" at bounding box center [789, 419] width 10 height 10
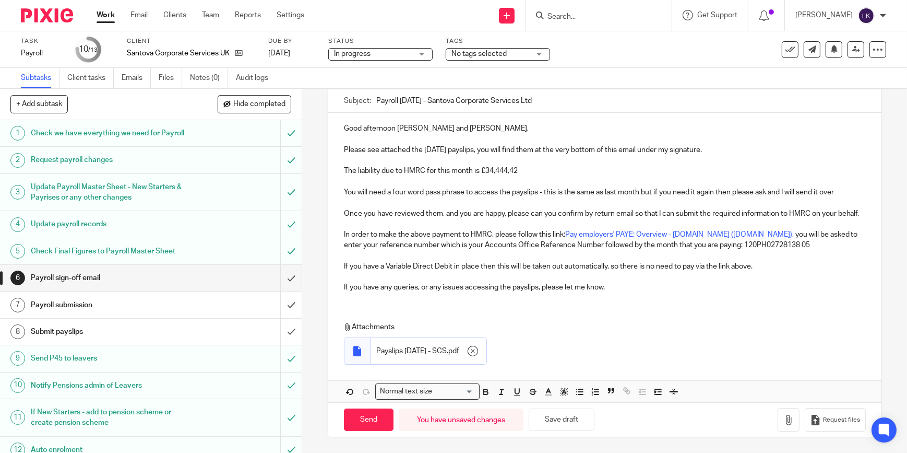
scroll to position [107, 0]
click at [372, 416] on input "Send" at bounding box center [369, 419] width 50 height 22
checkbox input "false"
type input "Sent"
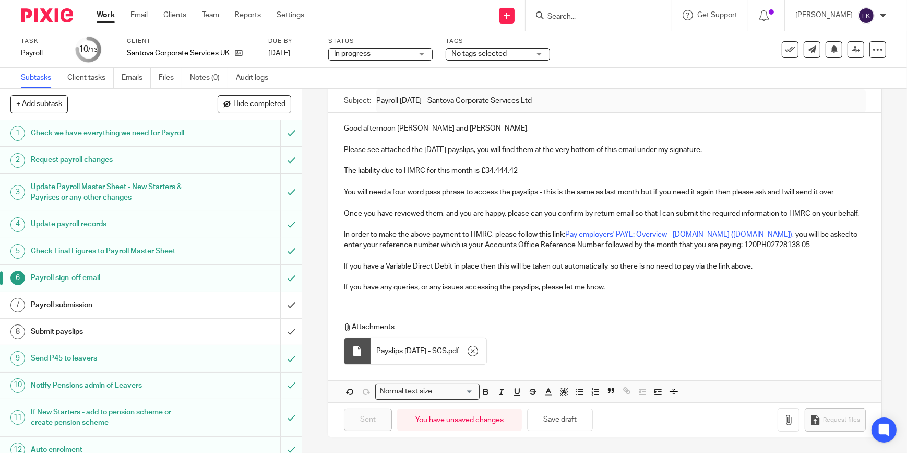
click at [594, 9] on form at bounding box center [602, 15] width 111 height 13
click at [591, 13] on input "Search" at bounding box center [594, 17] width 94 height 9
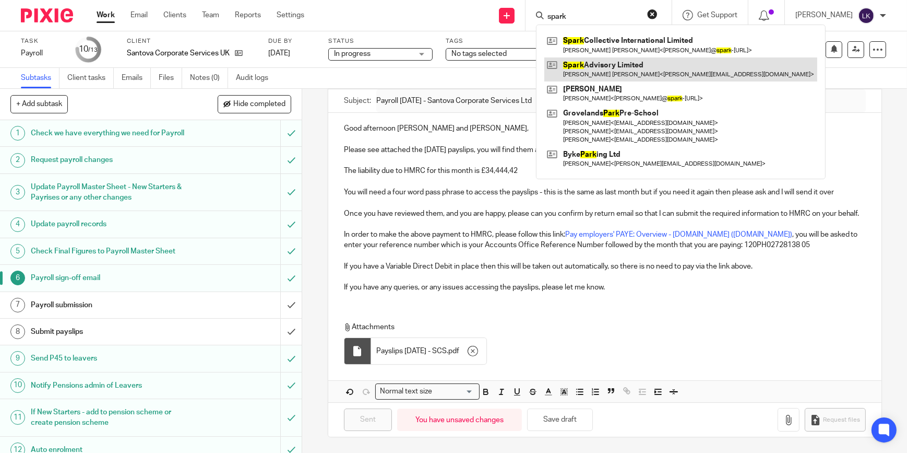
type input "spark"
click at [602, 62] on link at bounding box center [681, 69] width 273 height 24
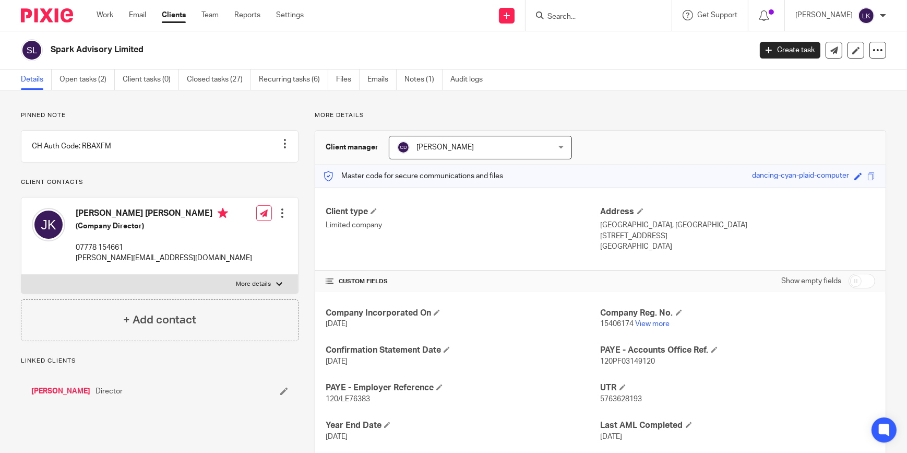
click at [99, 76] on link "Open tasks (2)" at bounding box center [87, 79] width 55 height 20
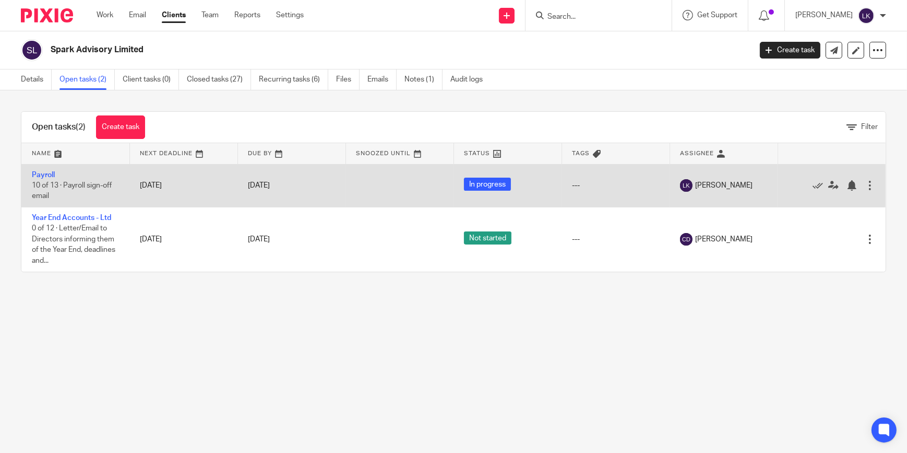
click at [37, 178] on td "Payroll 10 of 13 · Payroll sign-off email" at bounding box center [75, 185] width 108 height 43
click at [37, 174] on link "Payroll" at bounding box center [43, 174] width 23 height 7
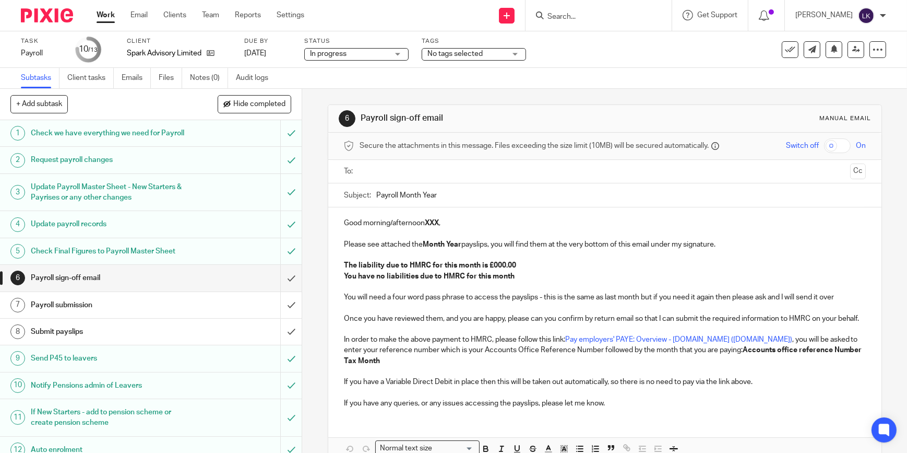
click at [425, 163] on ul at bounding box center [606, 171] width 490 height 17
click at [426, 169] on input "text" at bounding box center [604, 172] width 483 height 12
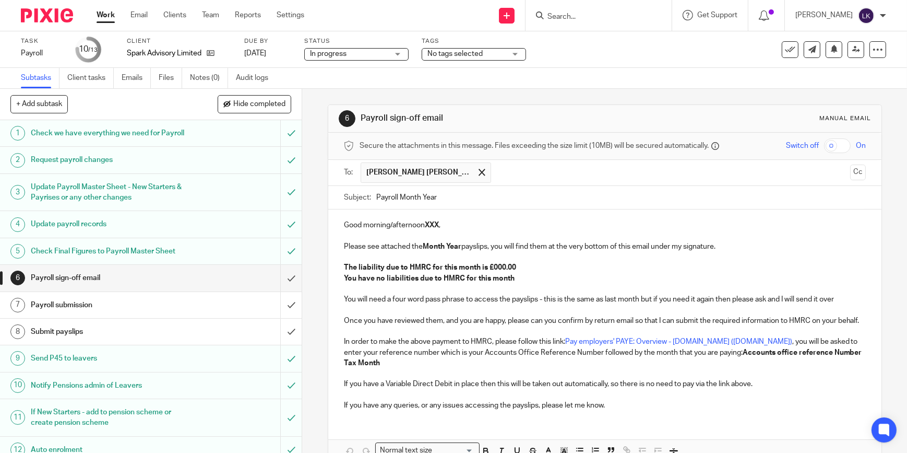
drag, startPoint x: 397, startPoint y: 195, endPoint x: 491, endPoint y: 195, distance: 94.0
click at [491, 195] on input "Payroll Month Year" at bounding box center [621, 197] width 490 height 23
type input "Payroll [DATE] - Spark Advisory Ltd"
click at [369, 226] on p "Good morning/afternoon XXX ," at bounding box center [605, 225] width 522 height 10
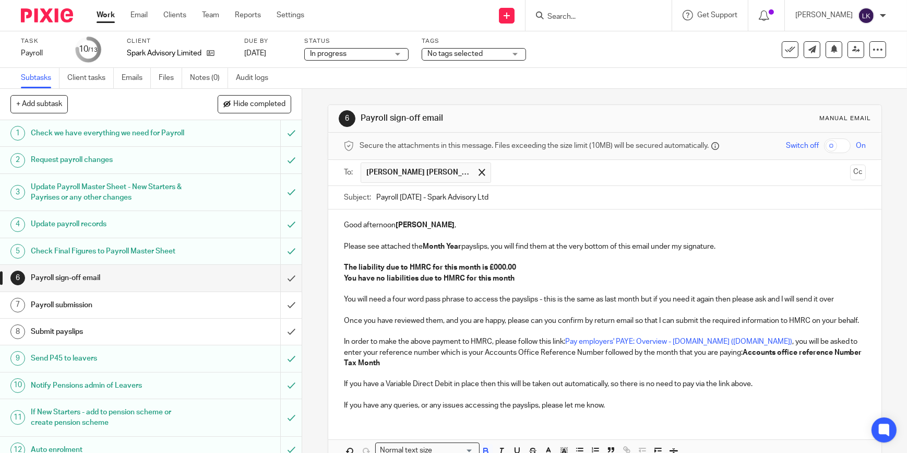
click at [432, 243] on strong "Month Year" at bounding box center [442, 246] width 39 height 7
drag, startPoint x: 513, startPoint y: 268, endPoint x: 339, endPoint y: 257, distance: 174.7
click at [339, 257] on div "Good afternoon [PERSON_NAME] , Please see attached the [DATE] payslips, you wil…" at bounding box center [604, 313] width 553 height 209
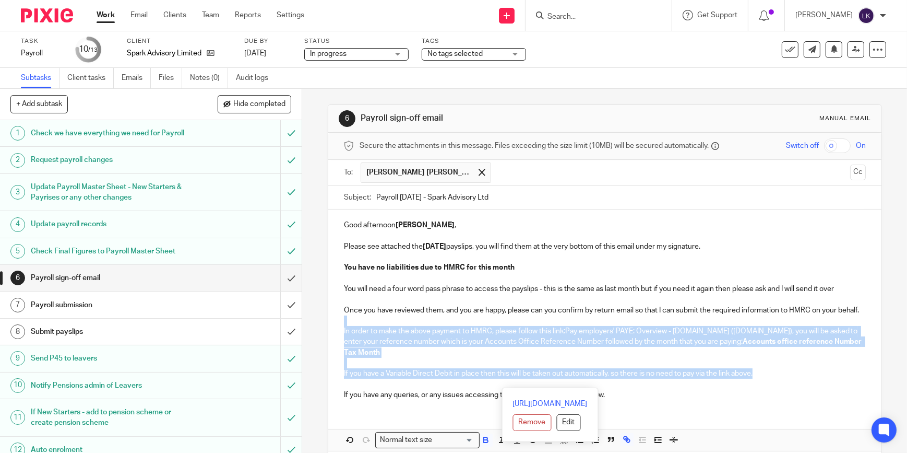
drag, startPoint x: 756, startPoint y: 382, endPoint x: 315, endPoint y: 334, distance: 443.9
click at [315, 334] on div "6 Payroll sign-off email Manual email Secure the attachments in this message. F…" at bounding box center [604, 271] width 605 height 364
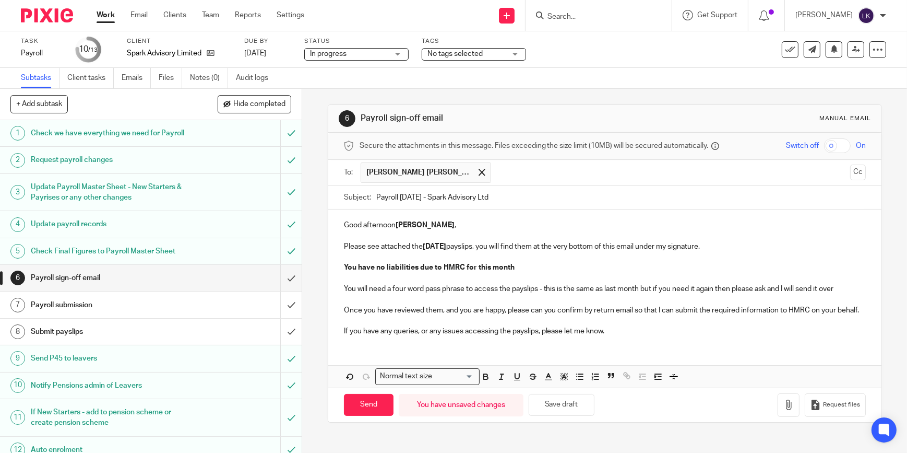
click at [439, 303] on p at bounding box center [605, 299] width 522 height 10
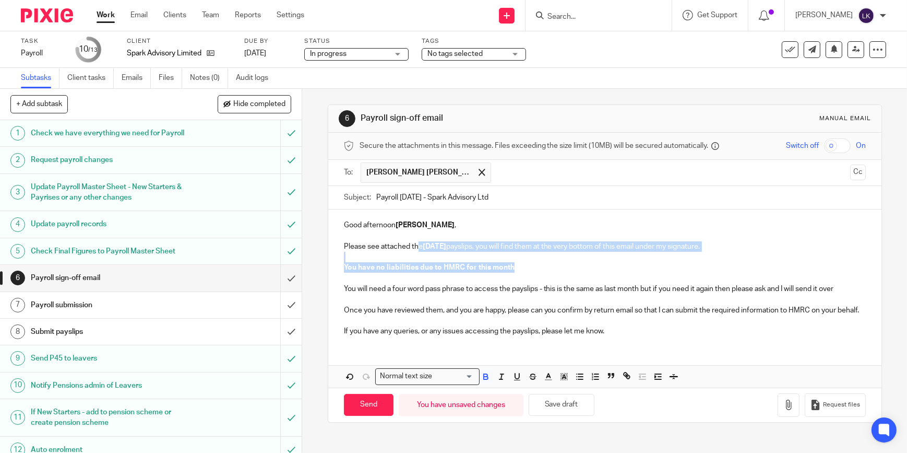
drag, startPoint x: 523, startPoint y: 272, endPoint x: 417, endPoint y: 241, distance: 110.4
click at [417, 241] on div "Good afternoon [PERSON_NAME] , Please see attached the [DATE] payslips, you wil…" at bounding box center [604, 276] width 553 height 135
click at [442, 266] on strong "You have no liabilities due to HMRC for this month" at bounding box center [429, 267] width 171 height 7
drag, startPoint x: 530, startPoint y: 272, endPoint x: 376, endPoint y: 226, distance: 160.7
click at [376, 226] on div "Good afternoon Jeremy , Please see attached the August 2025 payslips, you will …" at bounding box center [604, 276] width 553 height 135
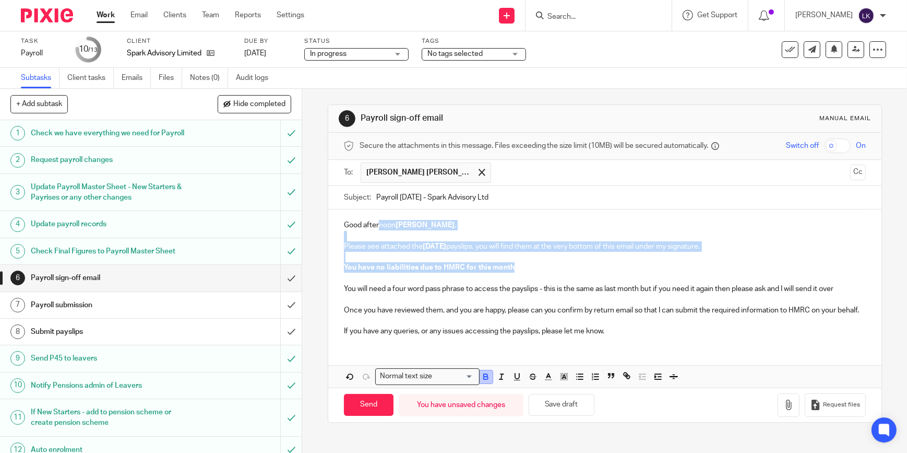
click at [481, 381] on icon "button" at bounding box center [485, 376] width 9 height 9
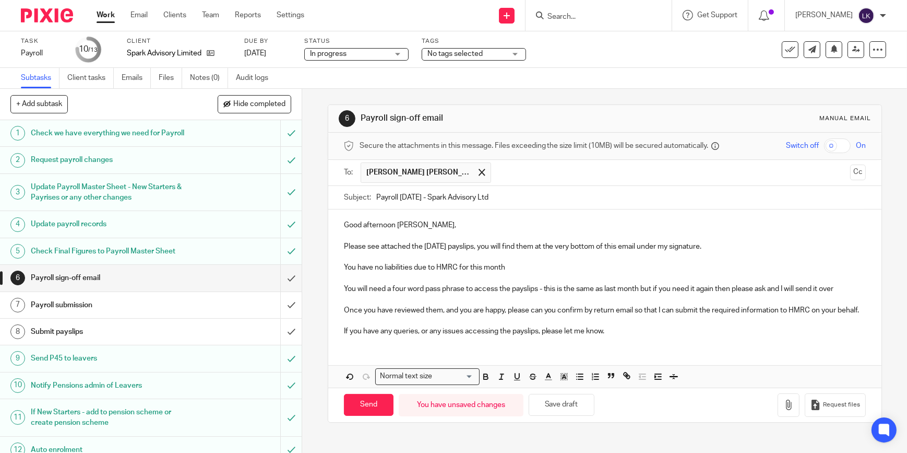
click at [492, 336] on p "If you have any queries, or any issues accessing the payslips, please let me kn…" at bounding box center [605, 331] width 522 height 10
click at [824, 145] on input "checkbox" at bounding box center [837, 145] width 27 height 15
click at [778, 408] on button "button" at bounding box center [789, 404] width 22 height 23
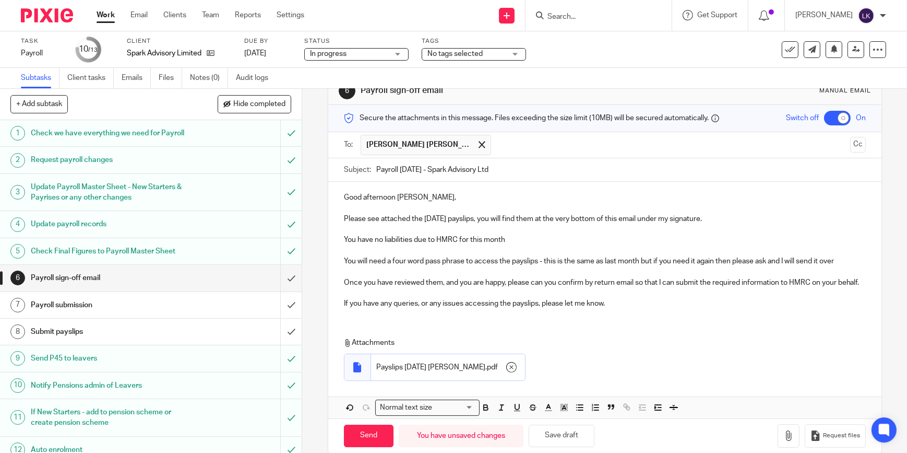
scroll to position [53, 0]
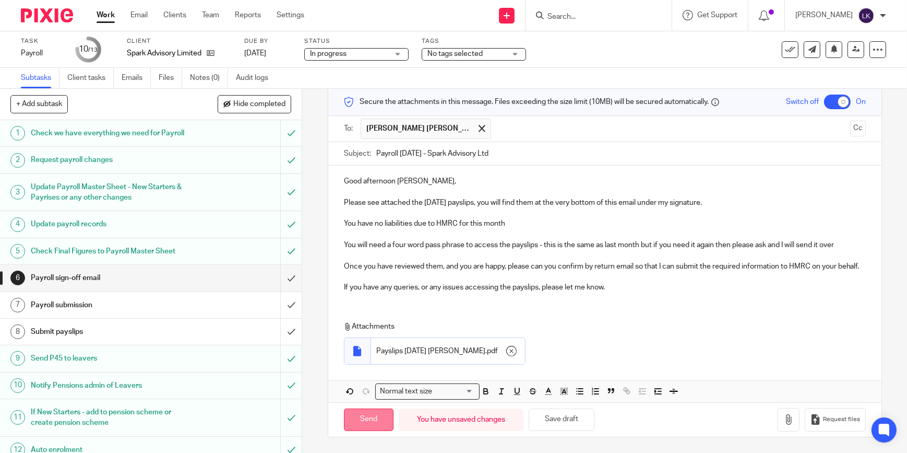
click at [368, 423] on input "Send" at bounding box center [369, 419] width 50 height 22
checkbox input "false"
type input "Sent"
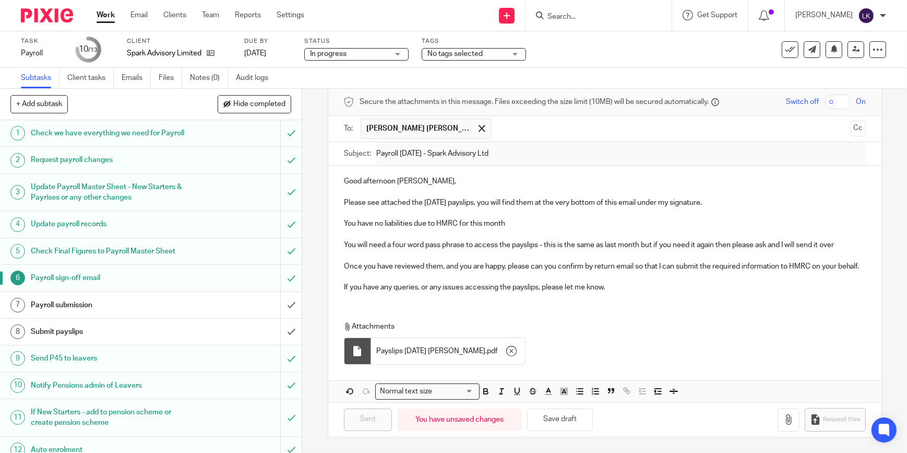
click at [586, 15] on input "Search" at bounding box center [594, 17] width 94 height 9
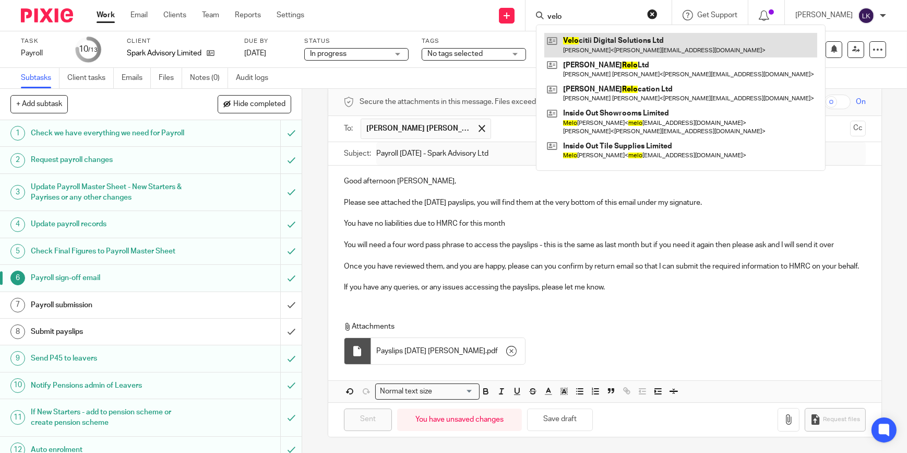
type input "velo"
click at [600, 41] on link at bounding box center [681, 45] width 273 height 24
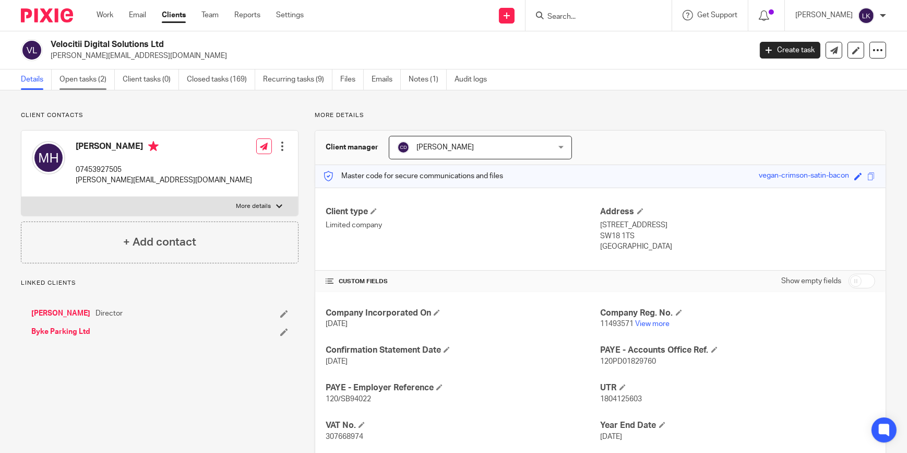
click at [60, 82] on link "Open tasks (2)" at bounding box center [87, 79] width 55 height 20
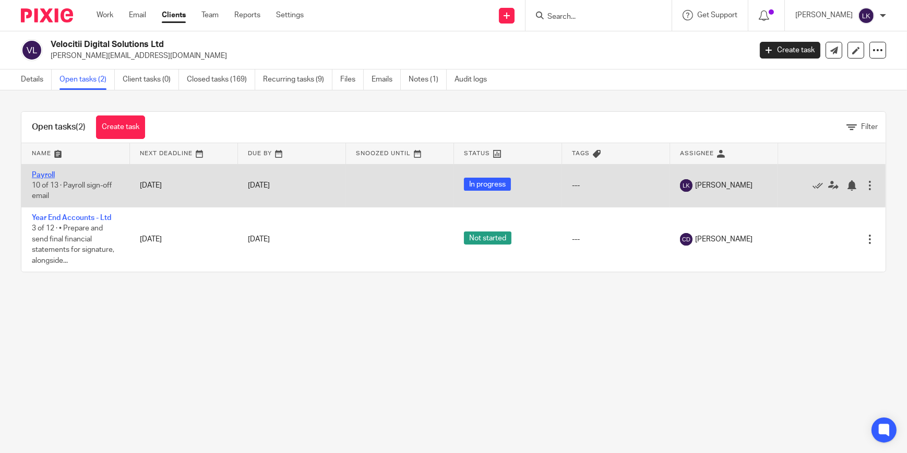
click at [50, 176] on link "Payroll" at bounding box center [43, 174] width 23 height 7
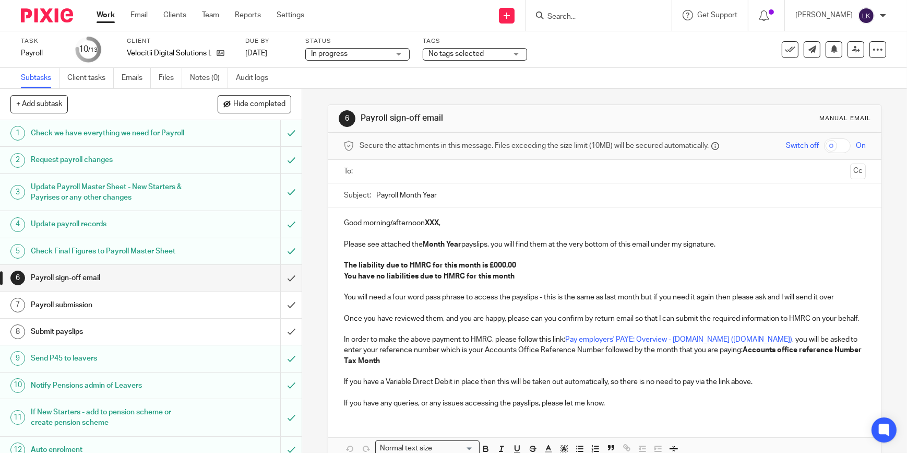
click at [416, 174] on input "text" at bounding box center [604, 172] width 483 height 12
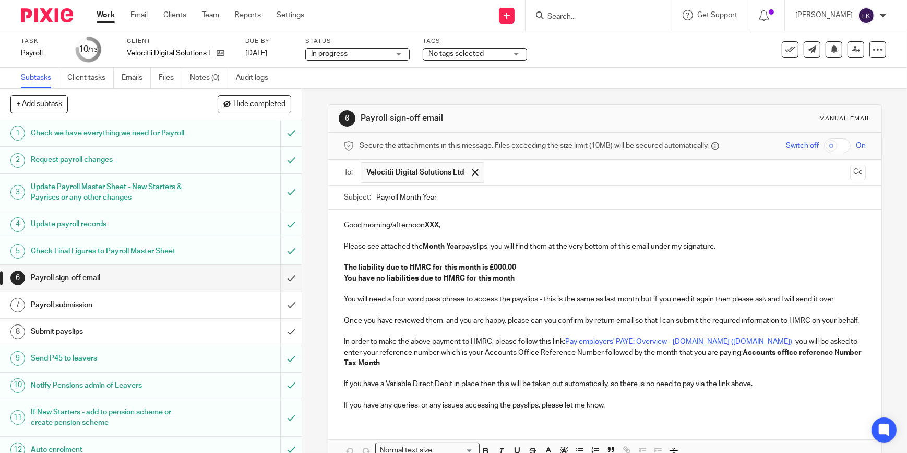
drag, startPoint x: 397, startPoint y: 197, endPoint x: 586, endPoint y: 188, distance: 188.7
click at [586, 188] on input "Payroll Month Year" at bounding box center [621, 197] width 490 height 23
type input "Payroll [DATE] - Velocitii Digital Solutions Ltd"
click at [367, 223] on p "Good morning/afternoon XXX ," at bounding box center [605, 225] width 522 height 10
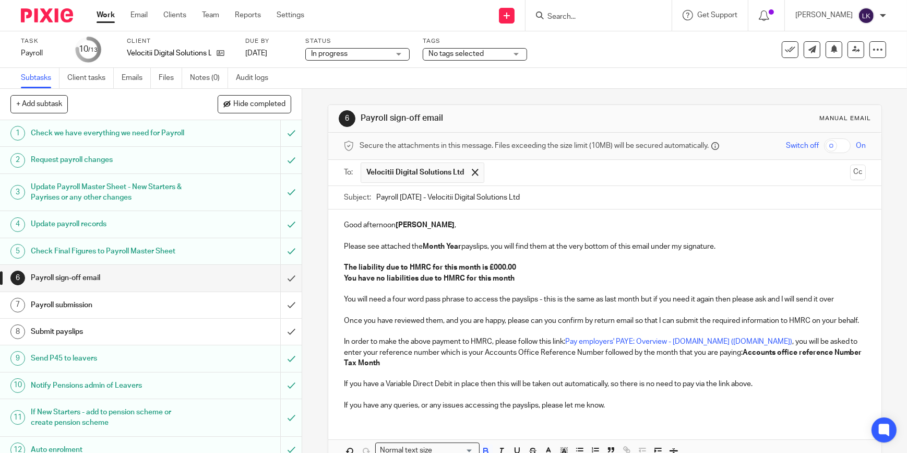
click at [433, 247] on strong "Month Year" at bounding box center [442, 246] width 39 height 7
click at [498, 268] on strong "The liability due to HMRC for this month is £000.00" at bounding box center [430, 267] width 172 height 7
drag, startPoint x: 509, startPoint y: 279, endPoint x: 340, endPoint y: 278, distance: 168.7
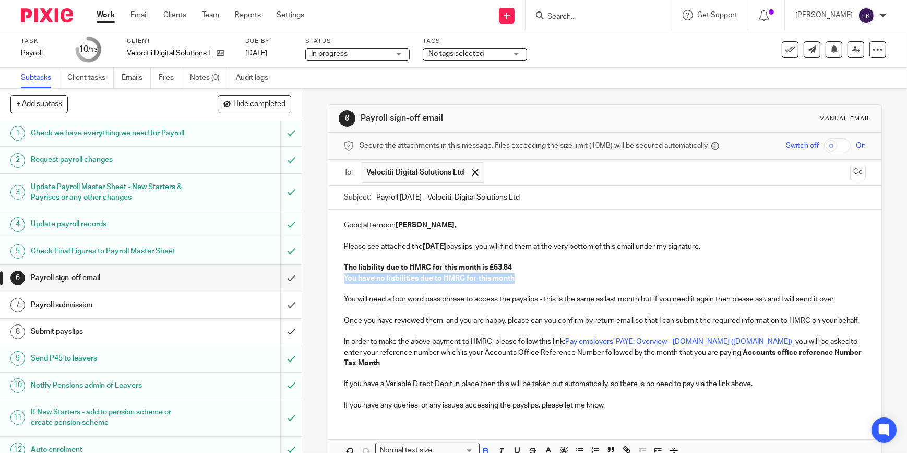
click at [344, 278] on p "You have no liabilities due to HMRC for this month" at bounding box center [605, 278] width 522 height 10
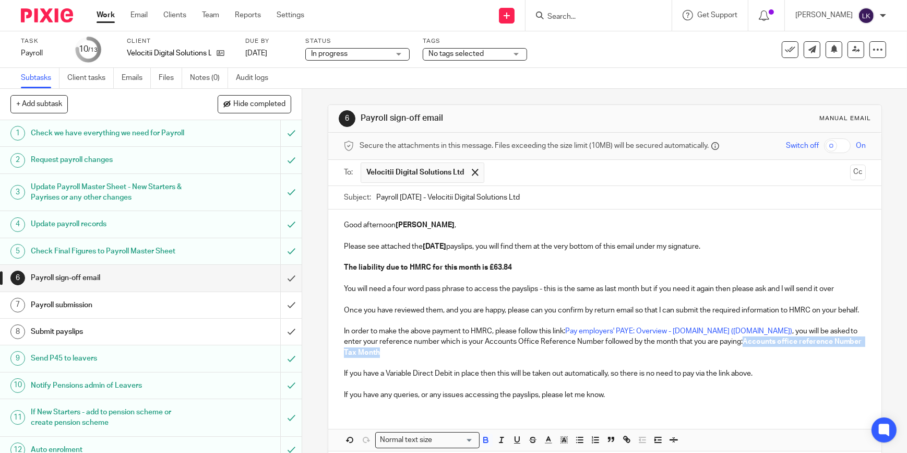
drag, startPoint x: 736, startPoint y: 360, endPoint x: 705, endPoint y: 354, distance: 30.9
click at [705, 354] on p "In order to make the above payment to HMRC, please follow this link: Pay employ…" at bounding box center [605, 342] width 522 height 32
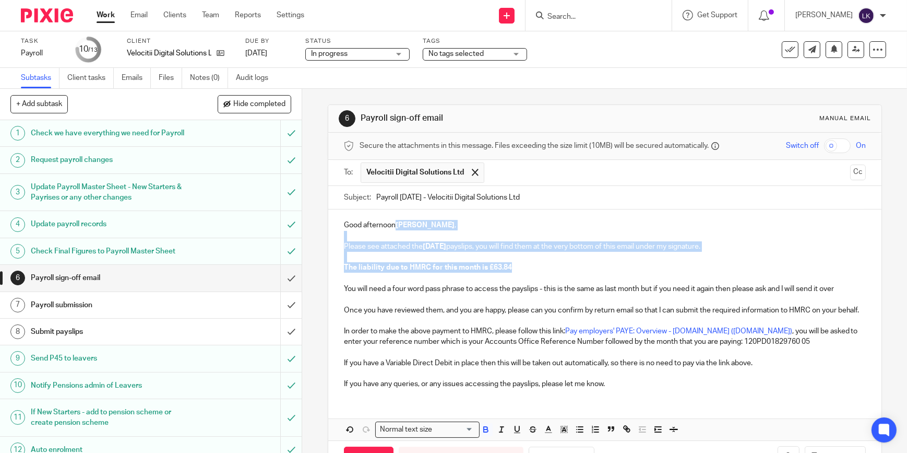
drag, startPoint x: 548, startPoint y: 263, endPoint x: 392, endPoint y: 223, distance: 161.7
click at [392, 223] on div "Good afternoon Michael , Please see attached the August 2025 payslips, you will…" at bounding box center [604, 302] width 553 height 187
click at [484, 429] on icon "button" at bounding box center [486, 428] width 4 height 3
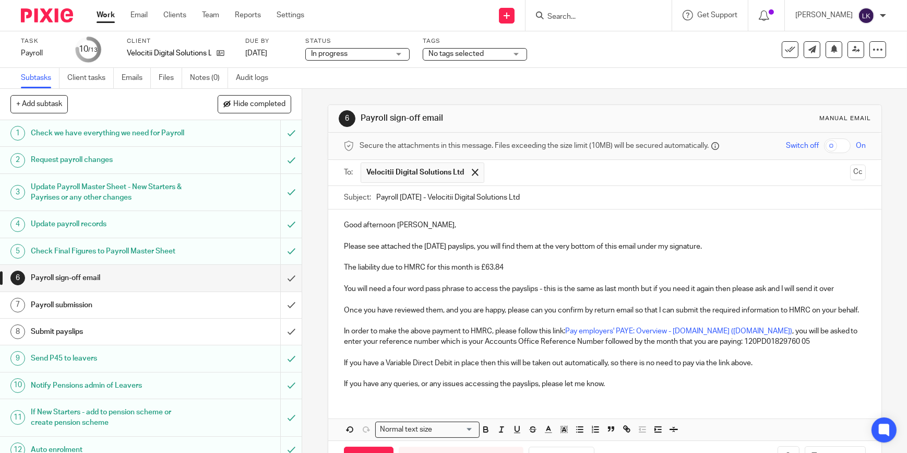
click at [472, 341] on p "In order to make the above payment to HMRC, please follow this link: Pay employ…" at bounding box center [605, 336] width 522 height 21
click at [824, 147] on input "checkbox" at bounding box center [837, 145] width 27 height 15
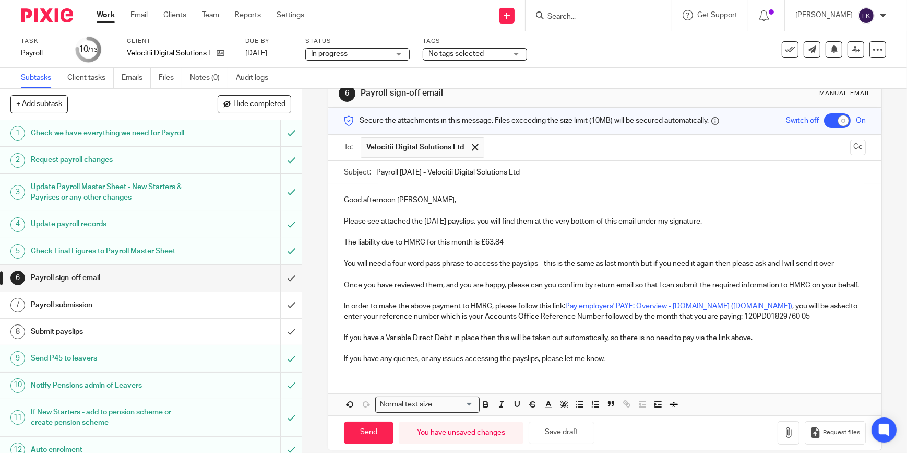
scroll to position [48, 0]
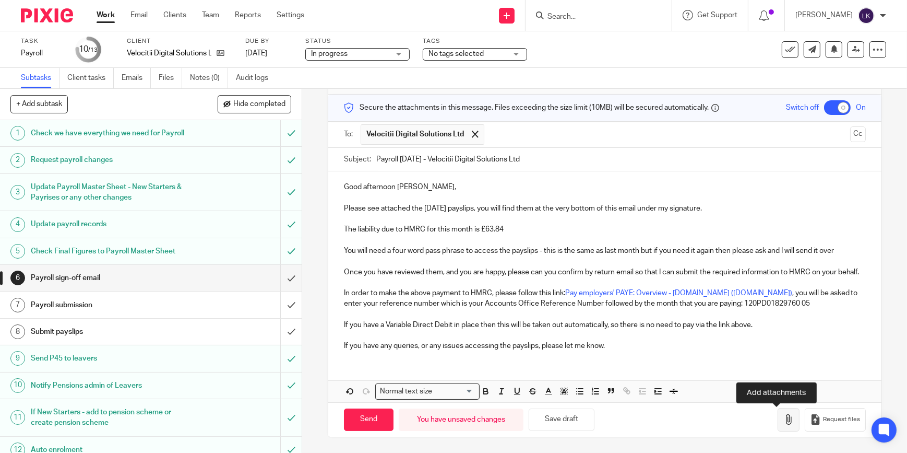
click at [784, 422] on icon "button" at bounding box center [789, 419] width 10 height 10
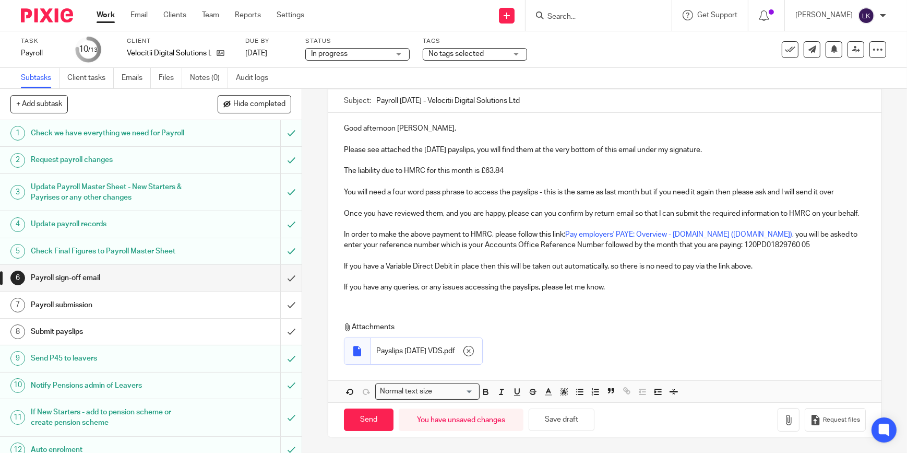
scroll to position [107, 0]
click at [374, 418] on input "Send" at bounding box center [369, 419] width 50 height 22
checkbox input "false"
type input "Sent"
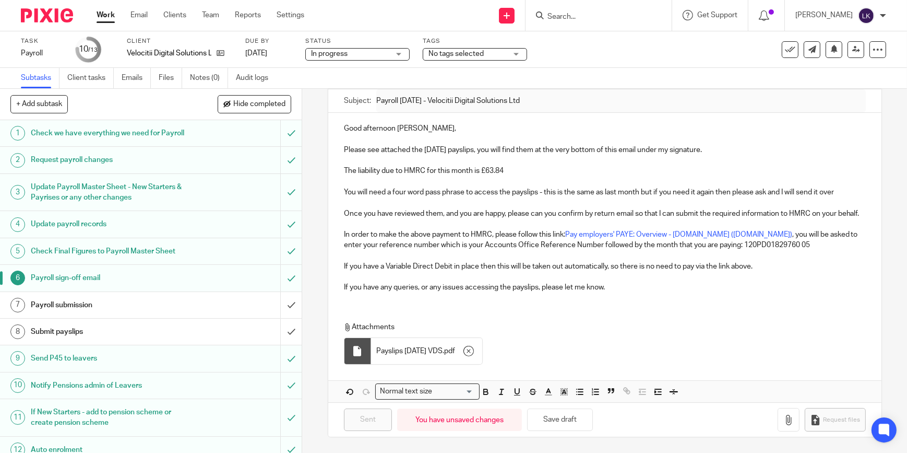
click at [109, 15] on link "Work" at bounding box center [106, 15] width 18 height 10
